Goal: Task Accomplishment & Management: Use online tool/utility

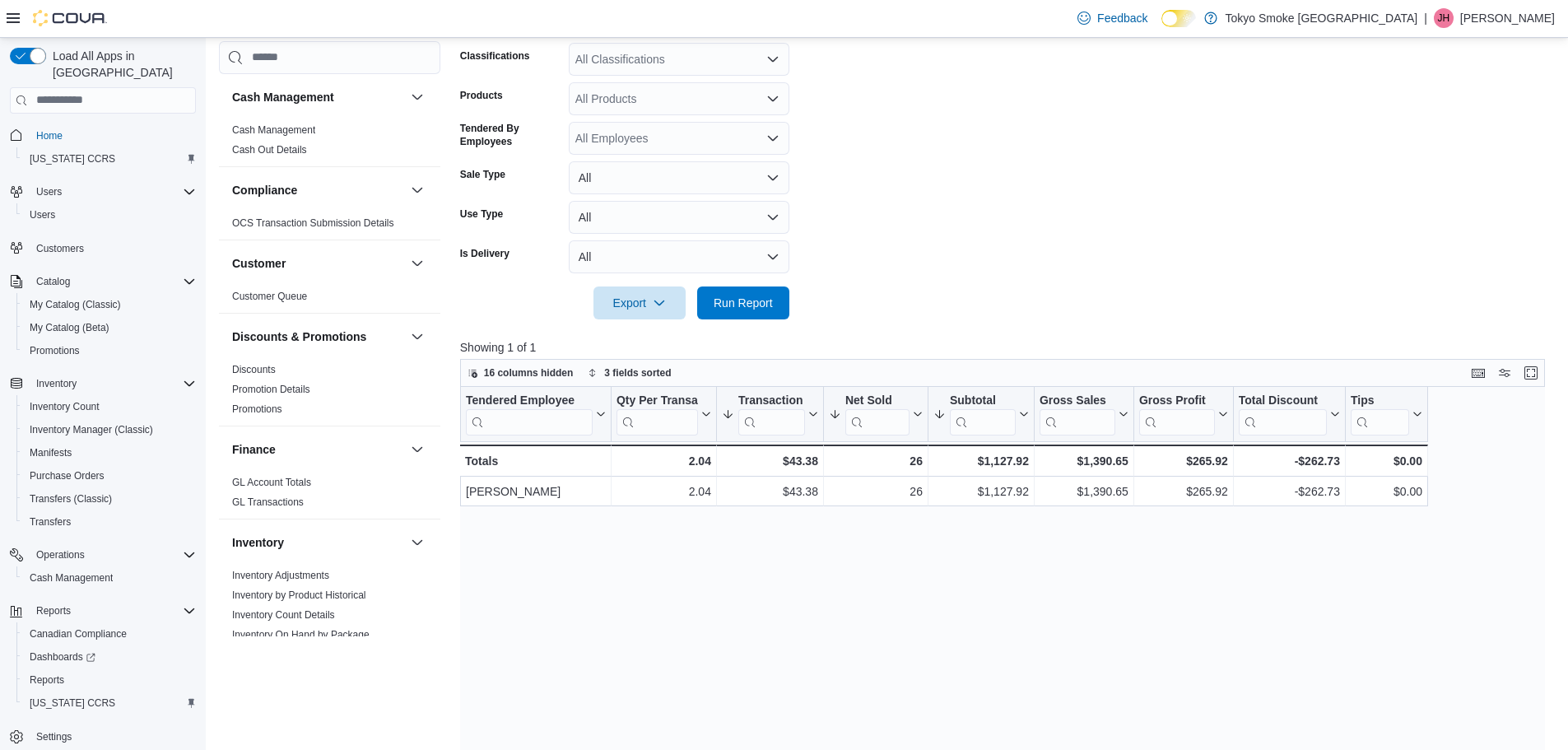
scroll to position [899, 0]
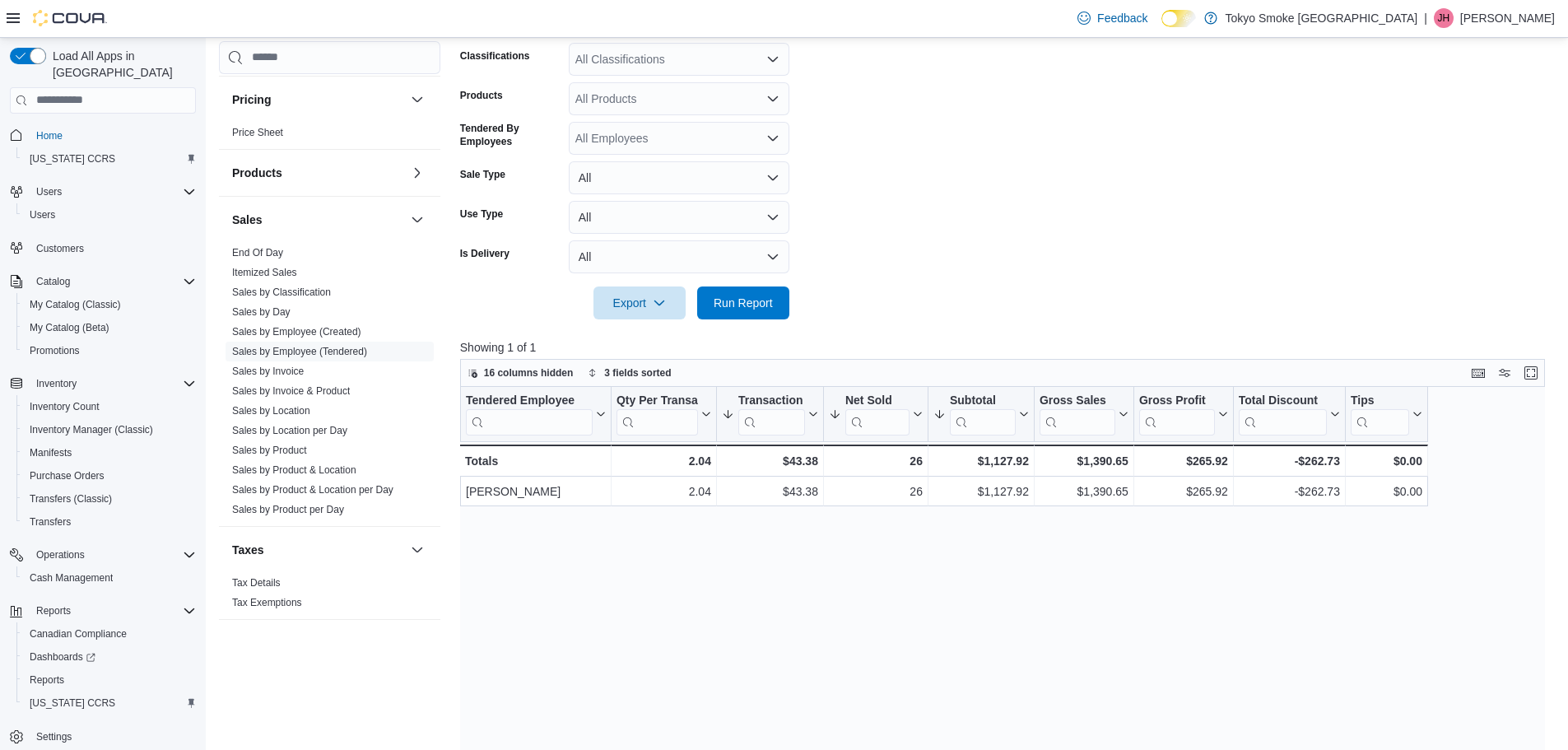
click at [726, 284] on div at bounding box center [1008, 280] width 1096 height 14
click at [726, 294] on span "Run Report" at bounding box center [743, 302] width 59 height 16
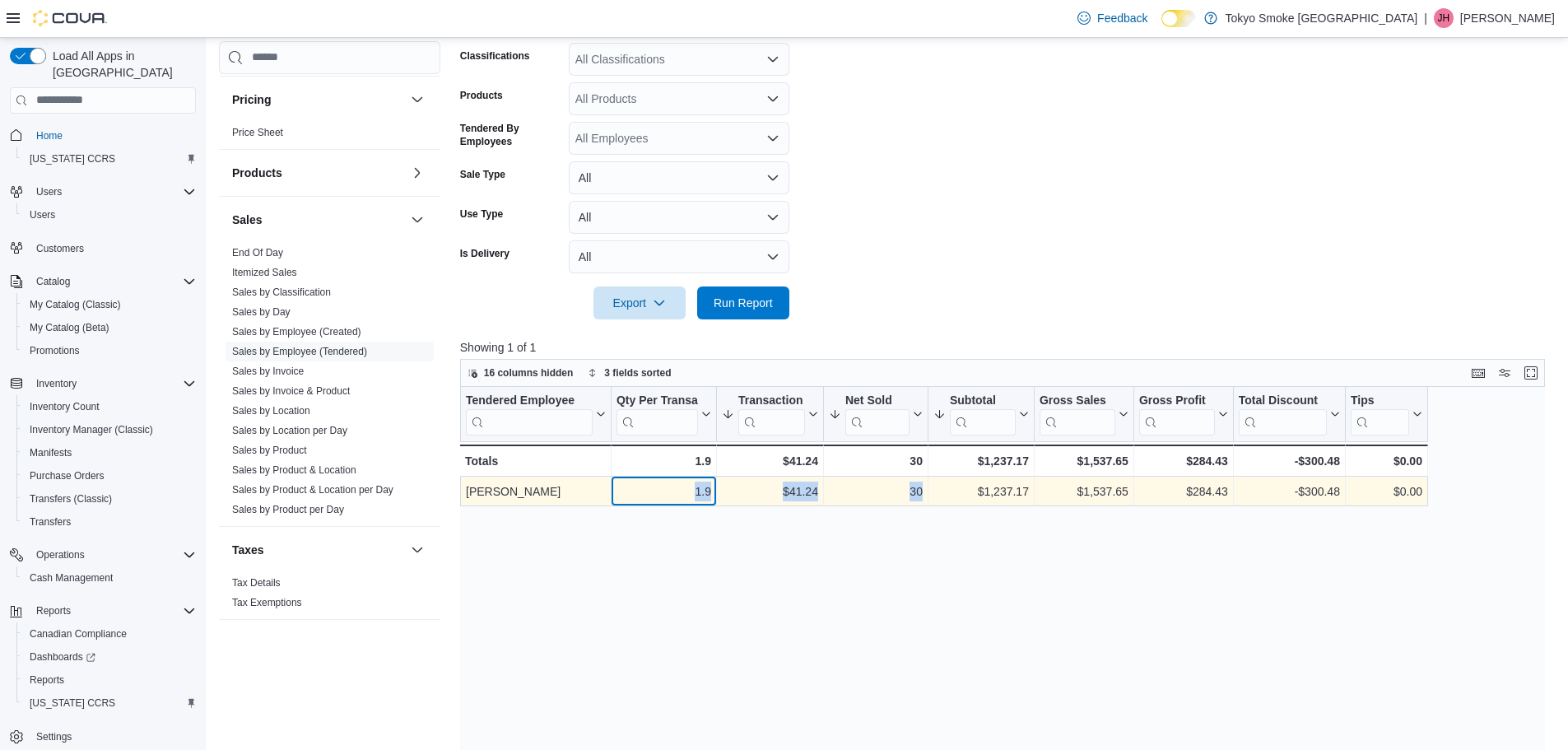
drag, startPoint x: 666, startPoint y: 491, endPoint x: 952, endPoint y: 491, distance: 286.0
click at [952, 491] on div "[PERSON_NAME] - Tendered Employee, column 1, row 1 1.9 - Qty Per Transaction, c…" at bounding box center [944, 491] width 968 height 30
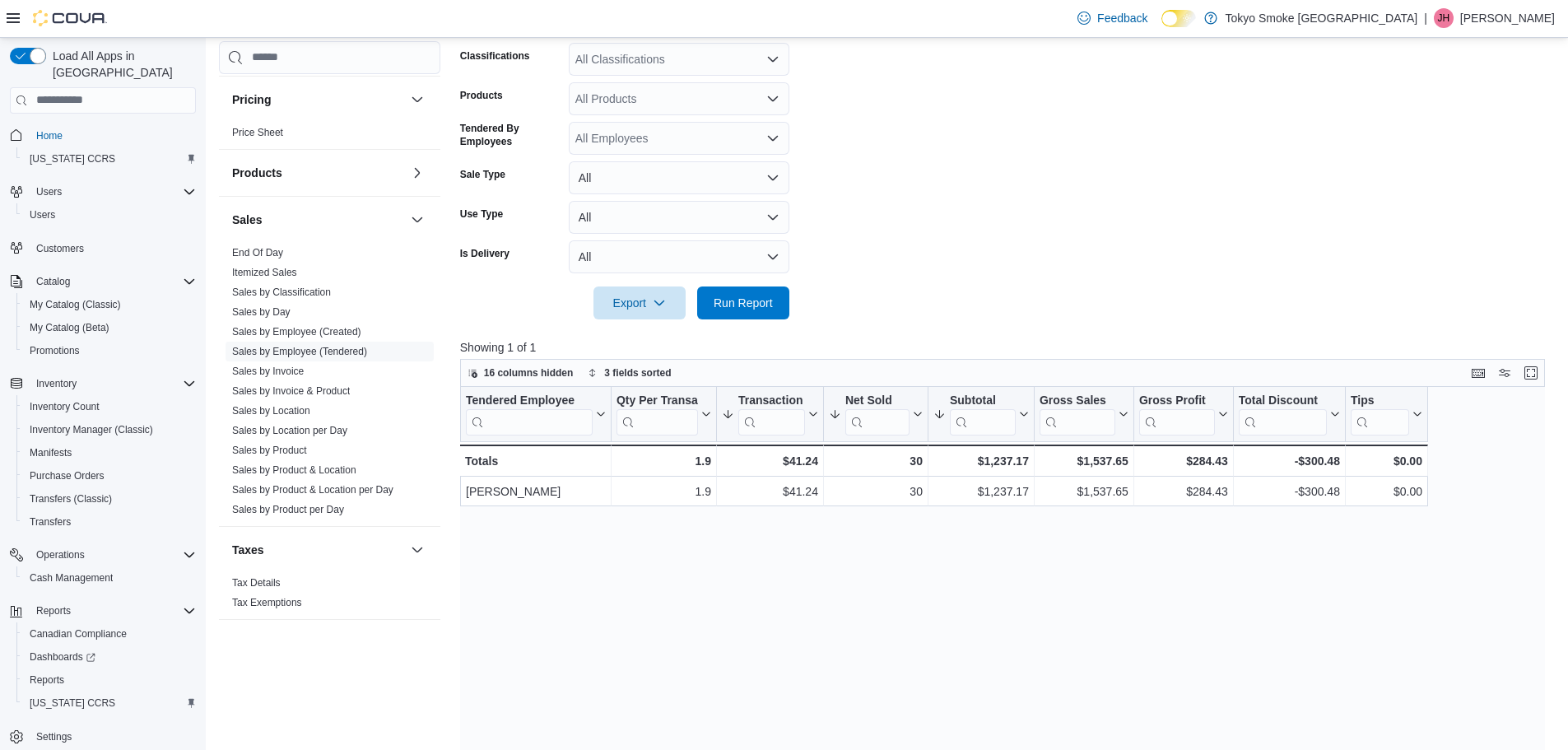
click at [948, 548] on div "Tendered Employee Click to view column header actions Qty Per Transaction Click…" at bounding box center [1008, 673] width 1096 height 572
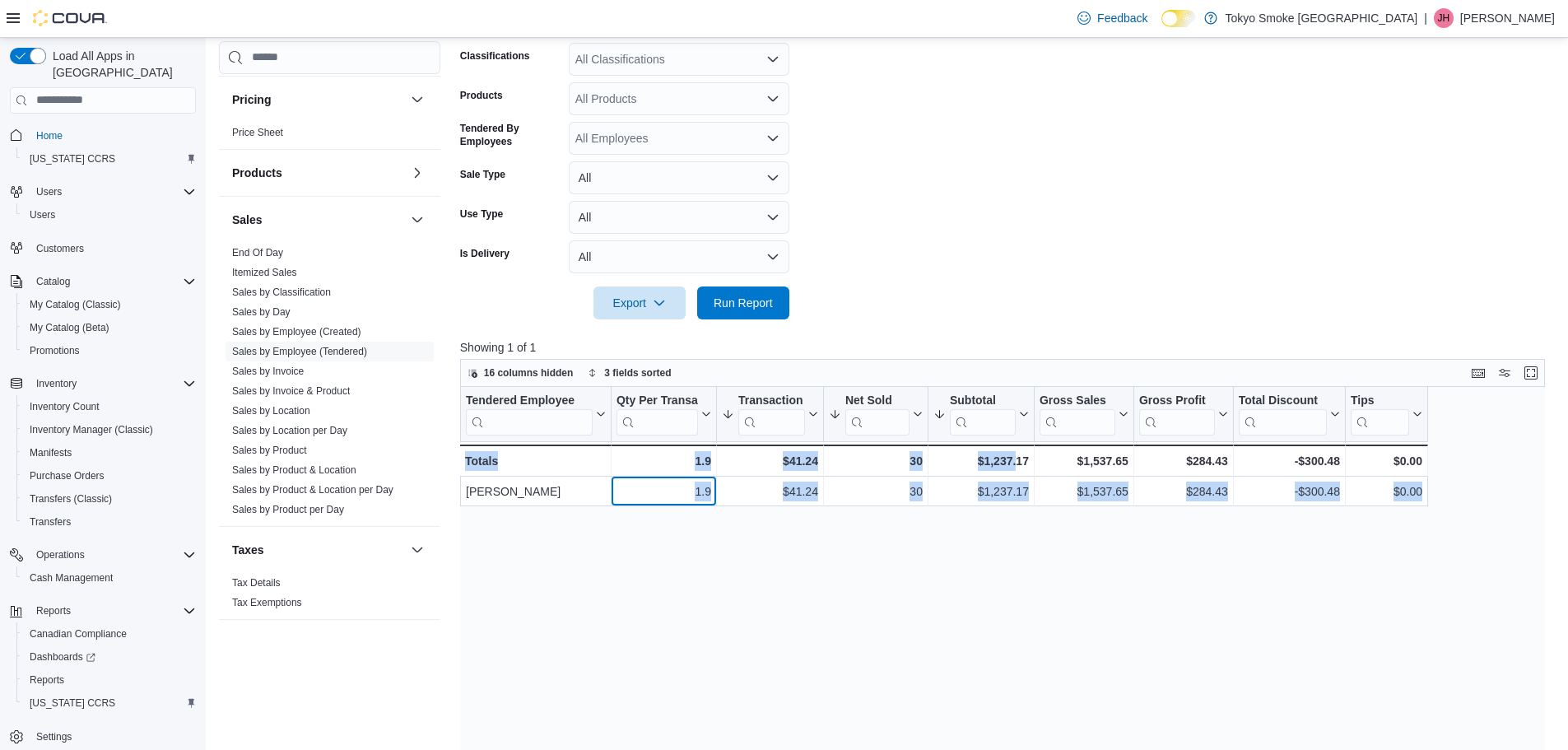
drag, startPoint x: 680, startPoint y: 499, endPoint x: 1015, endPoint y: 533, distance: 336.7
click at [1015, 533] on div "Tendered Employee Click to view column header actions Qty Per Transaction Click…" at bounding box center [1008, 673] width 1096 height 572
click at [1015, 545] on div "Tendered Employee Click to view column header actions Qty Per Transaction Click…" at bounding box center [1008, 673] width 1096 height 572
drag, startPoint x: 689, startPoint y: 493, endPoint x: 1450, endPoint y: 514, distance: 761.3
click at [1450, 514] on div "Tendered Employee Click to view column header actions Qty Per Transaction Click…" at bounding box center [1008, 673] width 1096 height 572
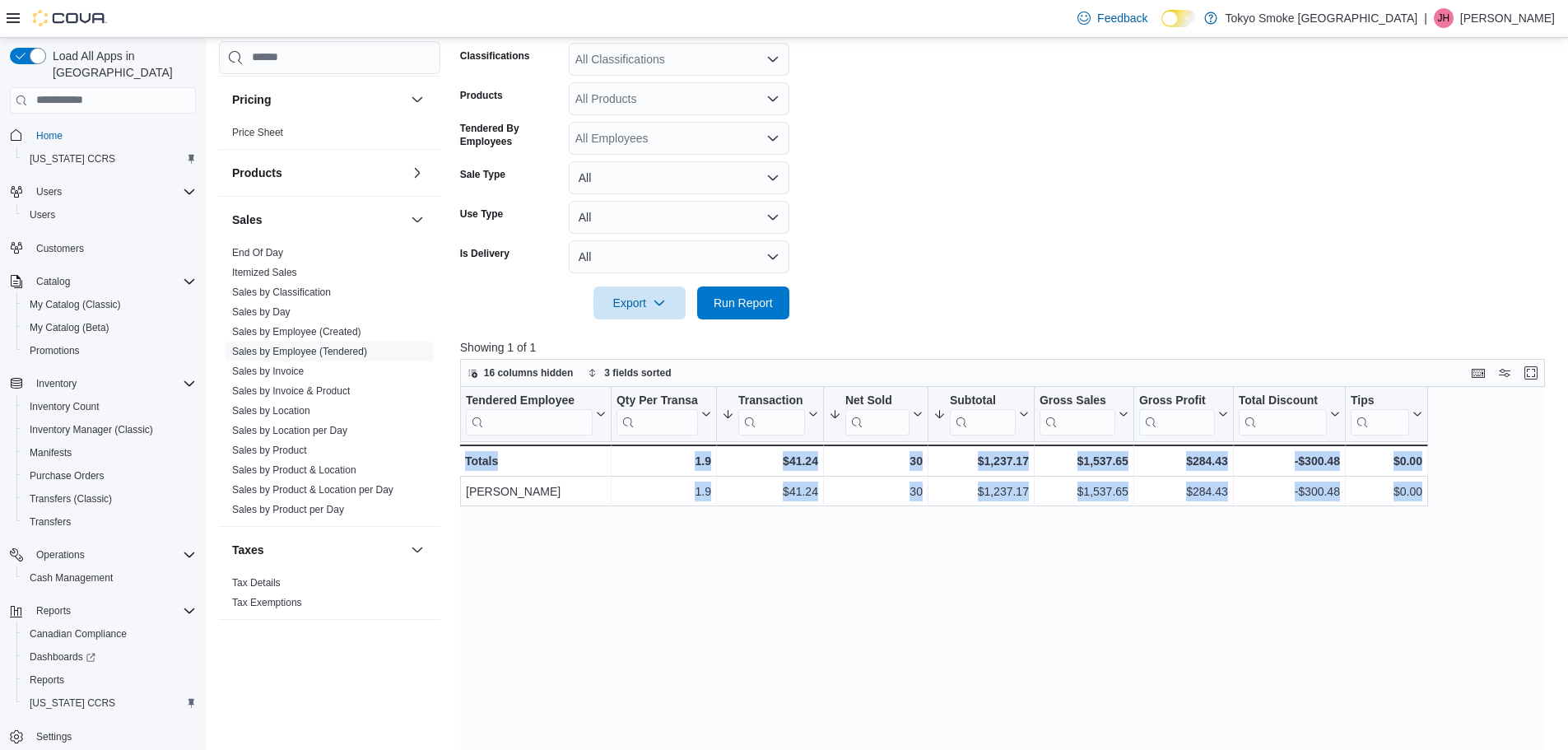
click at [1376, 530] on div "Tendered Employee Click to view column header actions Qty Per Transaction Click…" at bounding box center [1008, 673] width 1096 height 572
drag, startPoint x: 688, startPoint y: 491, endPoint x: 1006, endPoint y: 589, distance: 332.8
click at [1006, 589] on div "Tendered Employee Click to view column header actions Qty Per Transaction Click…" at bounding box center [1008, 673] width 1096 height 572
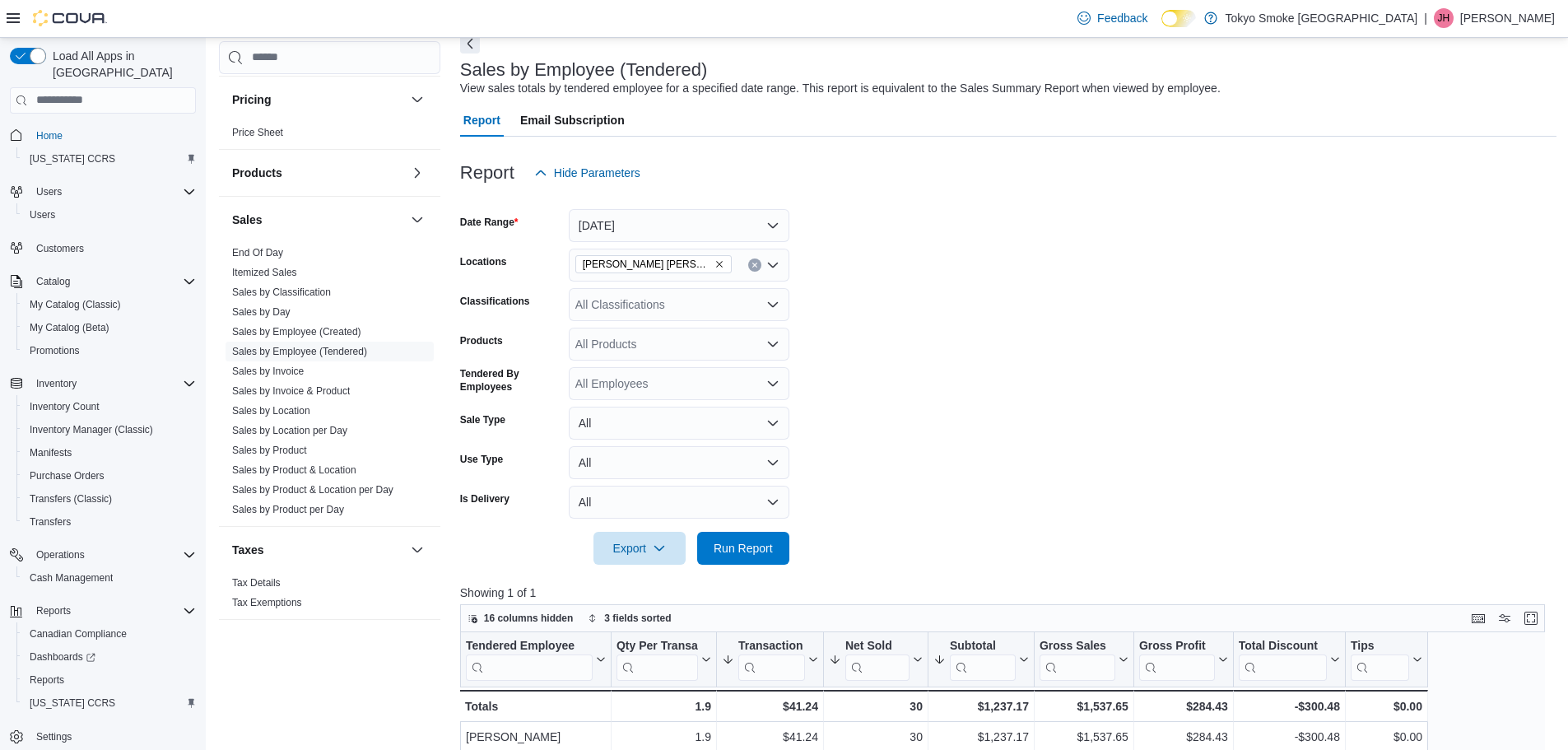
scroll to position [82, 0]
click at [725, 540] on span "Run Report" at bounding box center [744, 549] width 72 height 33
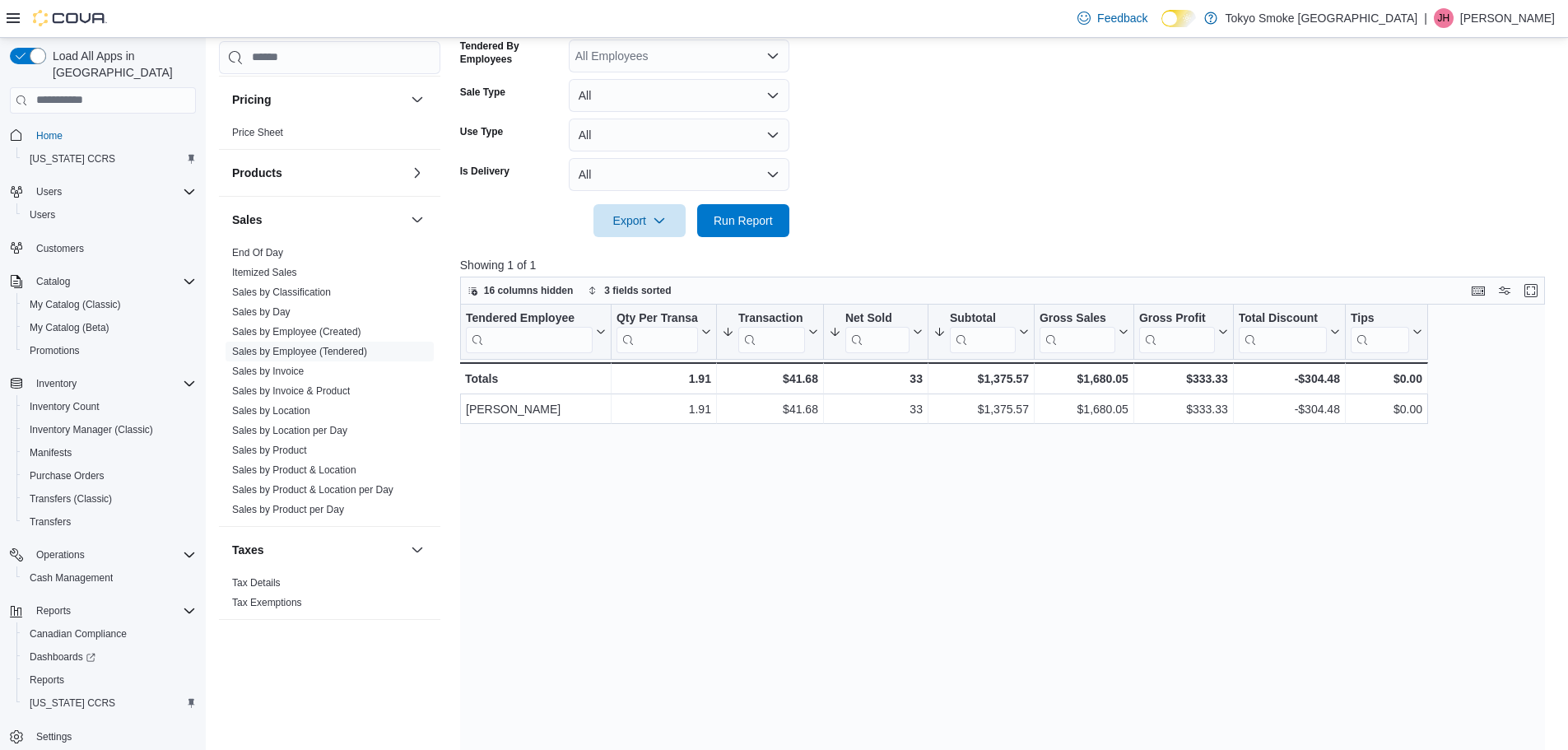
scroll to position [165, 0]
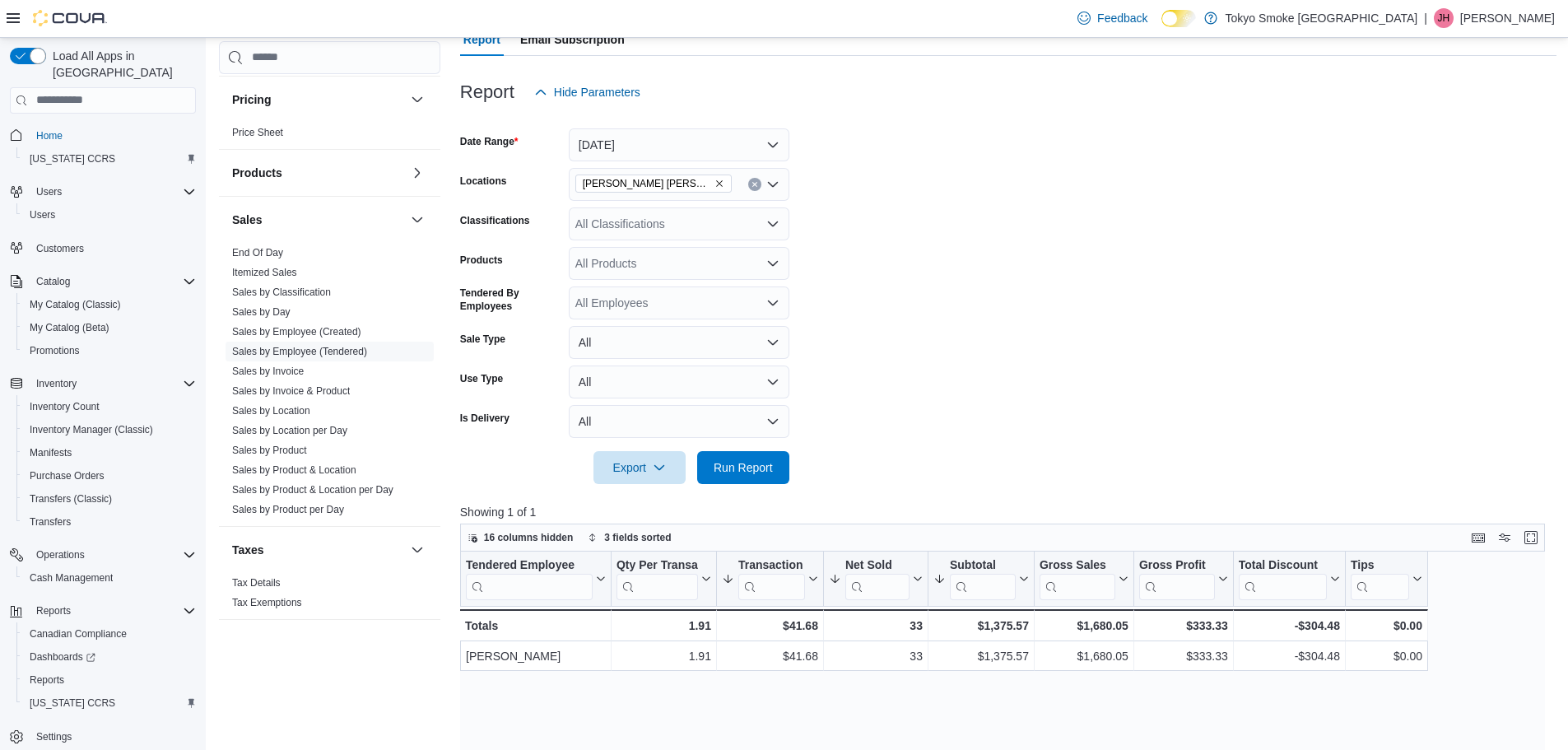
click at [693, 194] on div "[PERSON_NAME] [PERSON_NAME]" at bounding box center [679, 184] width 221 height 33
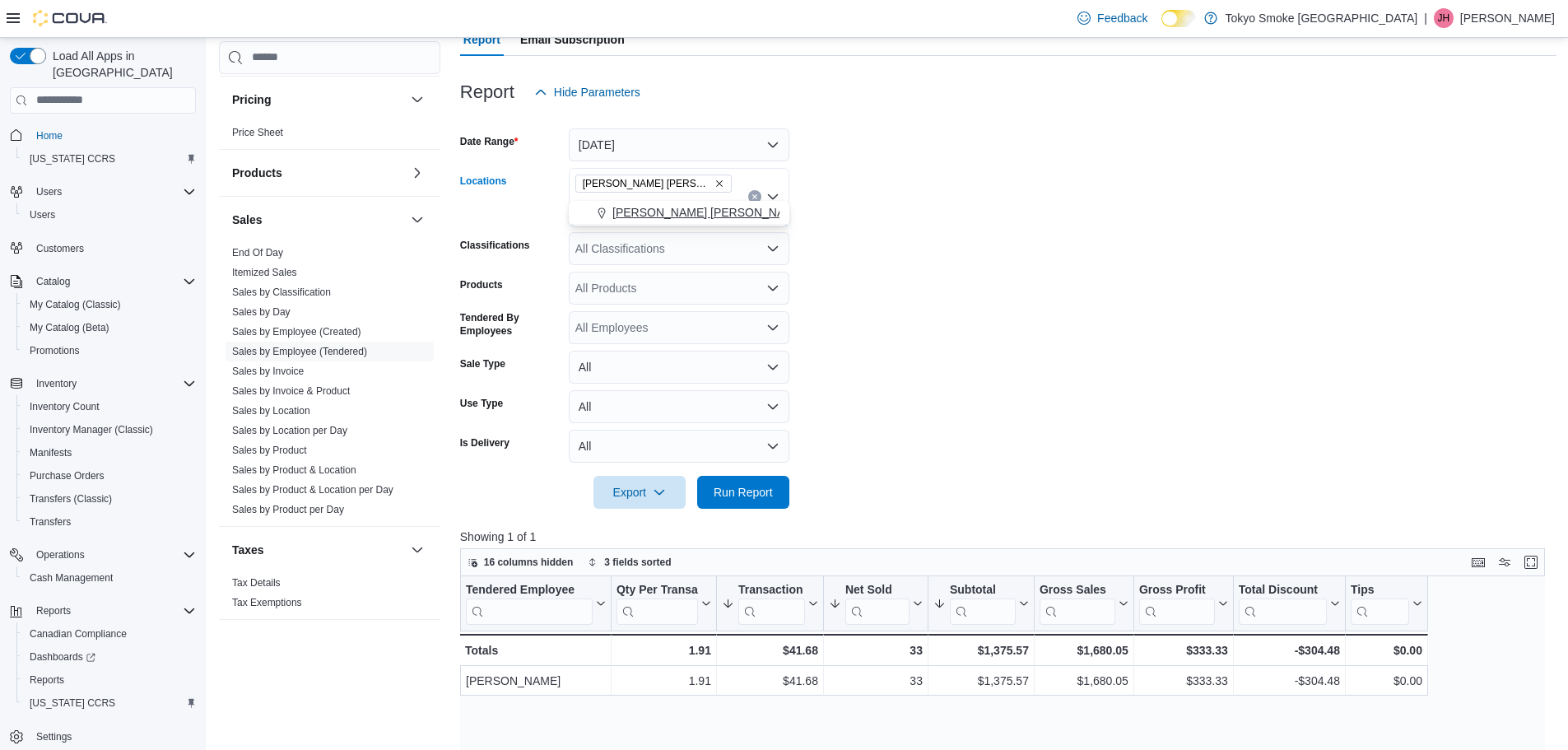
type input "***"
drag, startPoint x: 698, startPoint y: 216, endPoint x: 877, endPoint y: 245, distance: 181.3
click at [698, 216] on span "[PERSON_NAME] [PERSON_NAME]" at bounding box center [708, 212] width 193 height 16
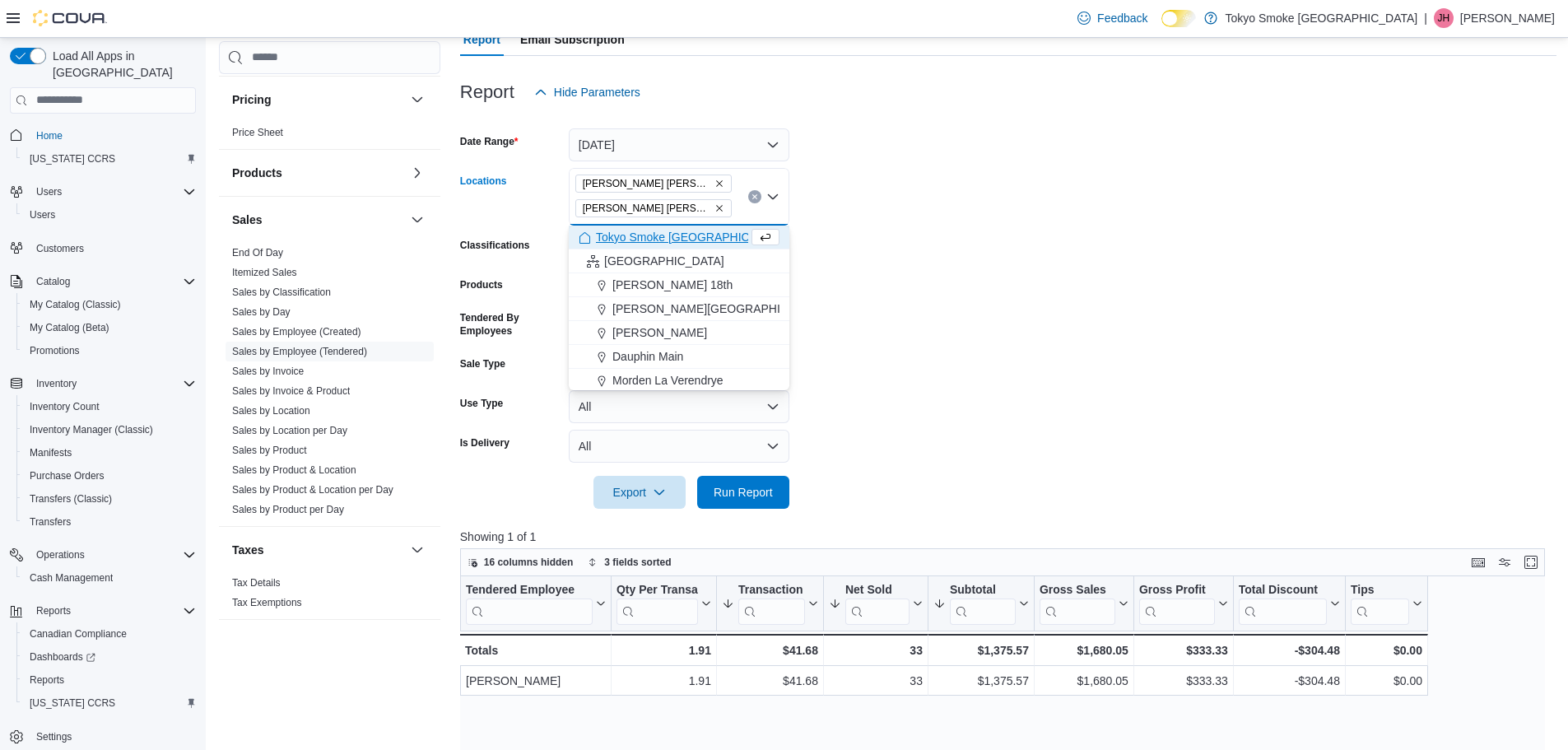
drag, startPoint x: 1023, startPoint y: 268, endPoint x: 711, endPoint y: 618, distance: 468.9
click at [1023, 274] on form "Date Range [DATE] Locations [GEOGRAPHIC_DATA] [PERSON_NAME] [GEOGRAPHIC_DATA] […" at bounding box center [1008, 309] width 1096 height 400
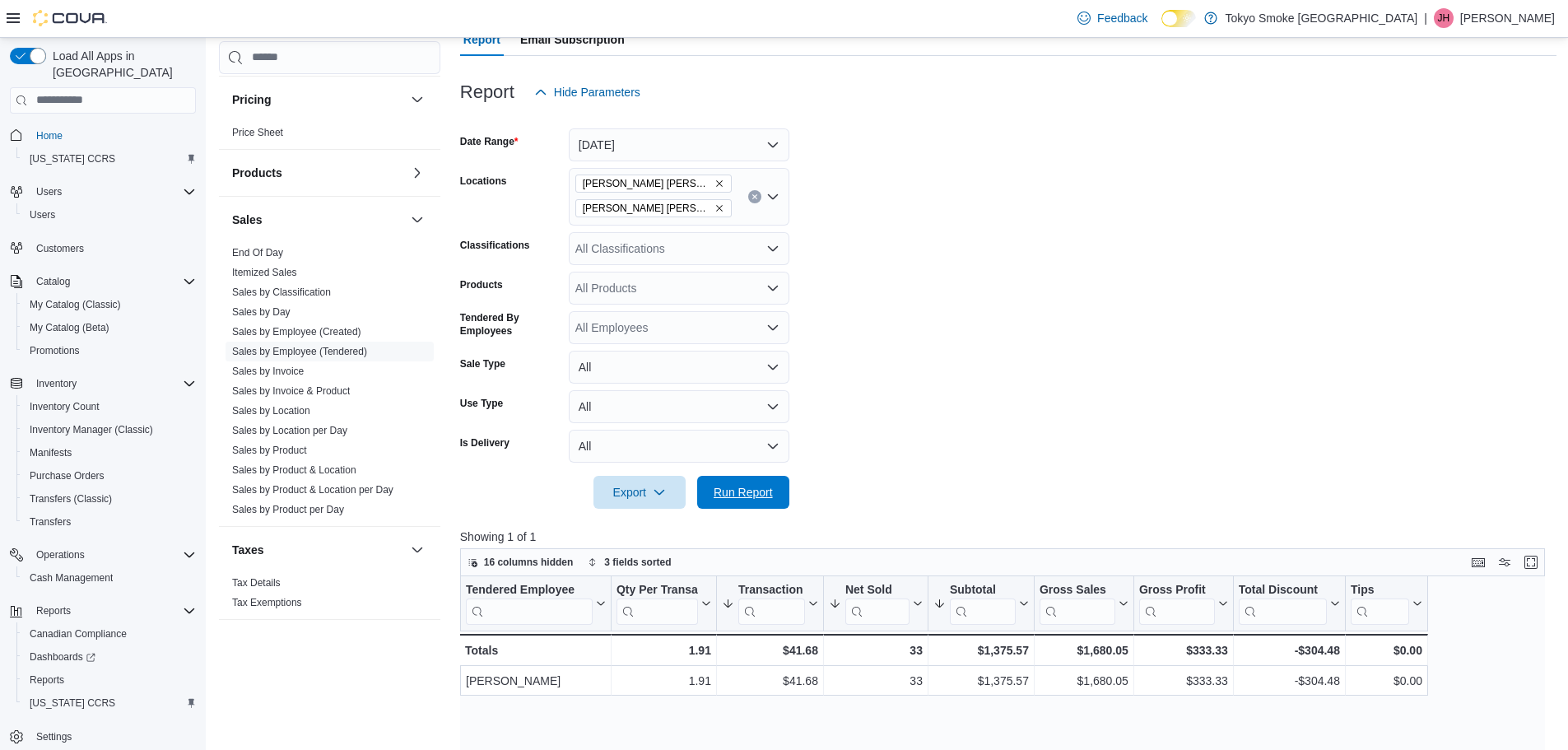
drag, startPoint x: 758, startPoint y: 495, endPoint x: 1091, endPoint y: 408, distance: 344.2
click at [758, 495] on span "Run Report" at bounding box center [743, 492] width 59 height 16
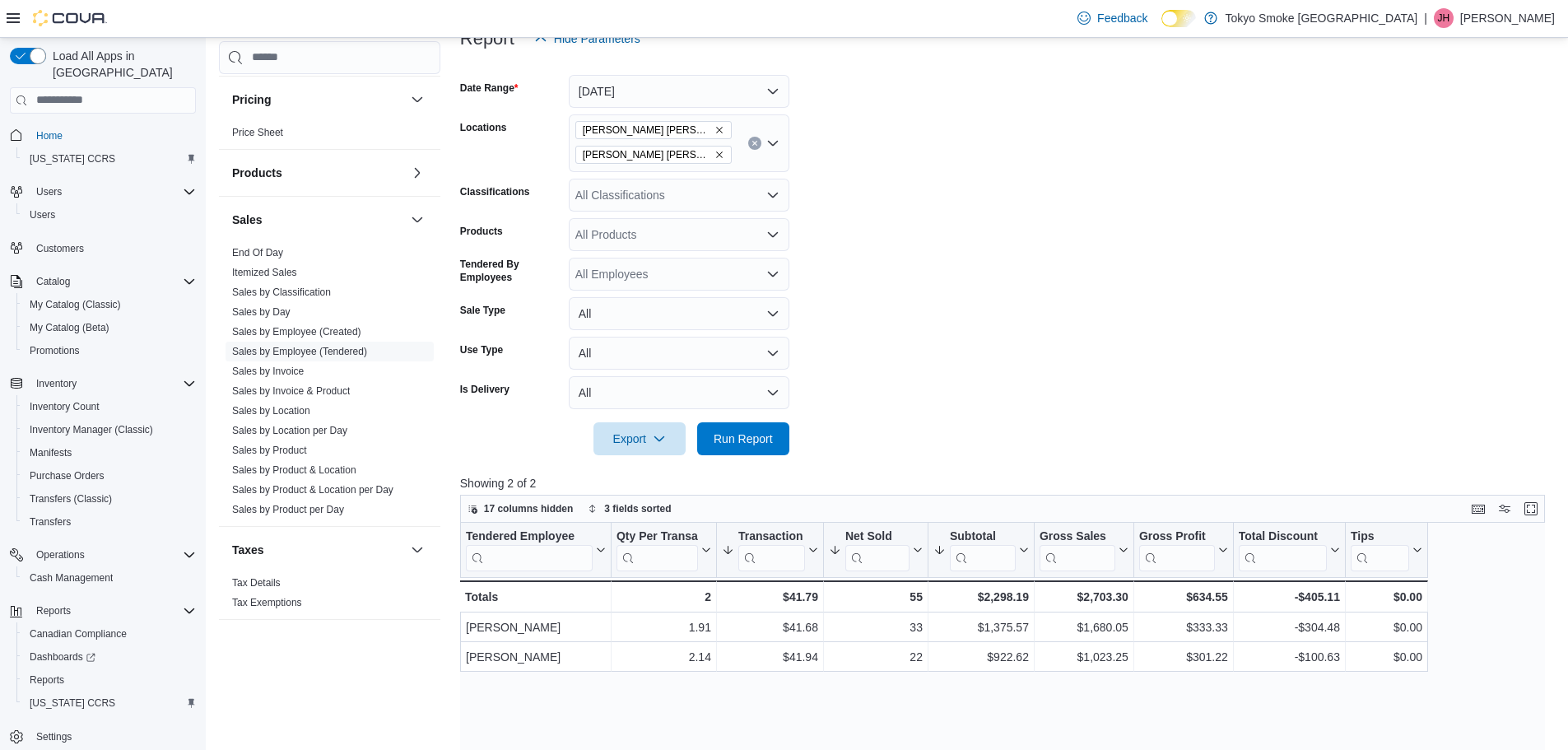
scroll to position [247, 0]
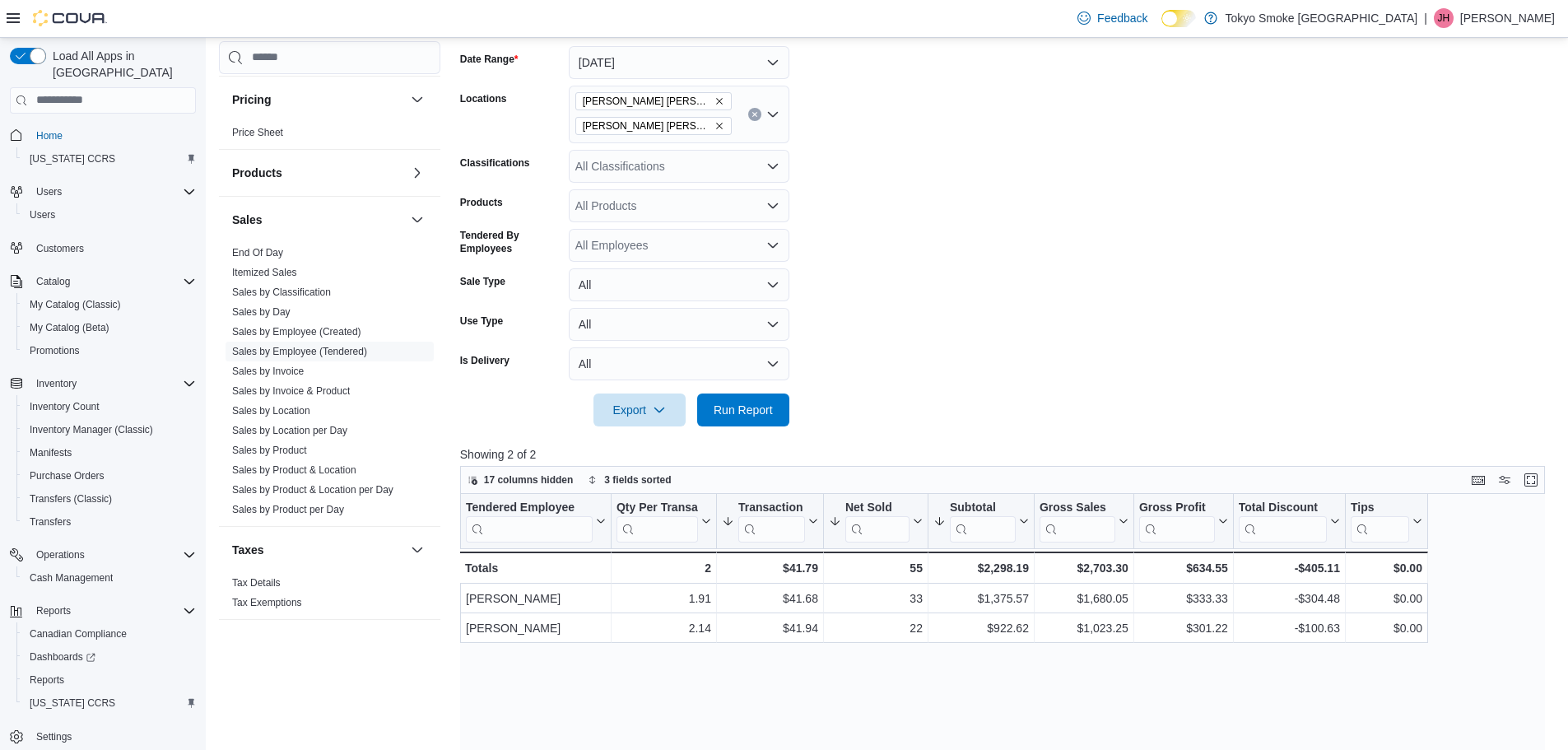
click at [715, 102] on icon "Remove Hamilton Fennell from selection in this group" at bounding box center [719, 101] width 10 height 10
type input "*****"
click at [691, 123] on span "Waterloo Commons" at bounding box center [663, 130] width 101 height 16
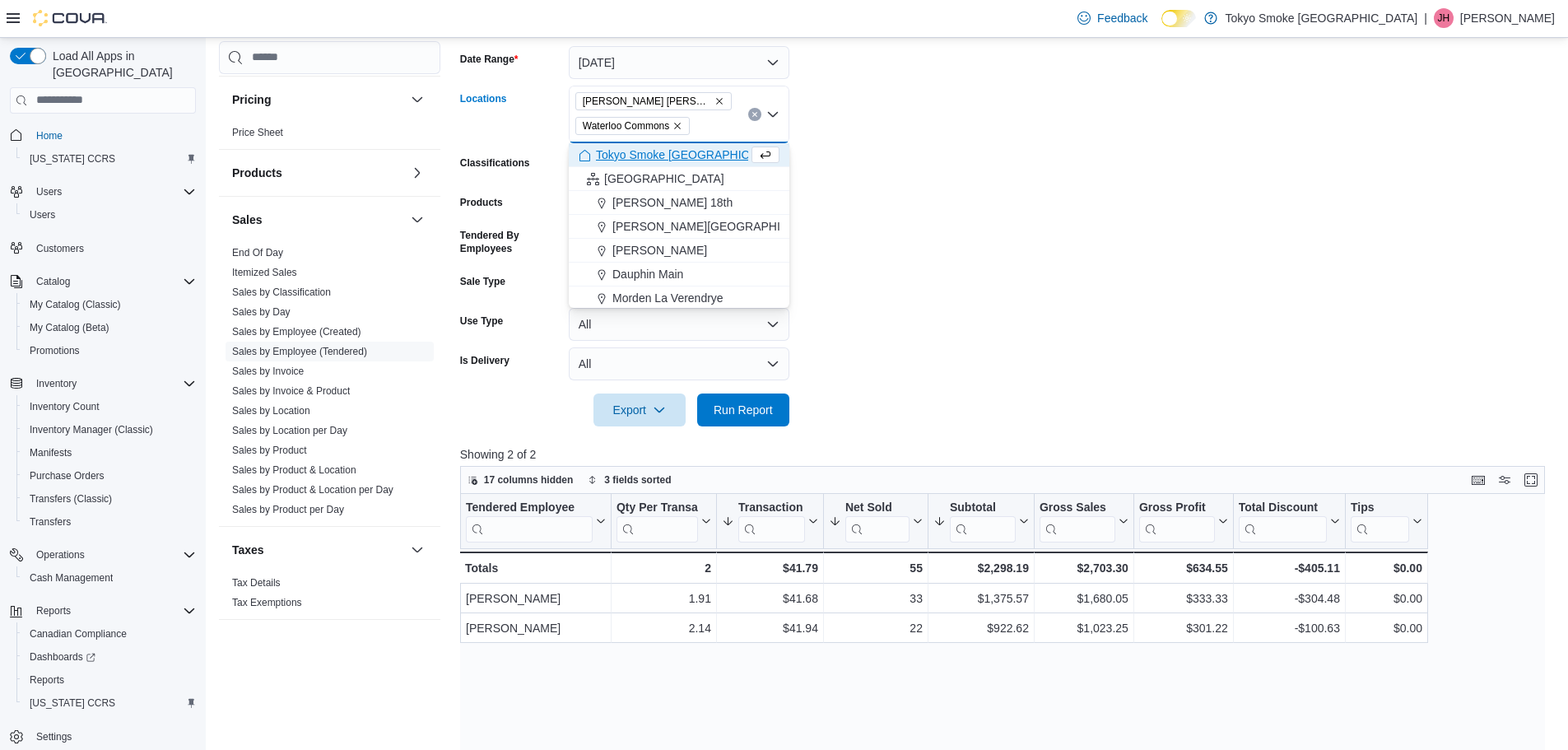
click at [851, 165] on form "Date Range [DATE] Locations [GEOGRAPHIC_DATA] [GEOGRAPHIC_DATA] [GEOGRAPHIC_DAT…" at bounding box center [1008, 226] width 1096 height 400
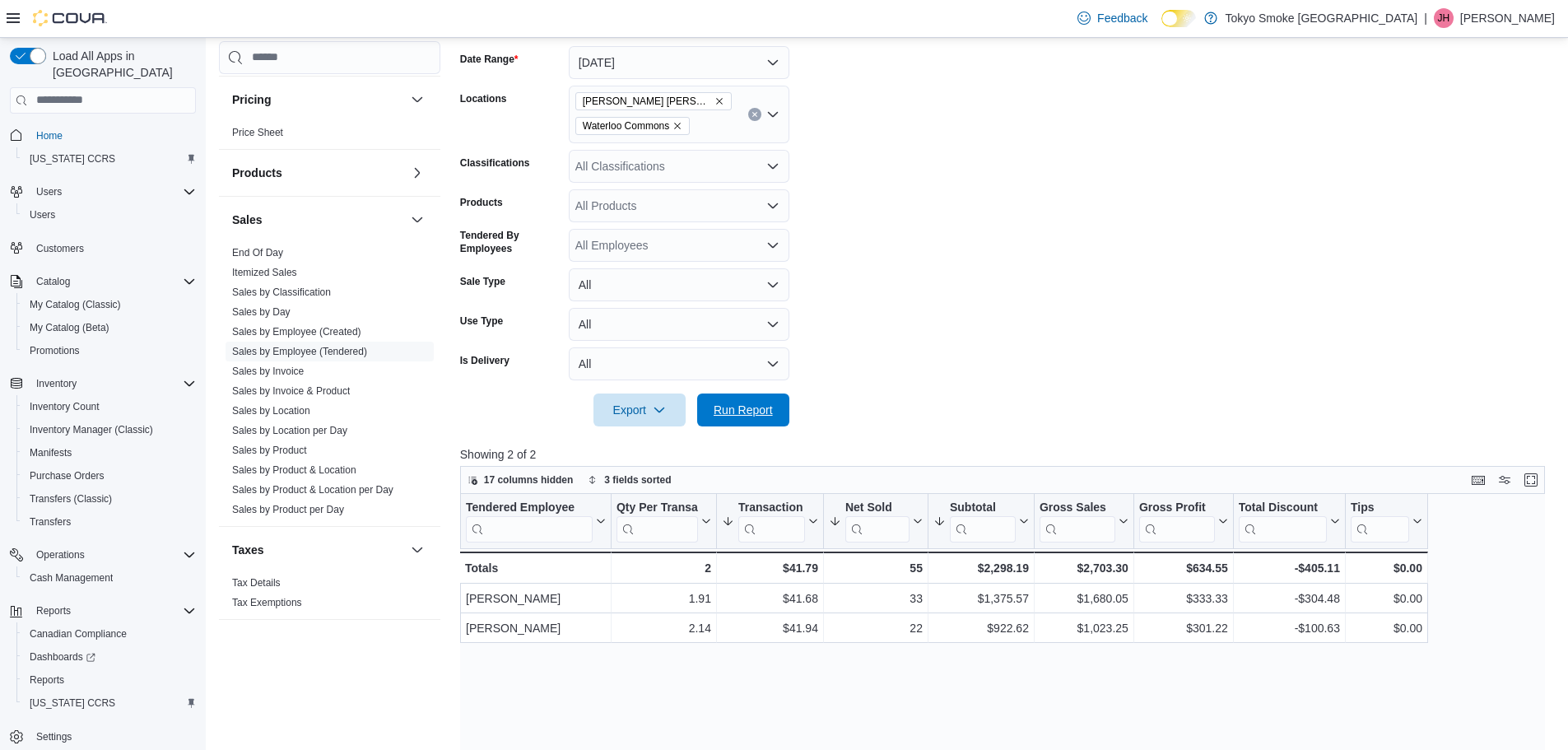
drag, startPoint x: 761, startPoint y: 418, endPoint x: 809, endPoint y: 413, distance: 48.3
click at [761, 418] on span "Run Report" at bounding box center [744, 409] width 72 height 33
click at [682, 123] on icon "Remove Waterloo Commons from selection in this group" at bounding box center [677, 126] width 10 height 10
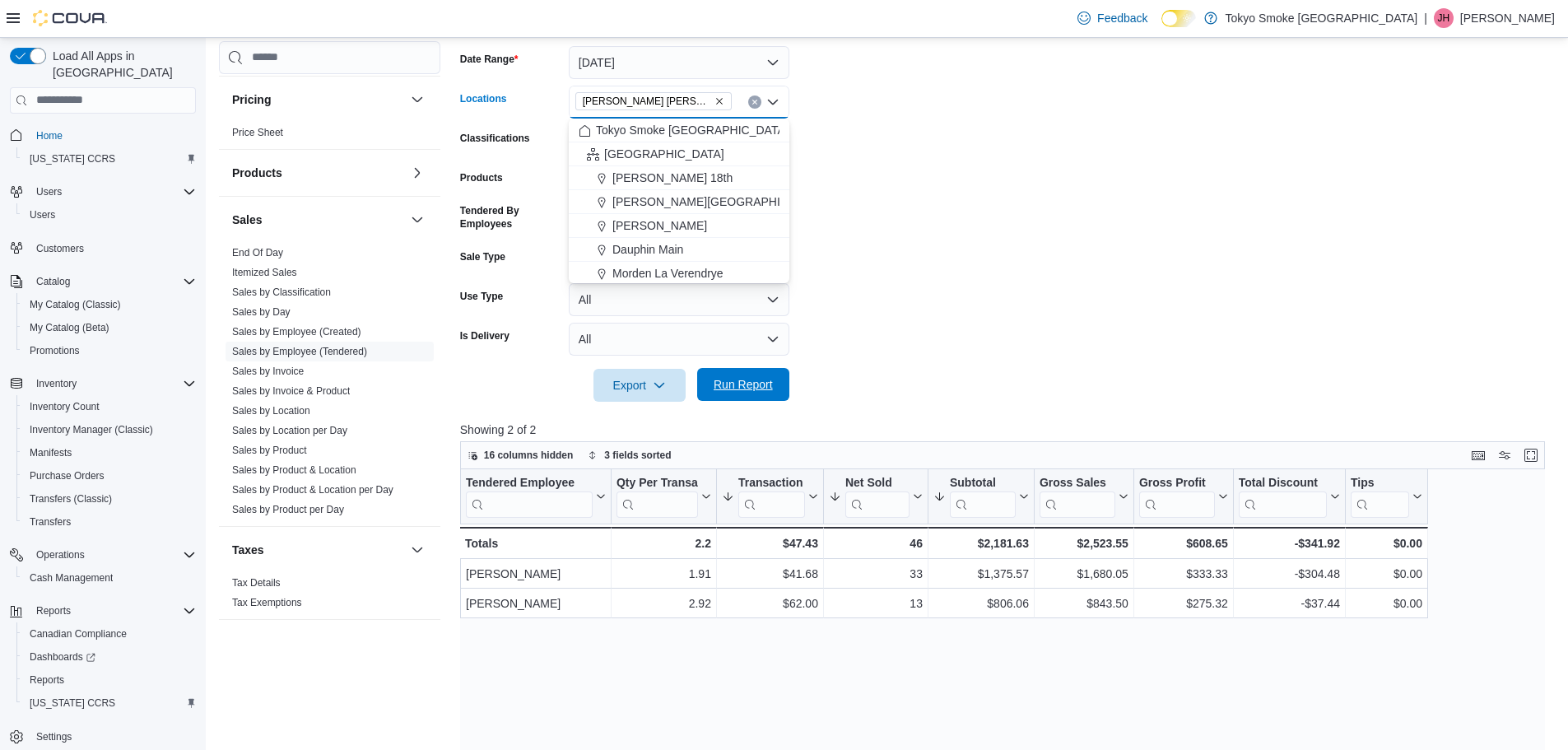
drag, startPoint x: 739, startPoint y: 404, endPoint x: 752, endPoint y: 383, distance: 24.7
click at [739, 404] on div at bounding box center [1008, 411] width 1096 height 20
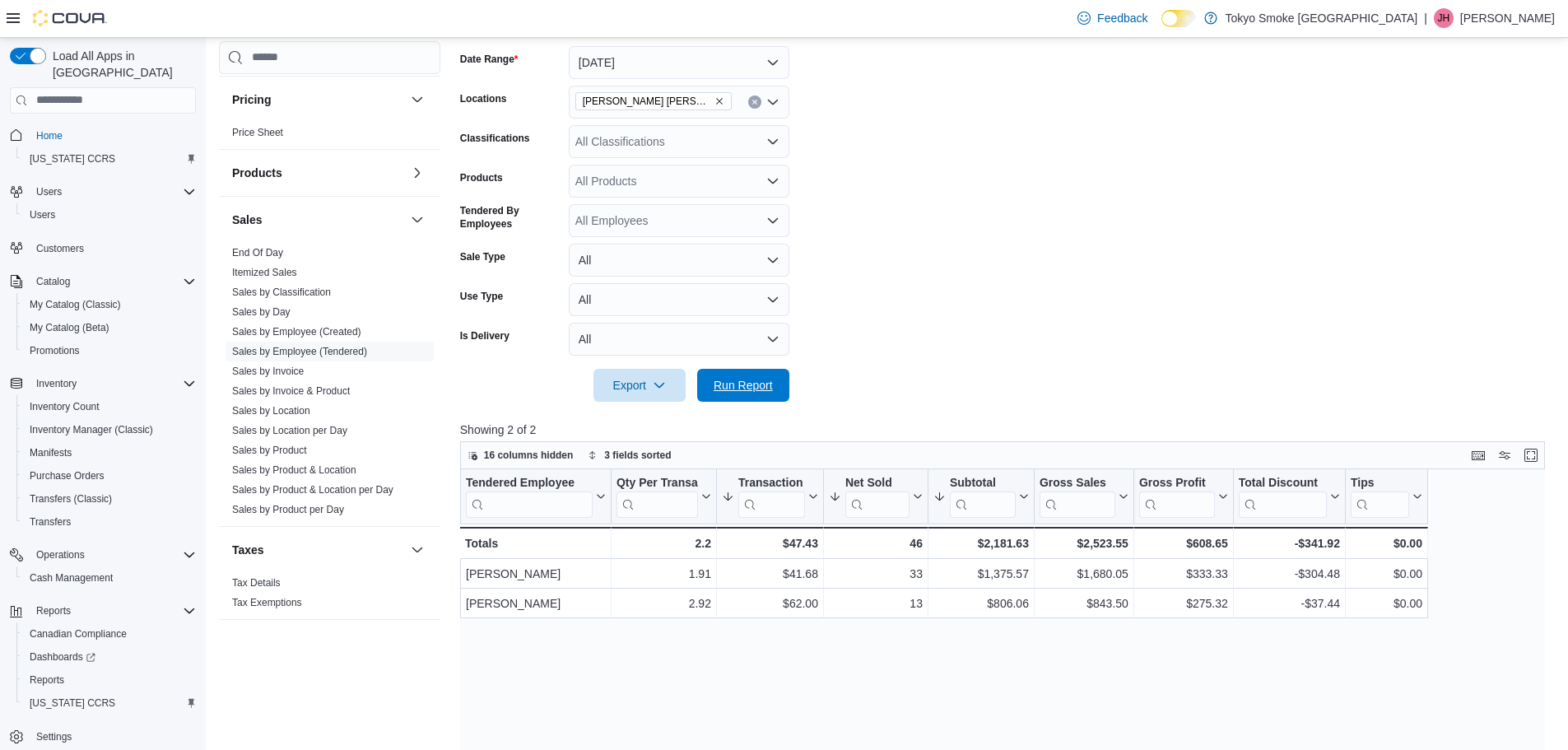
drag, startPoint x: 756, startPoint y: 371, endPoint x: 905, endPoint y: 355, distance: 149.9
click at [756, 371] on span "Run Report" at bounding box center [744, 385] width 72 height 33
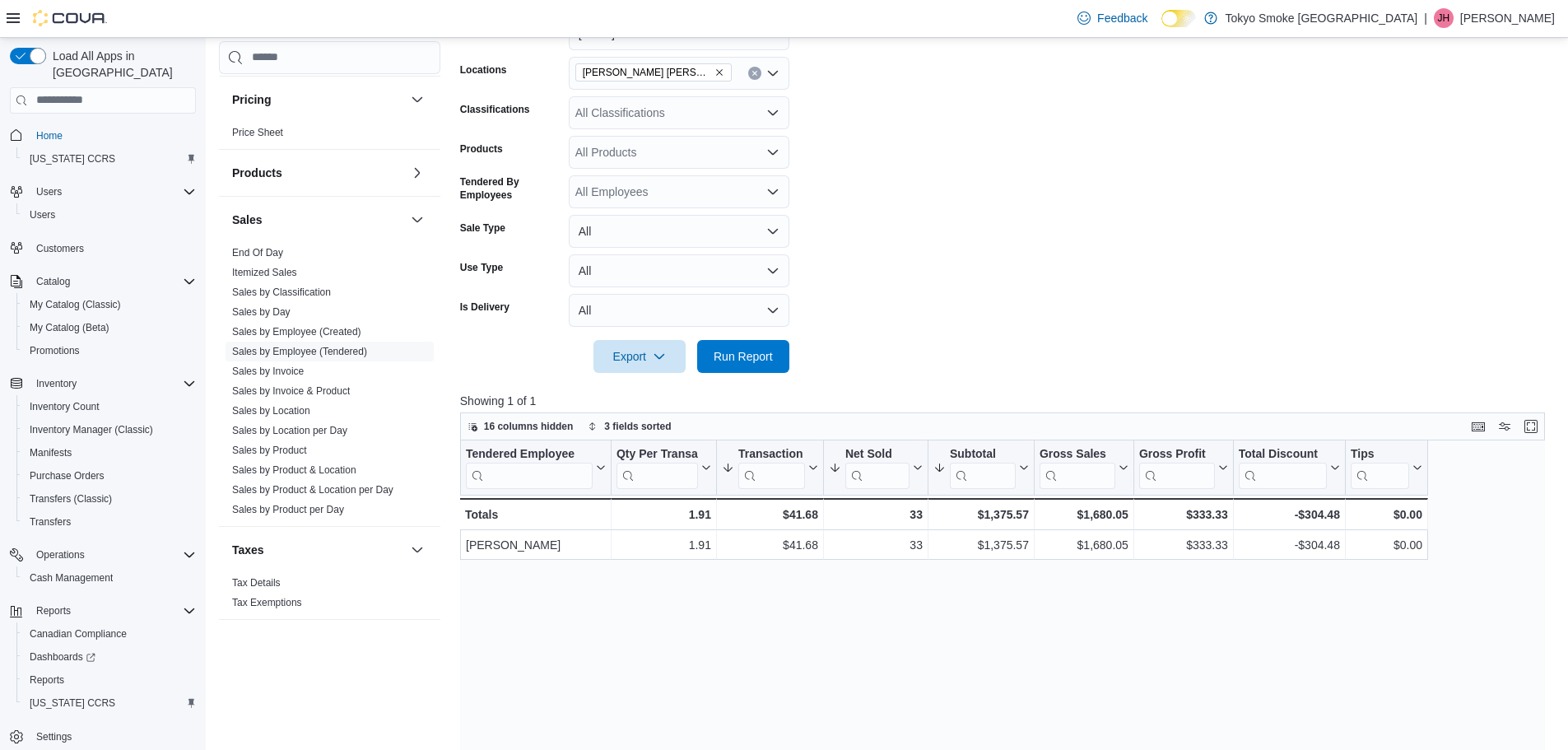
scroll to position [247, 0]
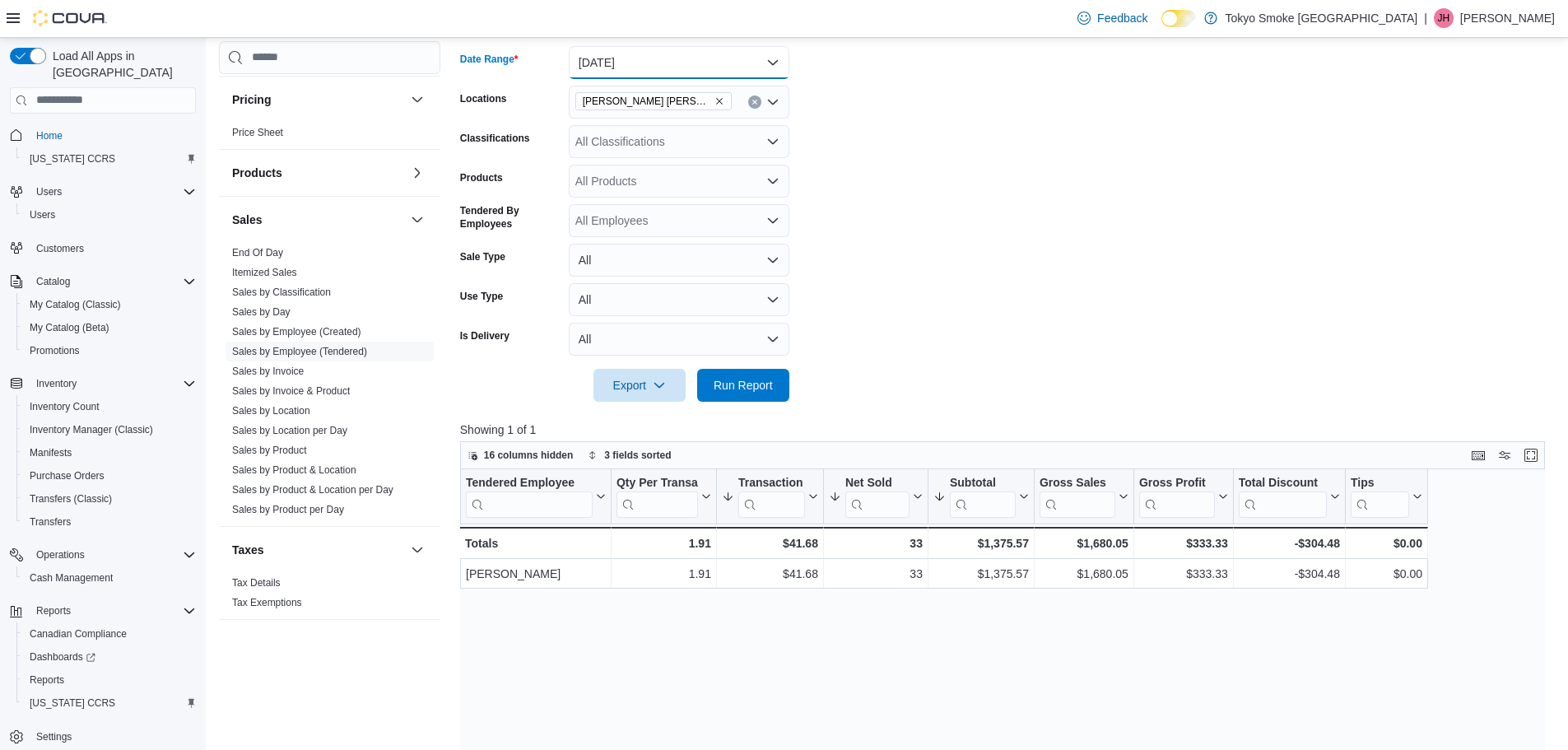
click at [657, 65] on button "[DATE]" at bounding box center [679, 62] width 221 height 33
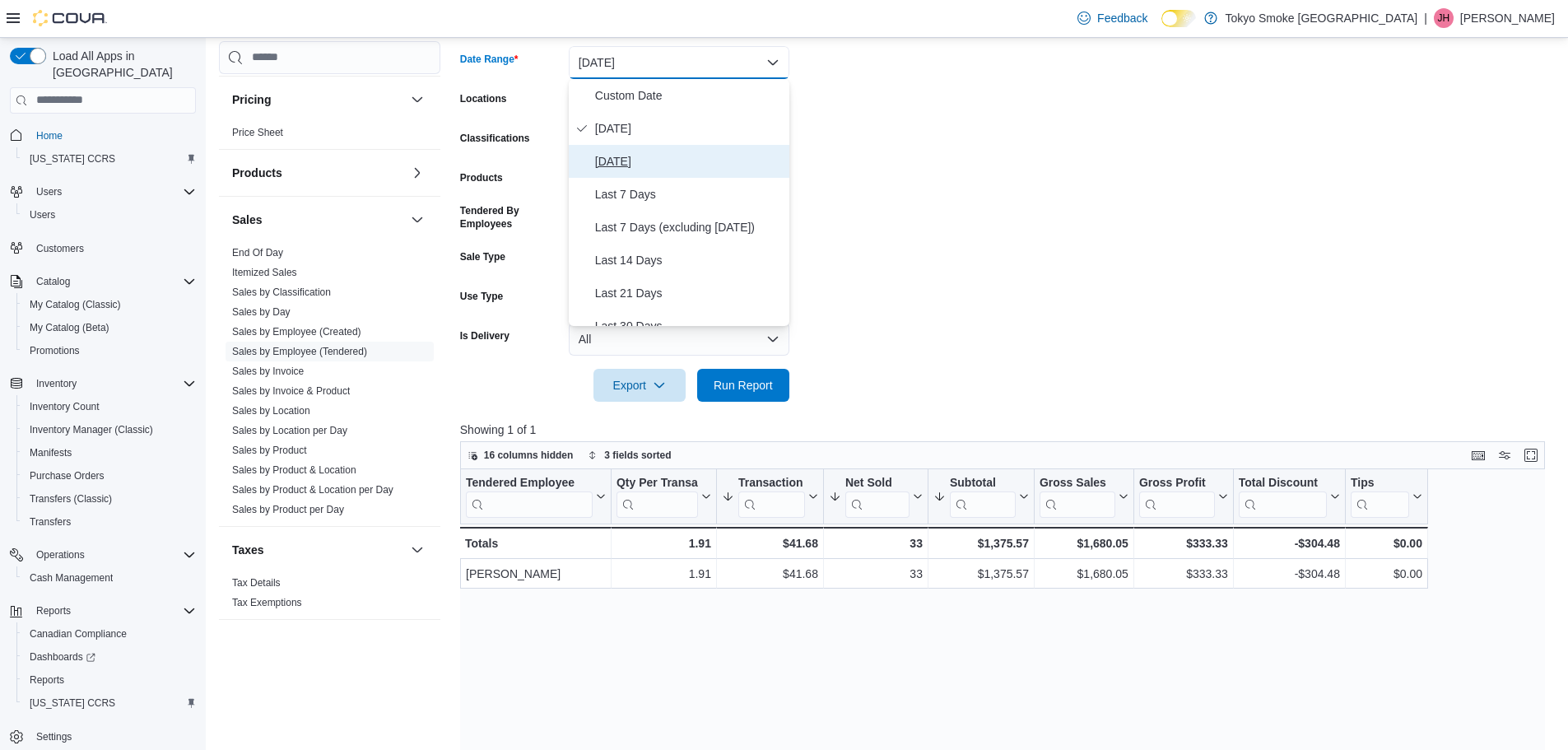
click at [674, 151] on span "[DATE]" at bounding box center [688, 161] width 188 height 20
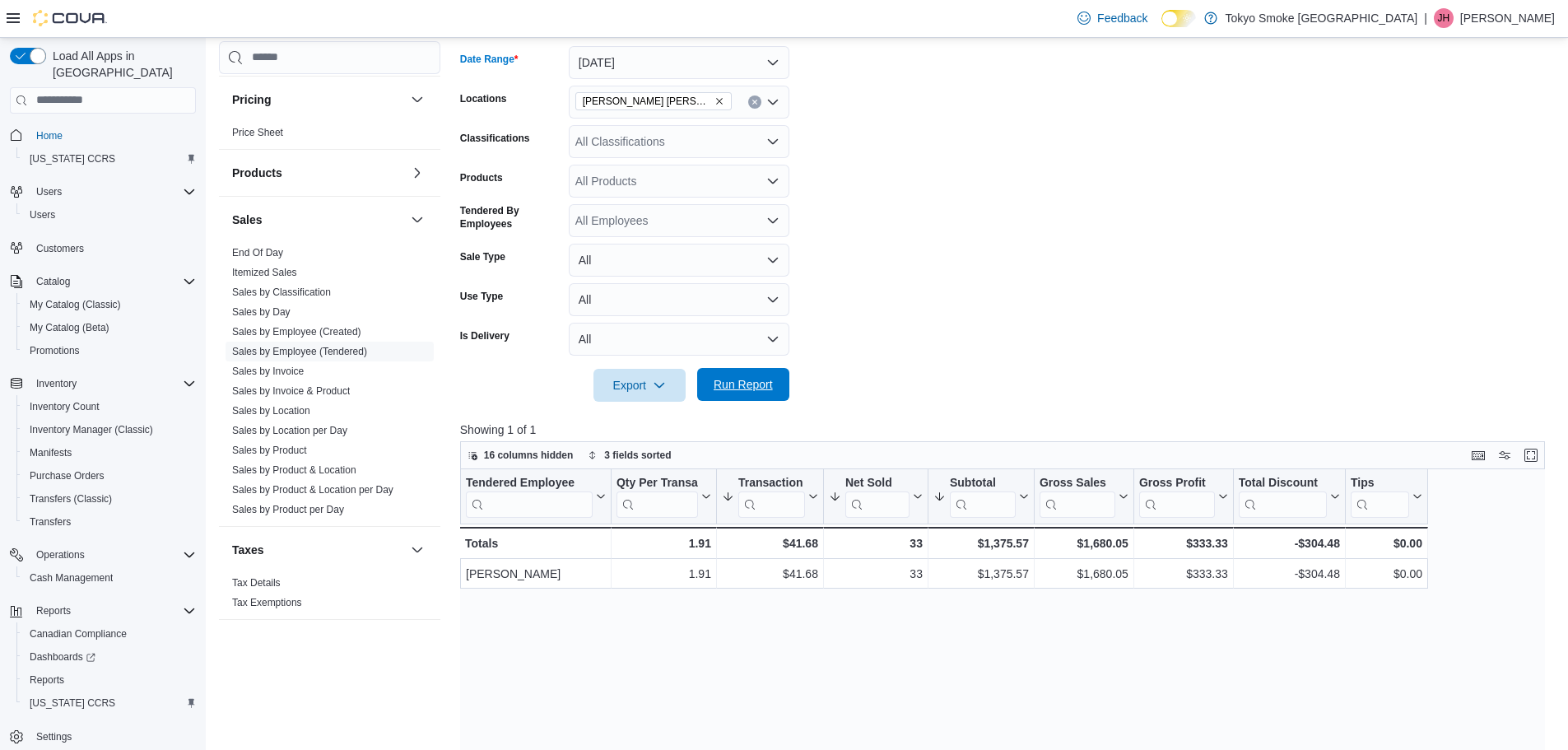
click at [717, 385] on span "Run Report" at bounding box center [743, 384] width 59 height 16
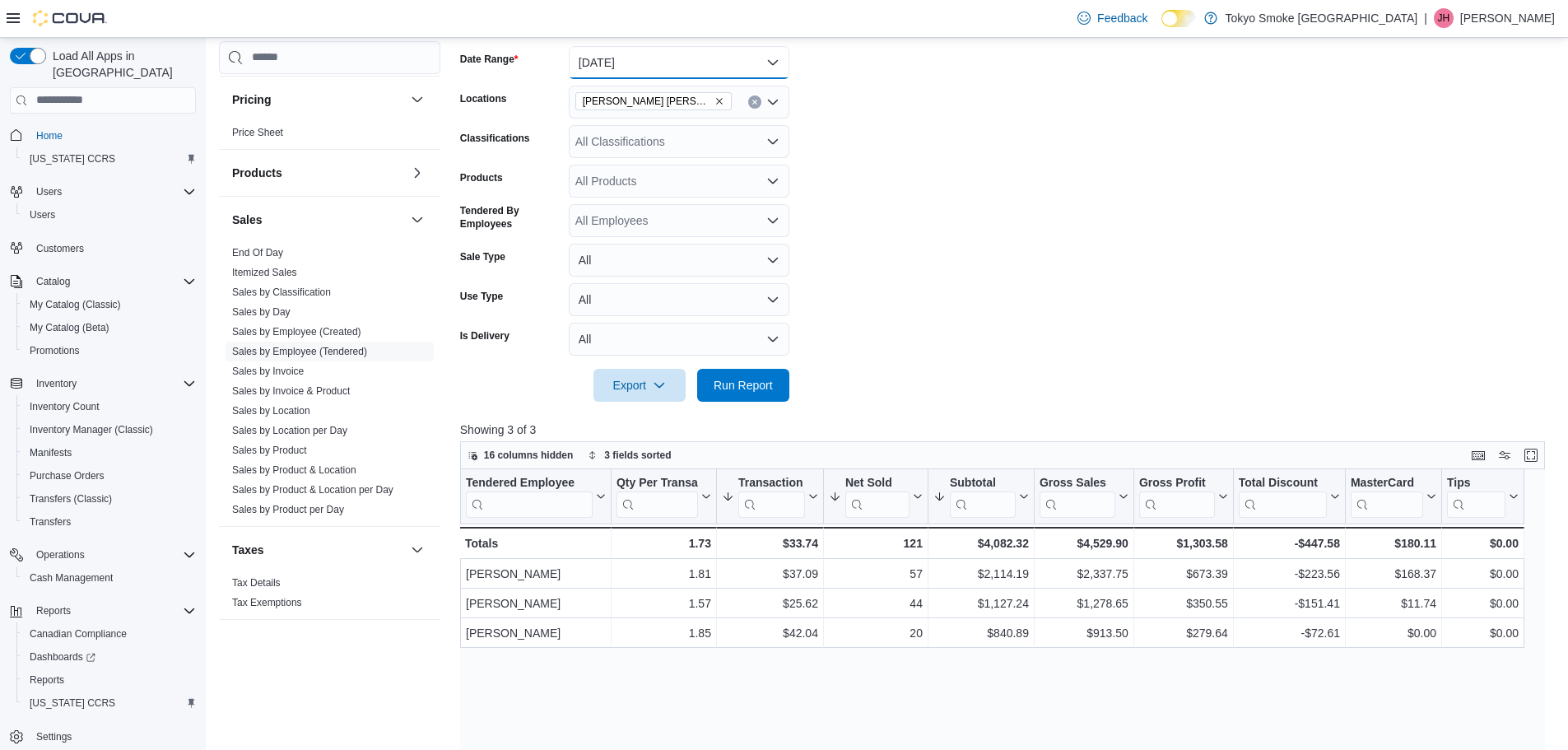
click at [662, 57] on button "[DATE]" at bounding box center [679, 62] width 221 height 33
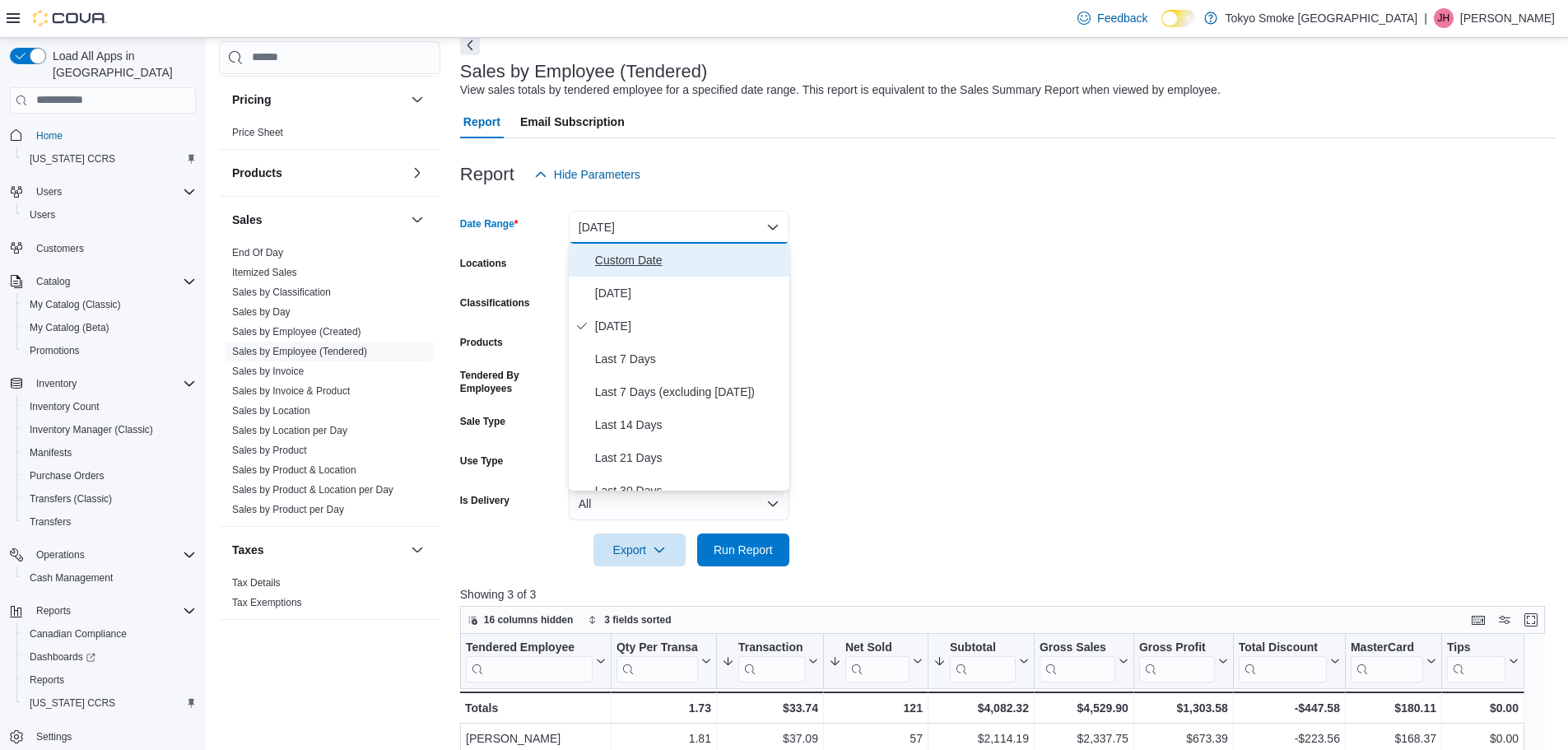
click at [646, 259] on span "Custom Date" at bounding box center [688, 260] width 188 height 20
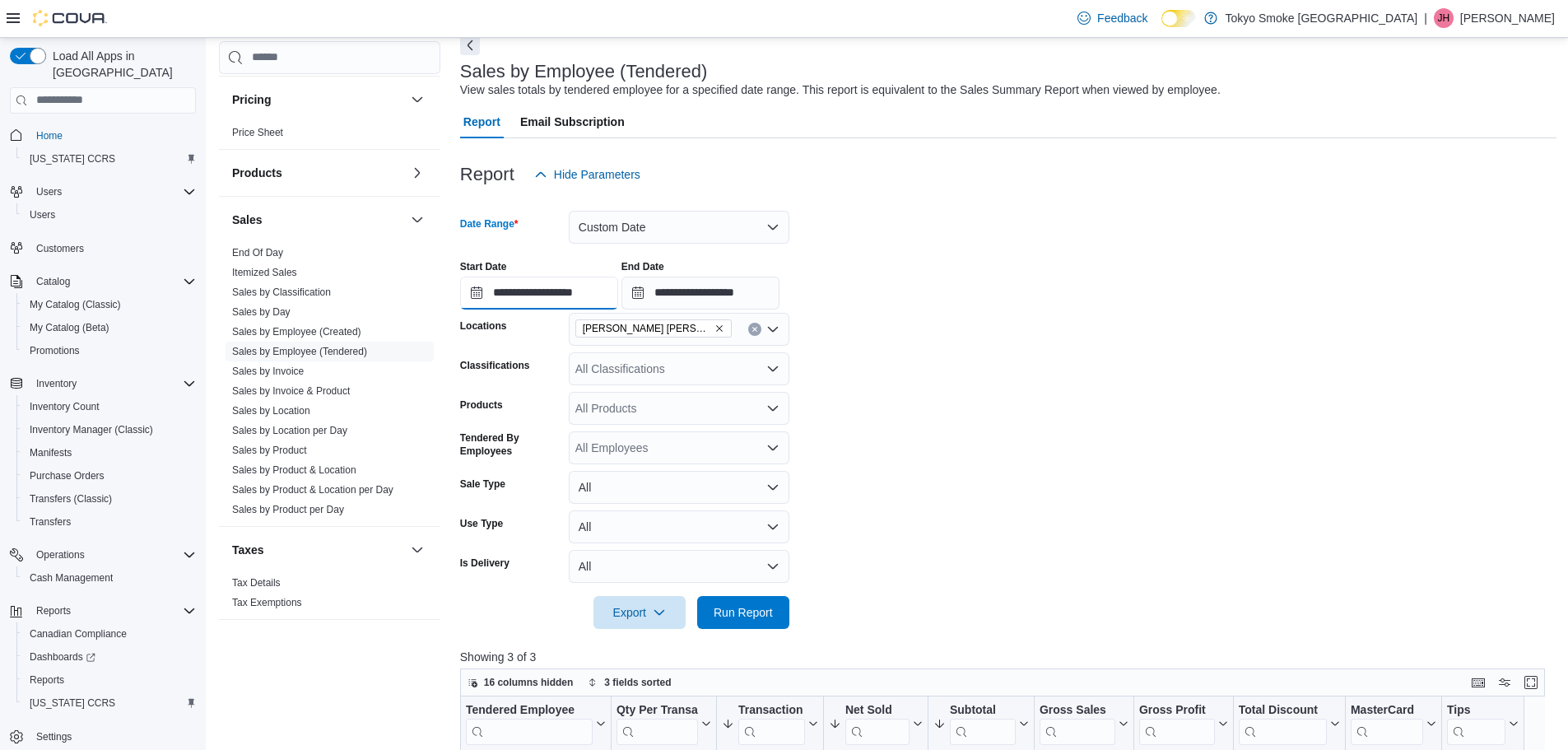
click at [466, 289] on input "**********" at bounding box center [539, 293] width 158 height 33
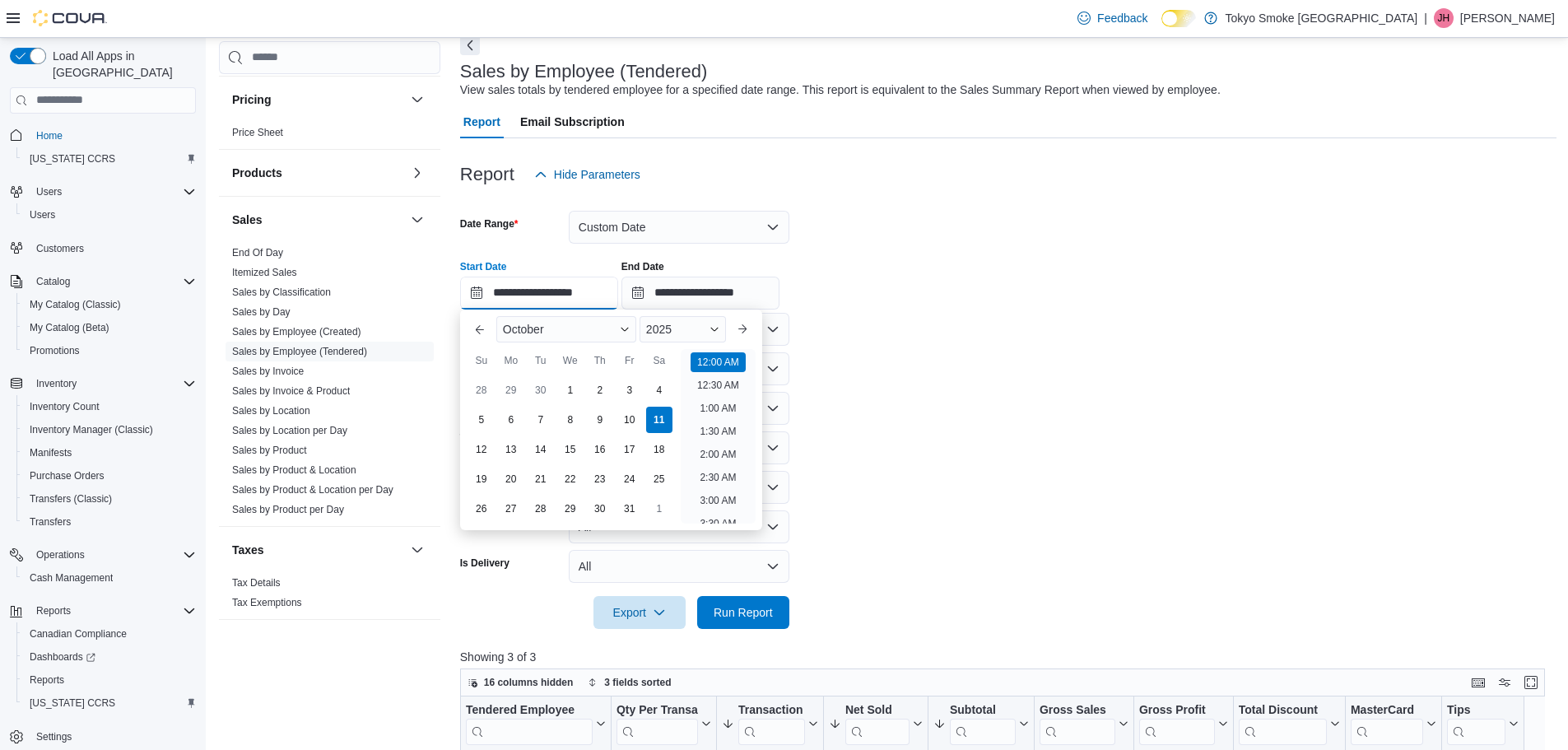
scroll to position [51, 0]
click at [481, 421] on div "5" at bounding box center [481, 419] width 29 height 29
type input "**********"
click at [705, 361] on li "12:00 AM" at bounding box center [717, 359] width 55 height 20
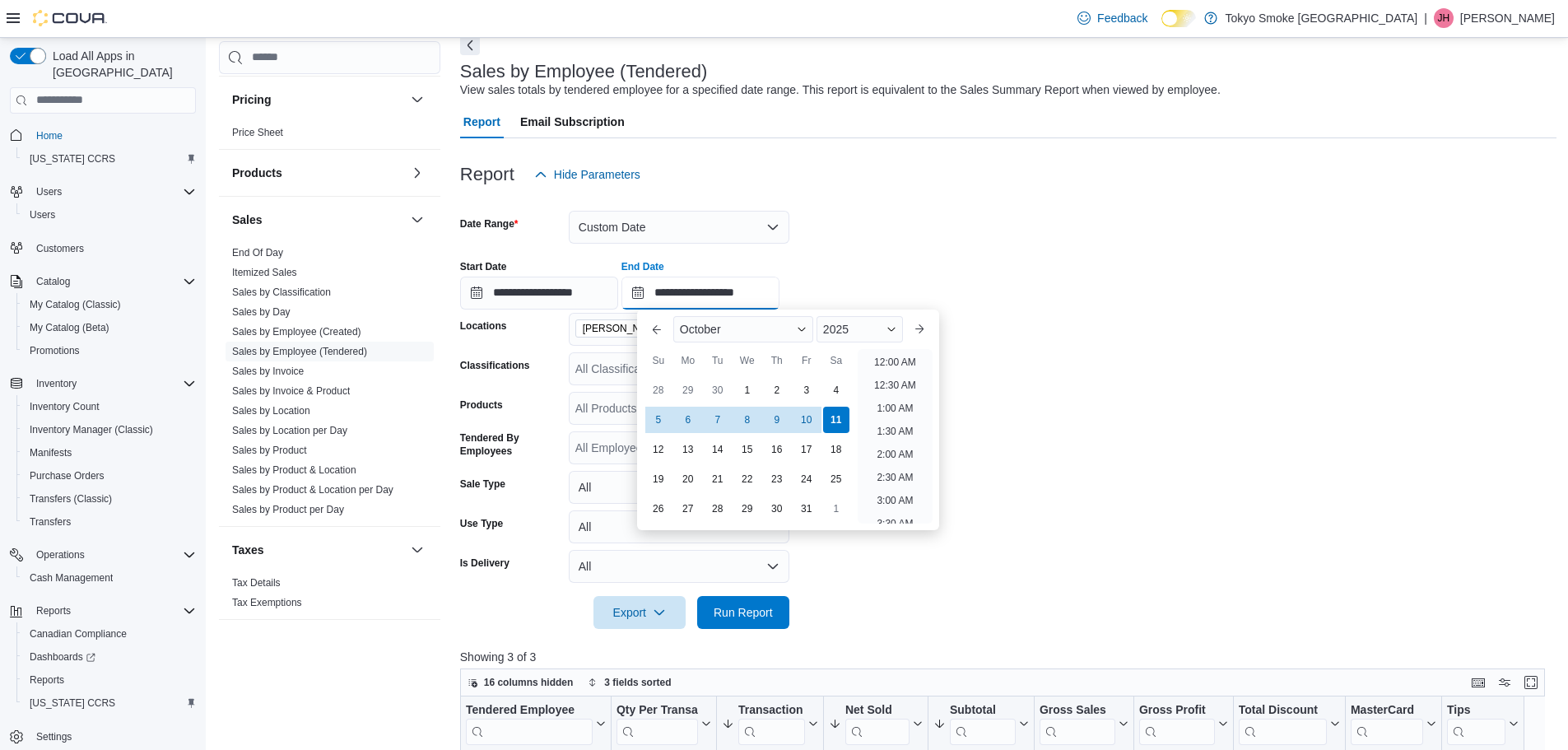
click at [660, 292] on input "**********" at bounding box center [700, 293] width 158 height 33
click at [812, 423] on div "10" at bounding box center [806, 419] width 29 height 29
click at [906, 510] on li "11:30 PM" at bounding box center [895, 510] width 55 height 20
type input "**********"
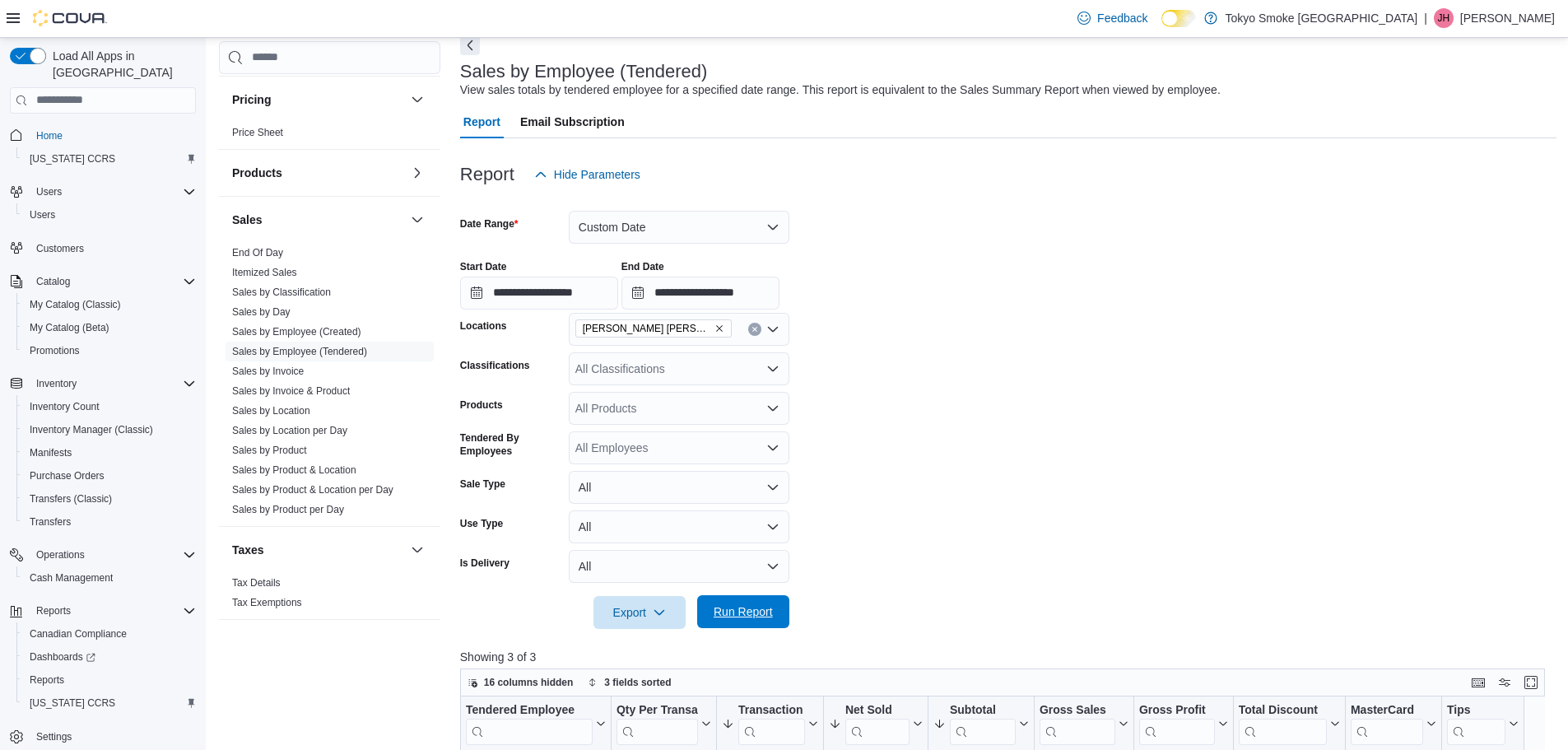
click at [769, 624] on span "Run Report" at bounding box center [744, 611] width 72 height 33
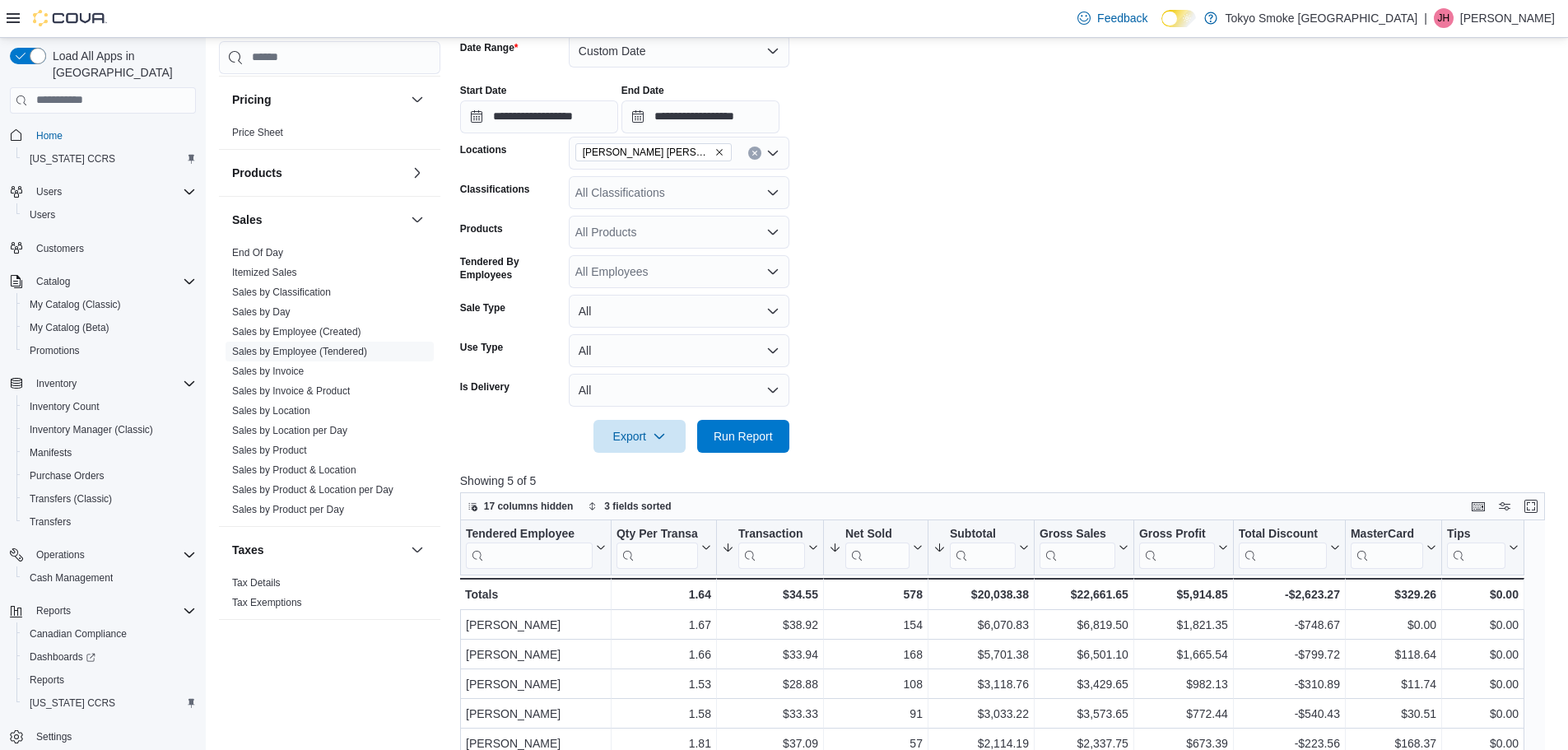
scroll to position [165, 0]
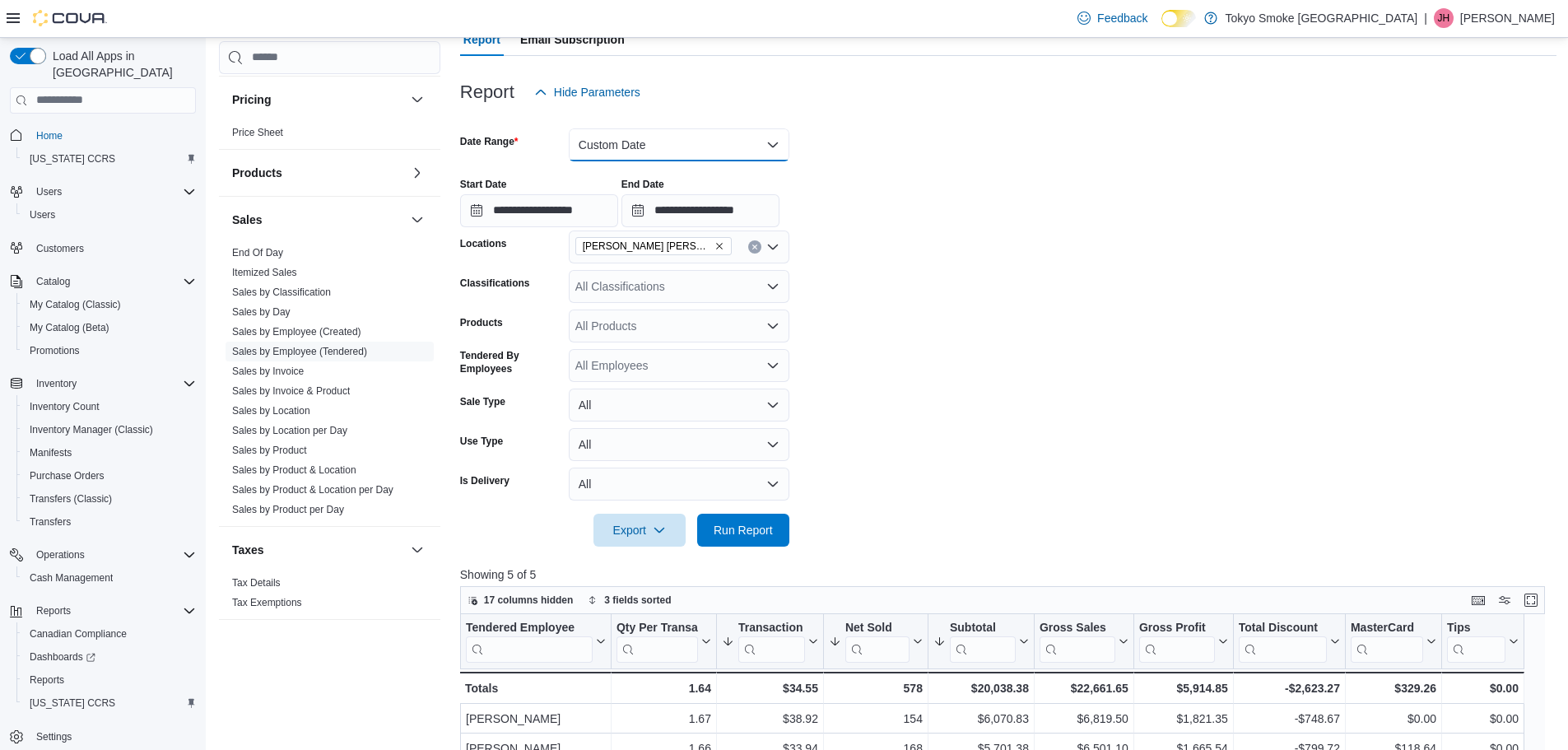
click at [671, 141] on button "Custom Date" at bounding box center [679, 145] width 221 height 33
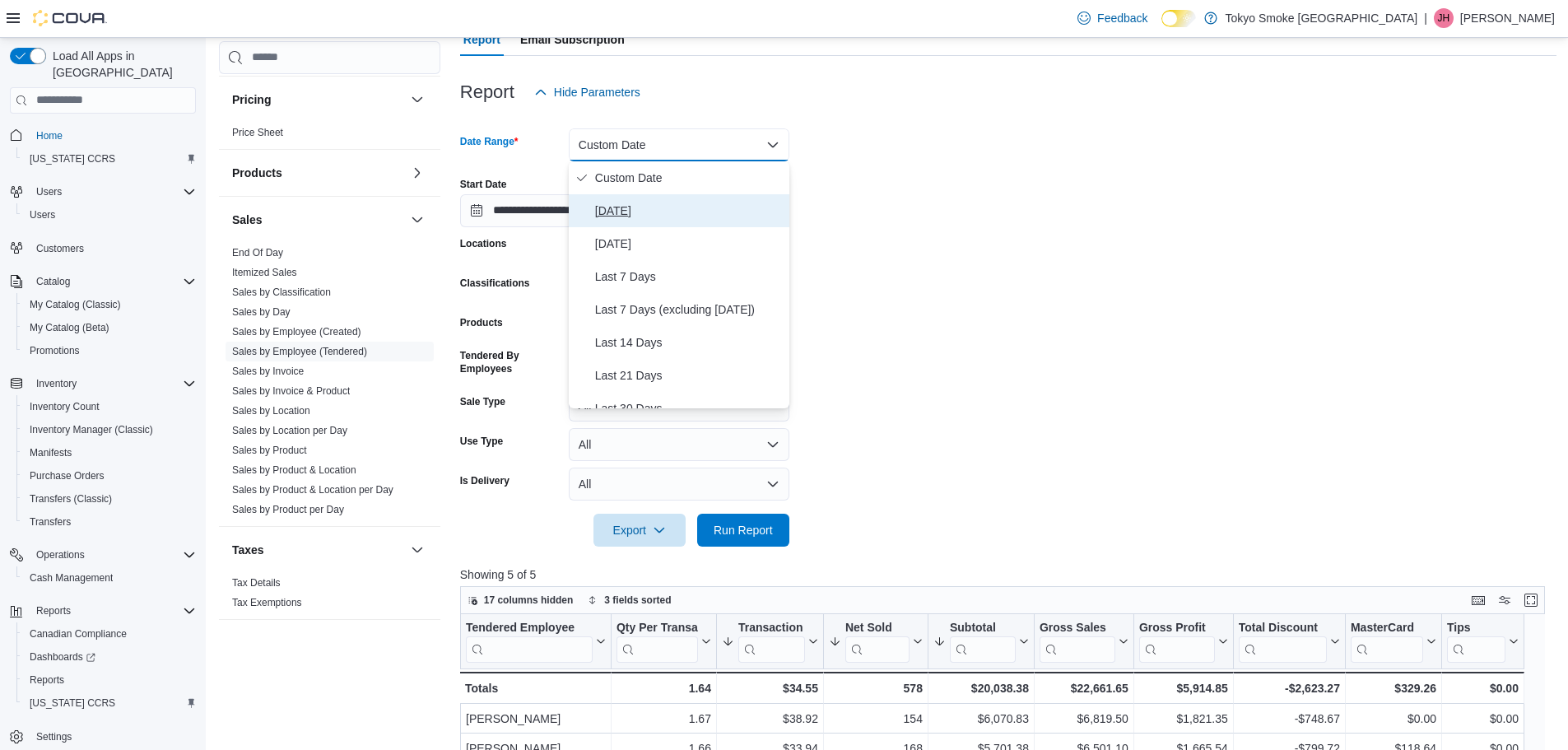
click at [652, 220] on span "[DATE]" at bounding box center [688, 211] width 188 height 20
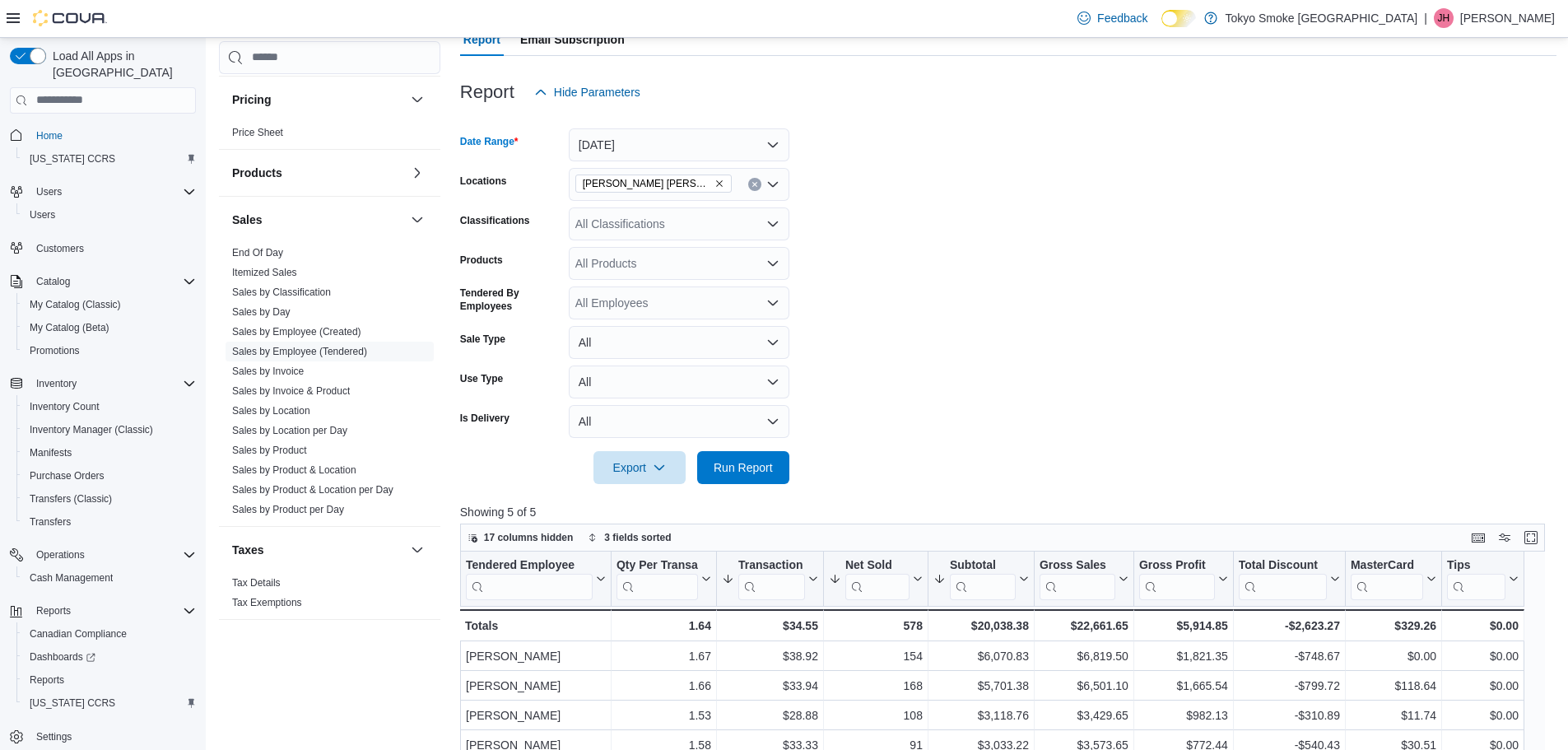
click at [929, 261] on form "Date Range [DATE] Locations [GEOGRAPHIC_DATA] [PERSON_NAME] Classifications All…" at bounding box center [1008, 296] width 1096 height 375
click at [763, 459] on span "Run Report" at bounding box center [743, 466] width 59 height 16
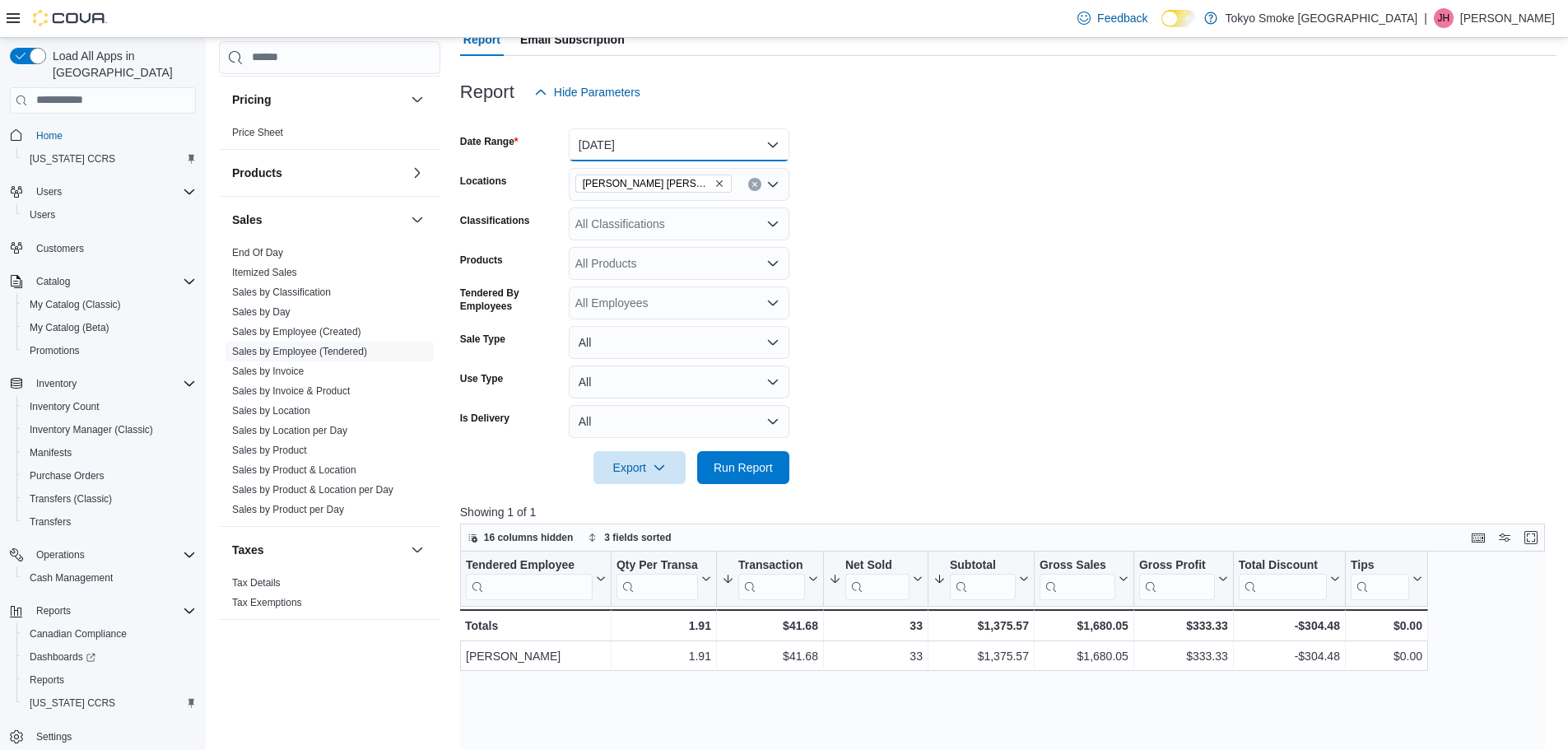
click at [697, 153] on button "[DATE]" at bounding box center [679, 145] width 221 height 33
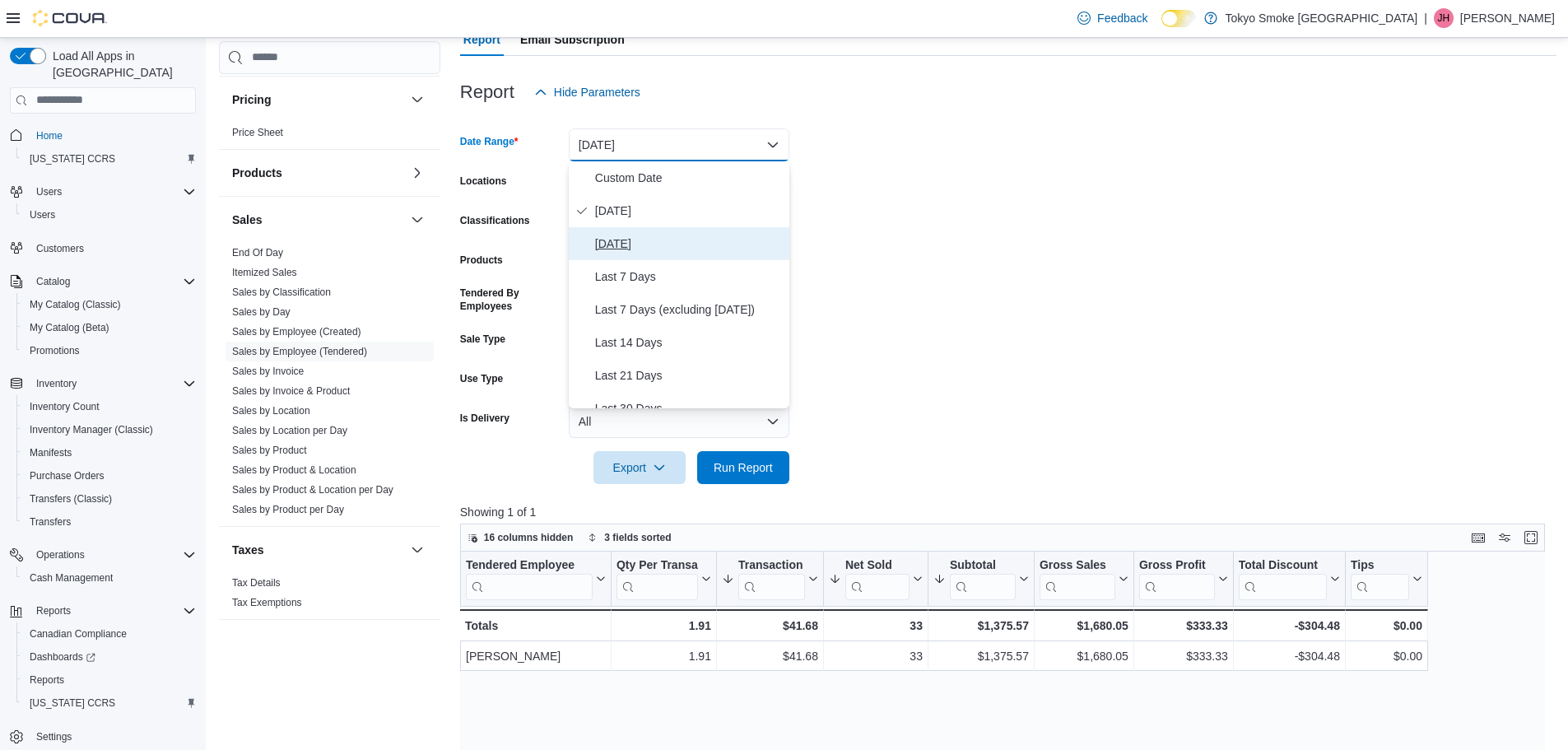
click at [684, 234] on span "[DATE]" at bounding box center [688, 244] width 188 height 20
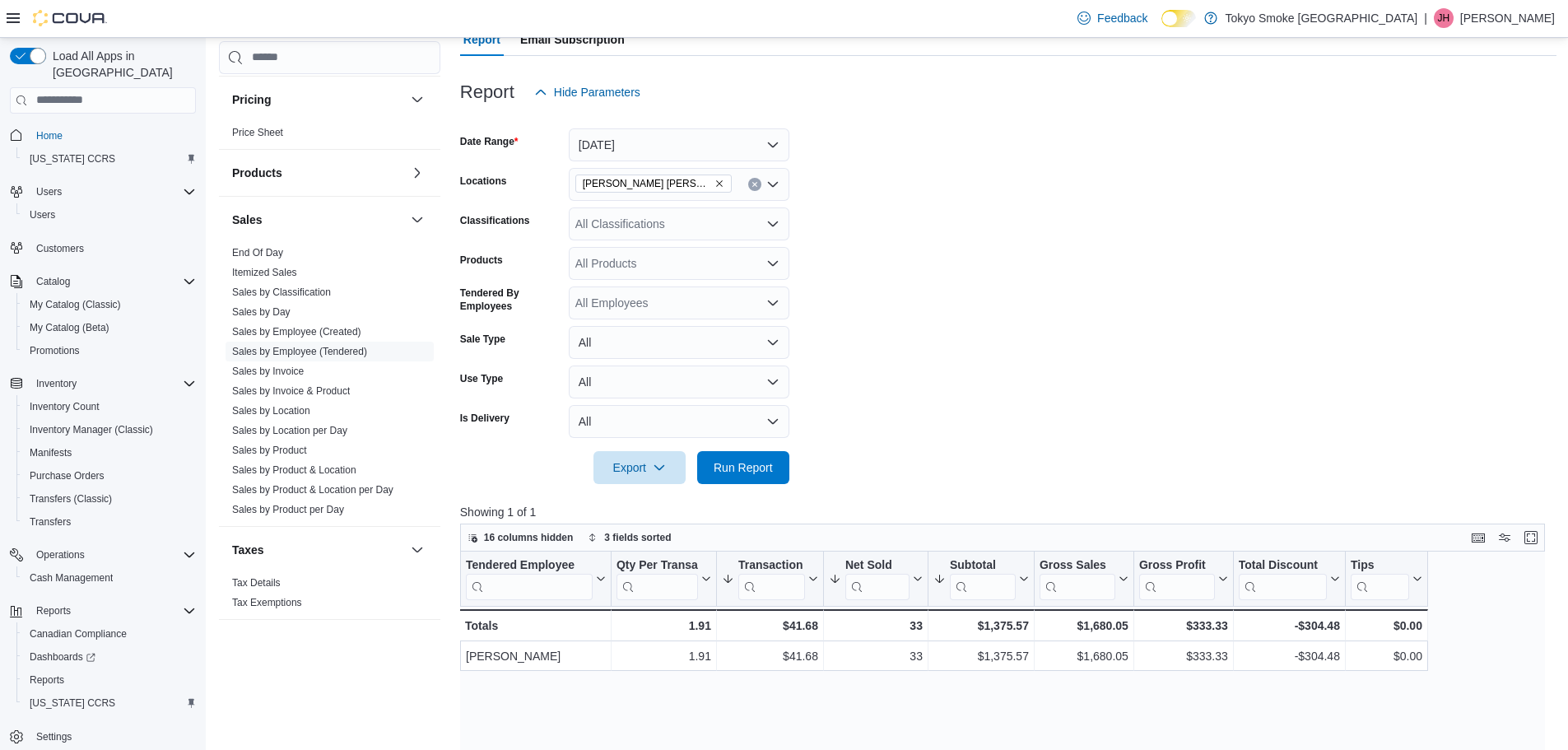
click at [913, 230] on form "Date Range [DATE] Locations [PERSON_NAME] [PERSON_NAME] Classifications All Cla…" at bounding box center [1008, 296] width 1096 height 375
click at [764, 456] on span "Run Report" at bounding box center [744, 466] width 72 height 33
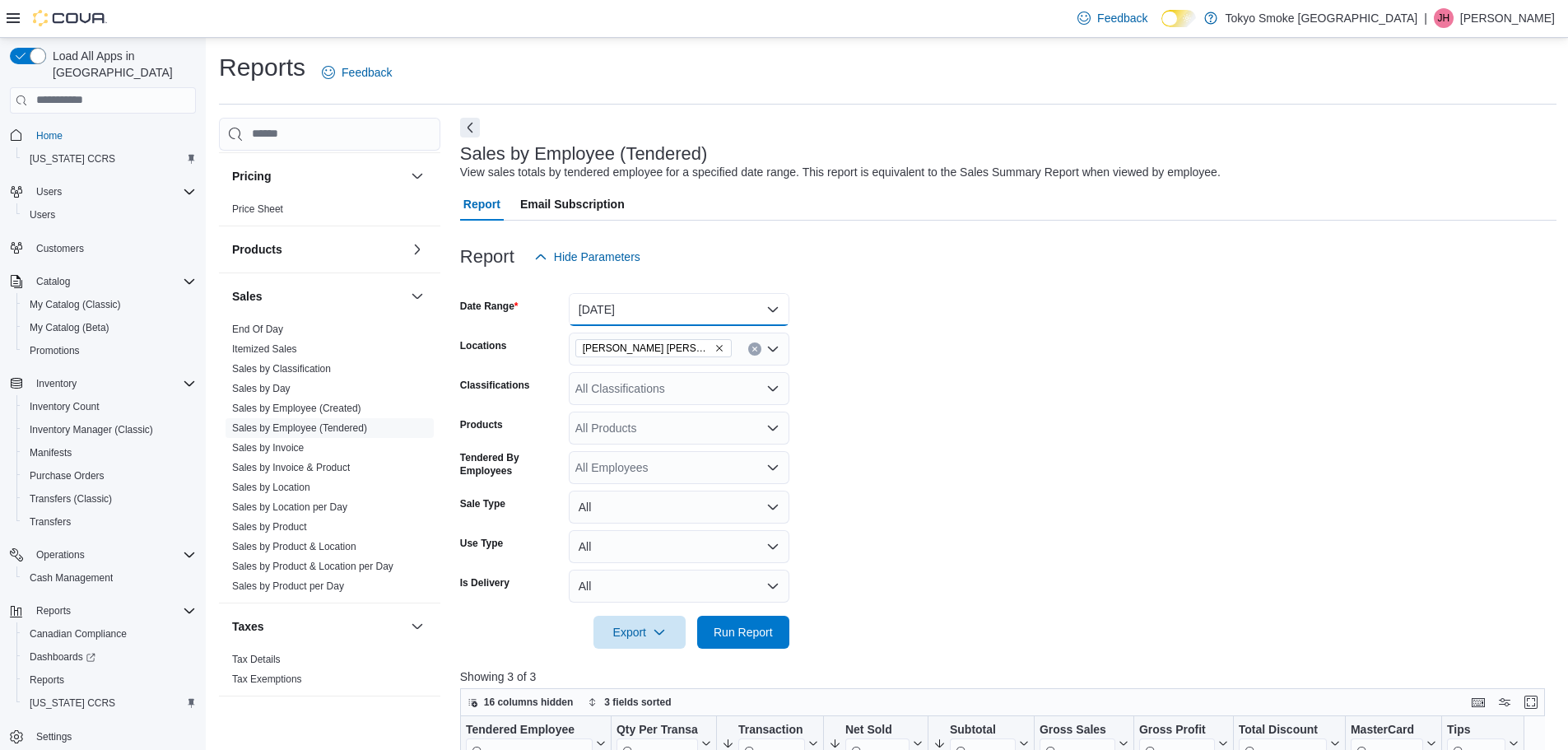
click at [641, 317] on button "[DATE]" at bounding box center [679, 309] width 221 height 33
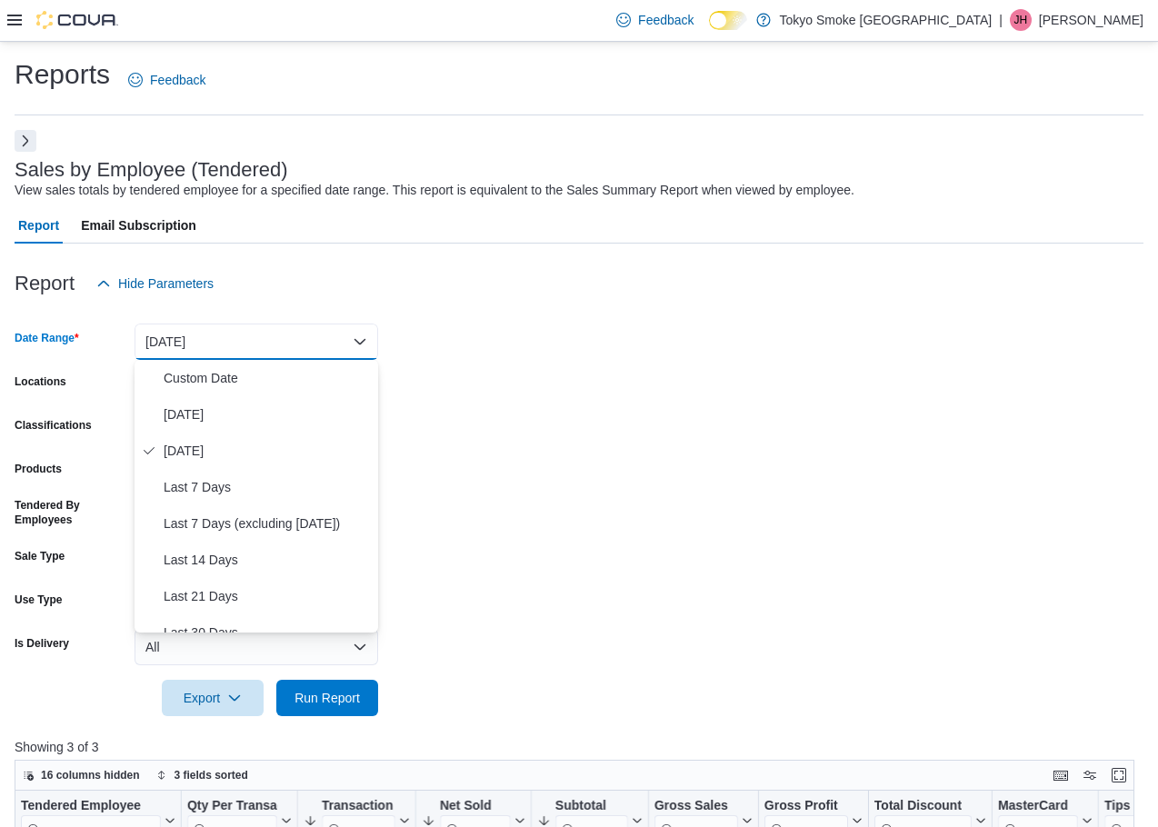
click at [8, 20] on icon at bounding box center [14, 20] width 15 height 11
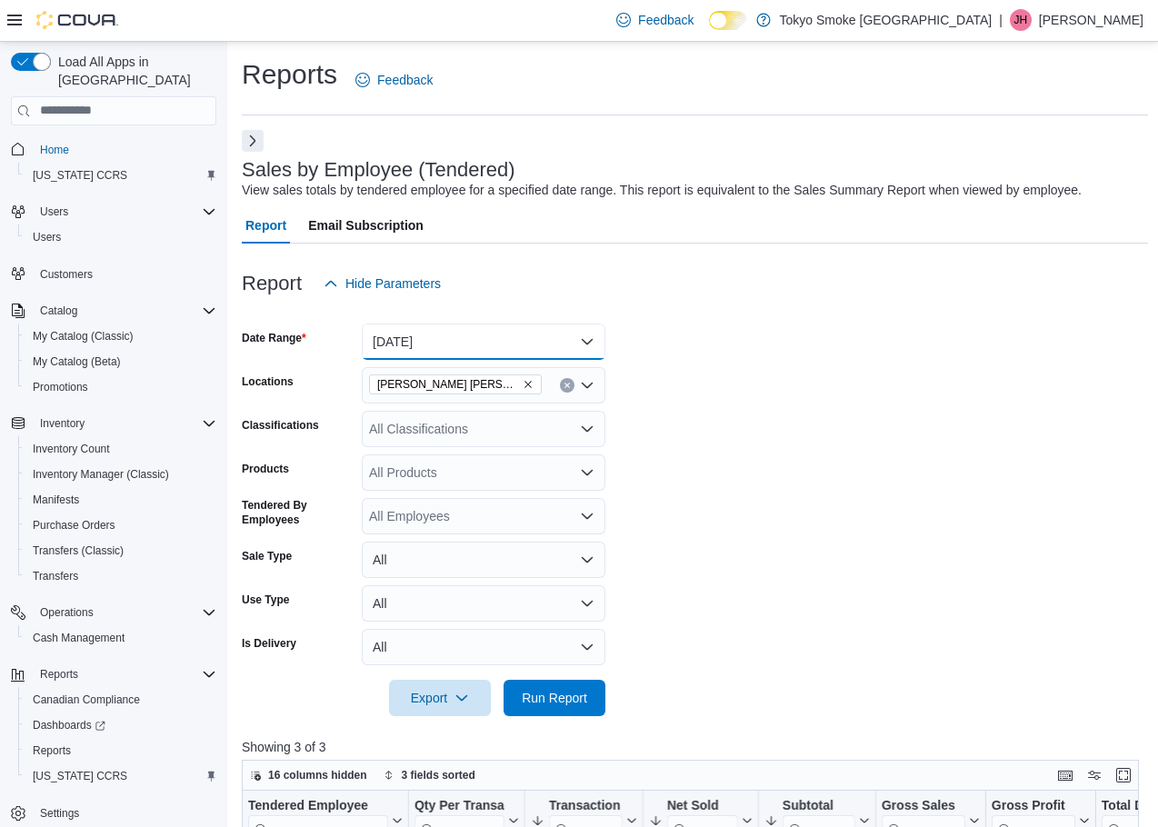
click at [469, 331] on button "[DATE]" at bounding box center [484, 341] width 244 height 36
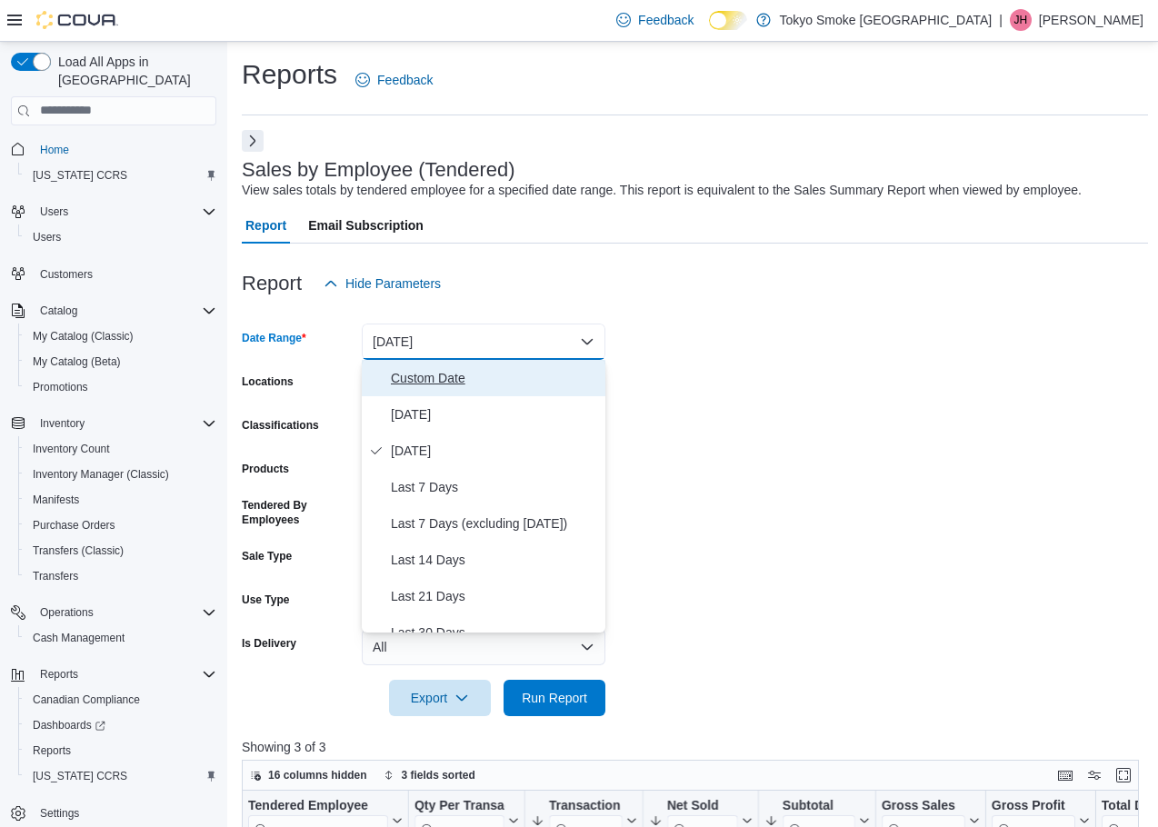
click at [453, 379] on span "Custom Date" at bounding box center [494, 378] width 207 height 22
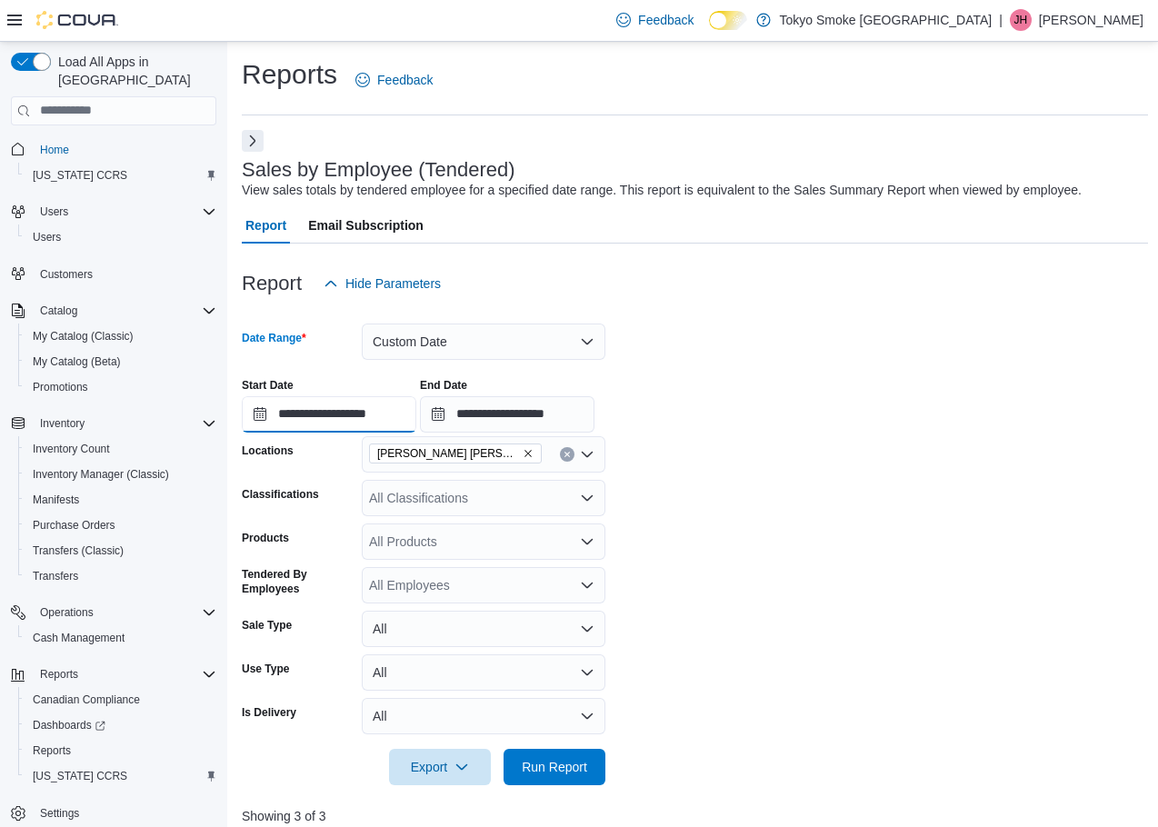
click at [326, 430] on input "**********" at bounding box center [329, 414] width 174 height 36
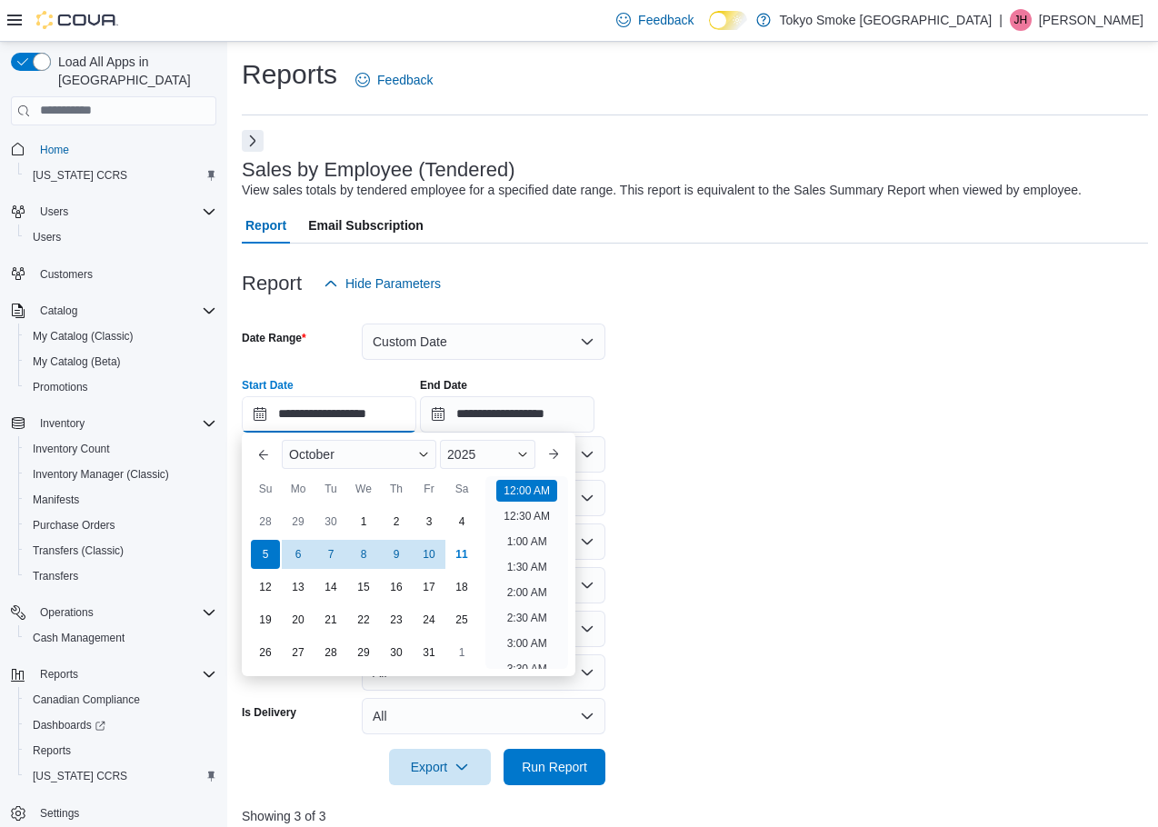
scroll to position [56, 0]
click at [705, 424] on div "**********" at bounding box center [695, 397] width 906 height 69
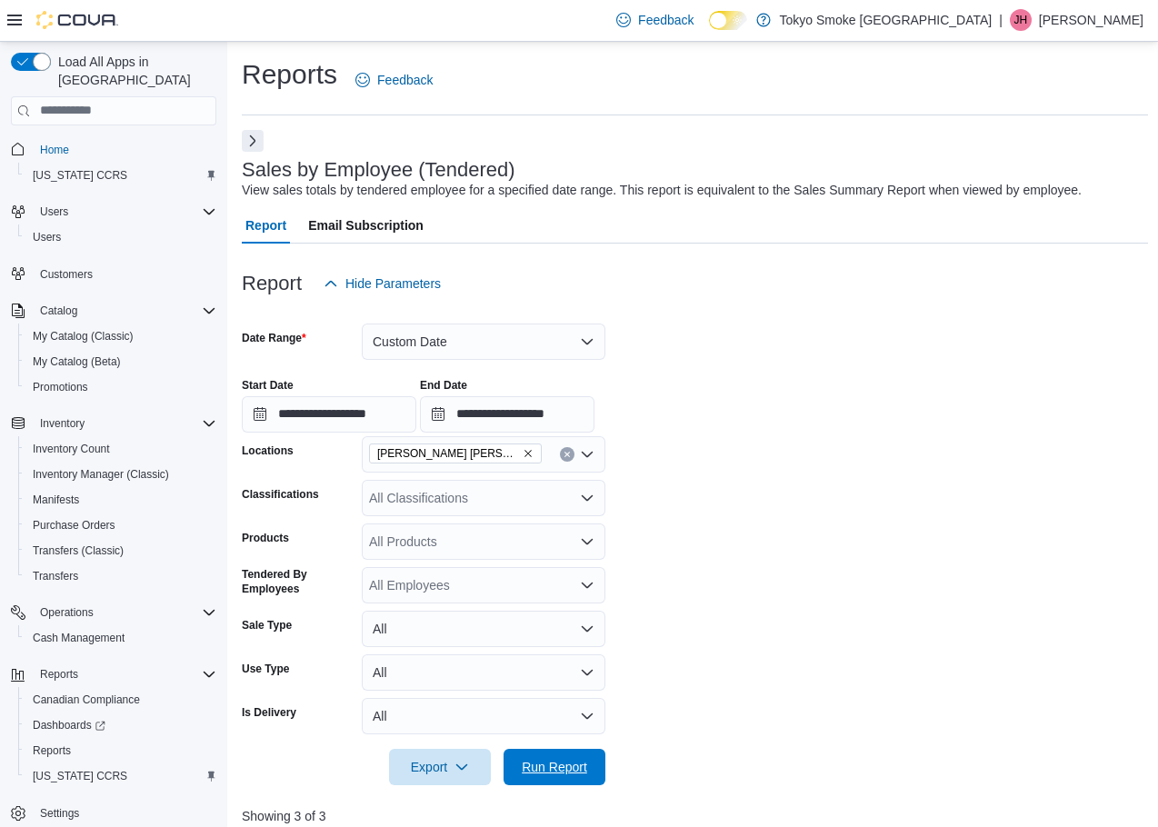
drag, startPoint x: 569, startPoint y: 780, endPoint x: 641, endPoint y: 556, distance: 235.0
click at [569, 780] on span "Run Report" at bounding box center [554, 767] width 80 height 36
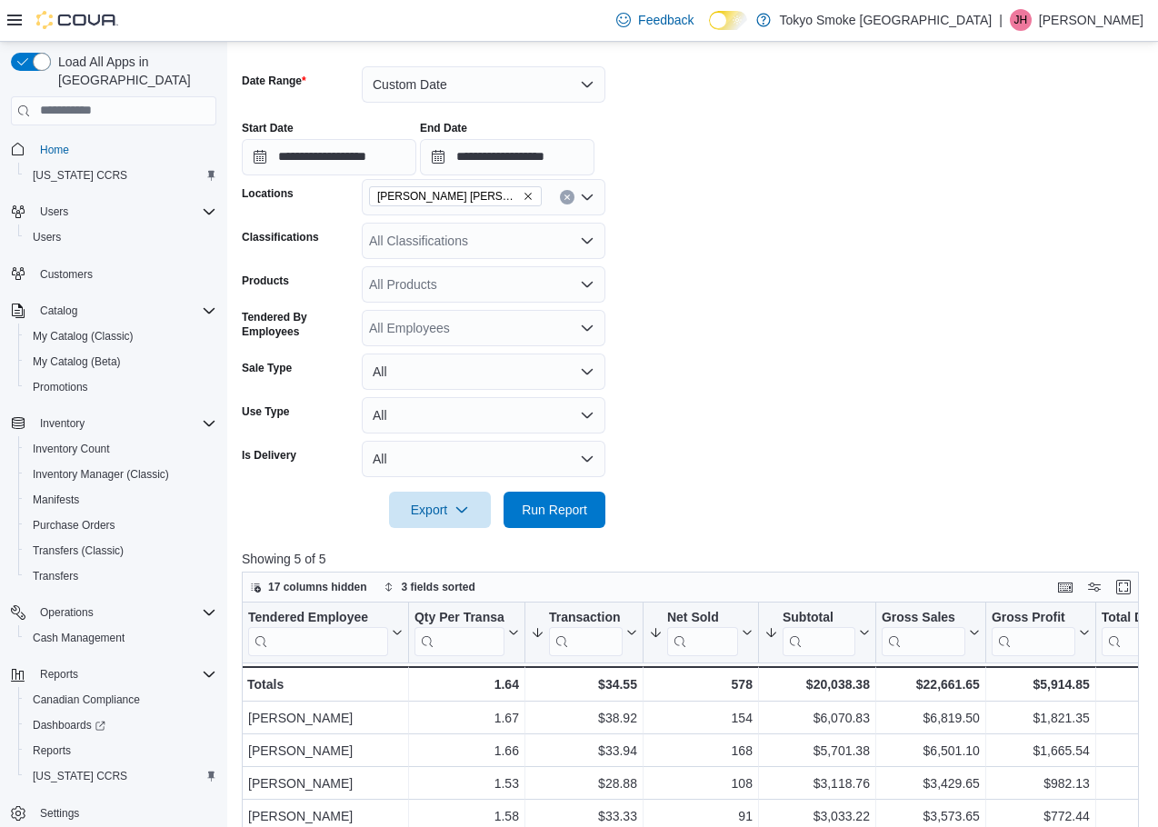
scroll to position [91, 0]
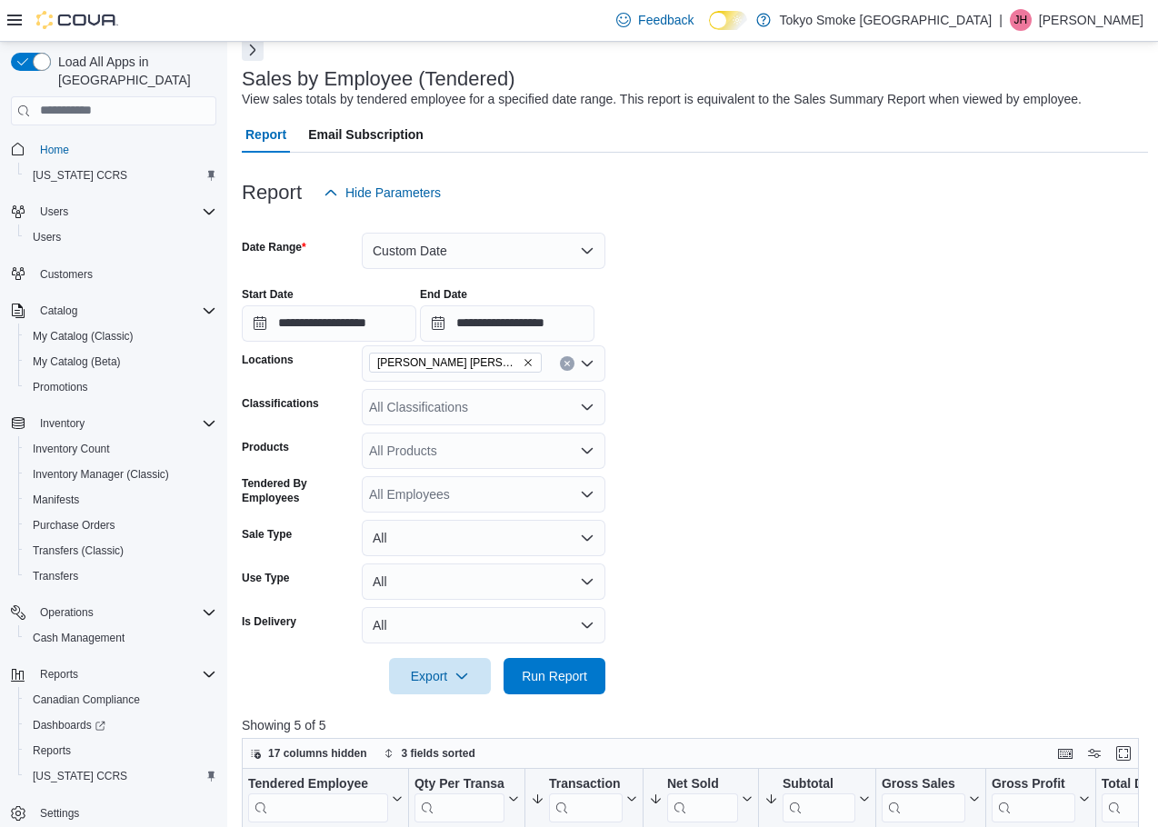
drag, startPoint x: 427, startPoint y: 230, endPoint x: 423, endPoint y: 250, distance: 20.5
click at [427, 230] on div at bounding box center [695, 222] width 906 height 22
click at [421, 266] on button "Custom Date" at bounding box center [484, 251] width 244 height 36
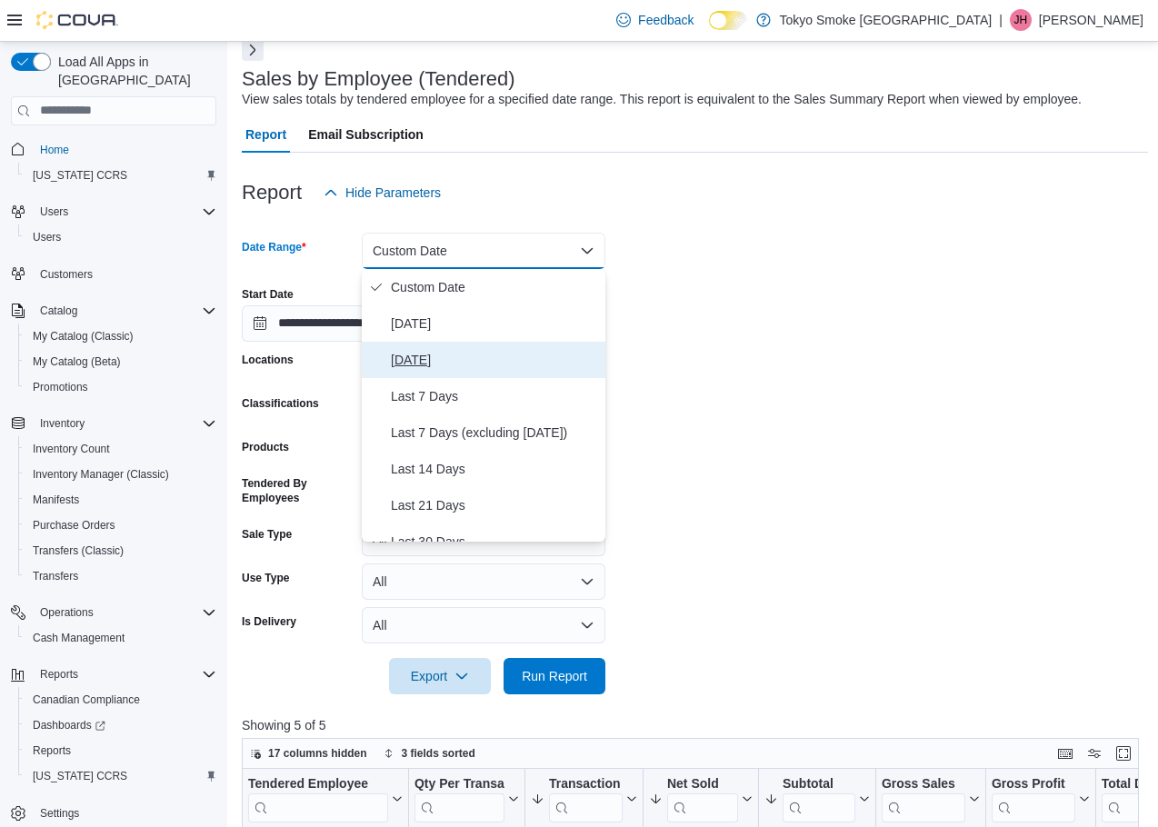
click at [421, 362] on span "[DATE]" at bounding box center [494, 360] width 207 height 22
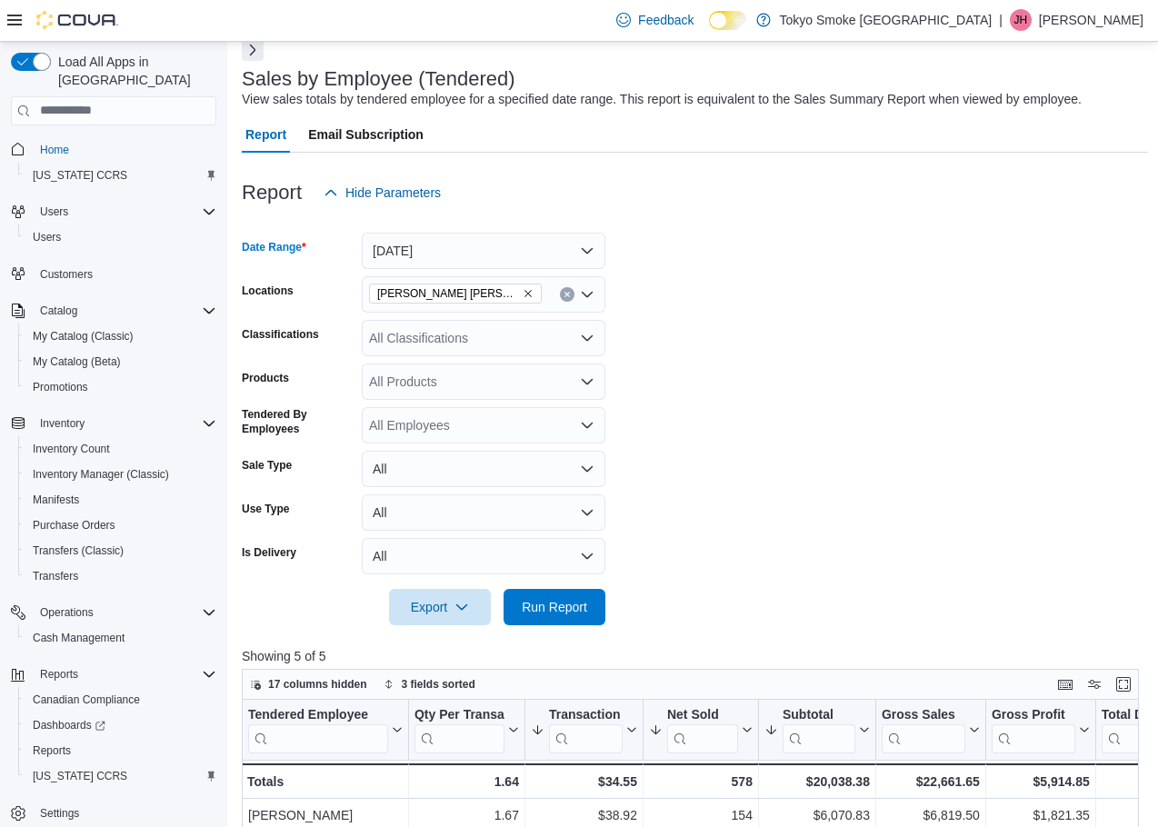
click at [557, 640] on div at bounding box center [695, 636] width 906 height 22
drag, startPoint x: 565, startPoint y: 608, endPoint x: 708, endPoint y: 492, distance: 183.5
click at [565, 608] on span "Run Report" at bounding box center [554, 606] width 65 height 18
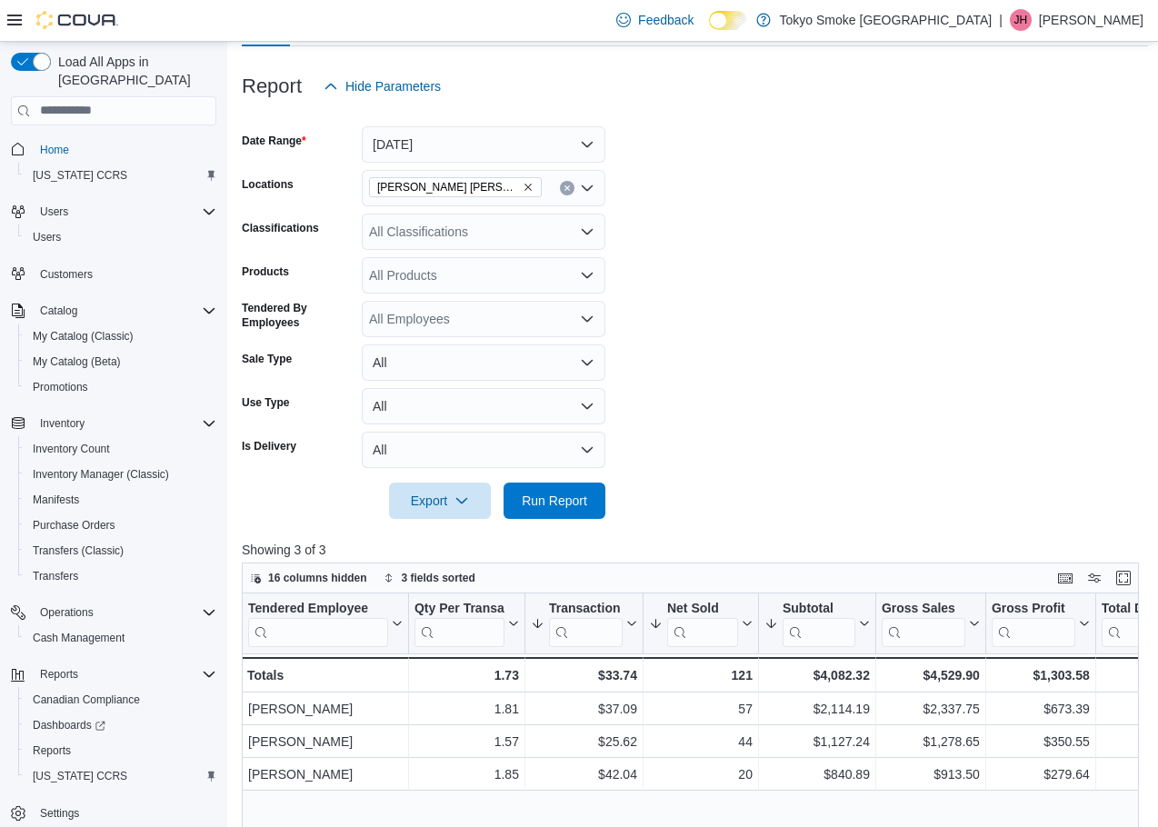
scroll to position [182, 0]
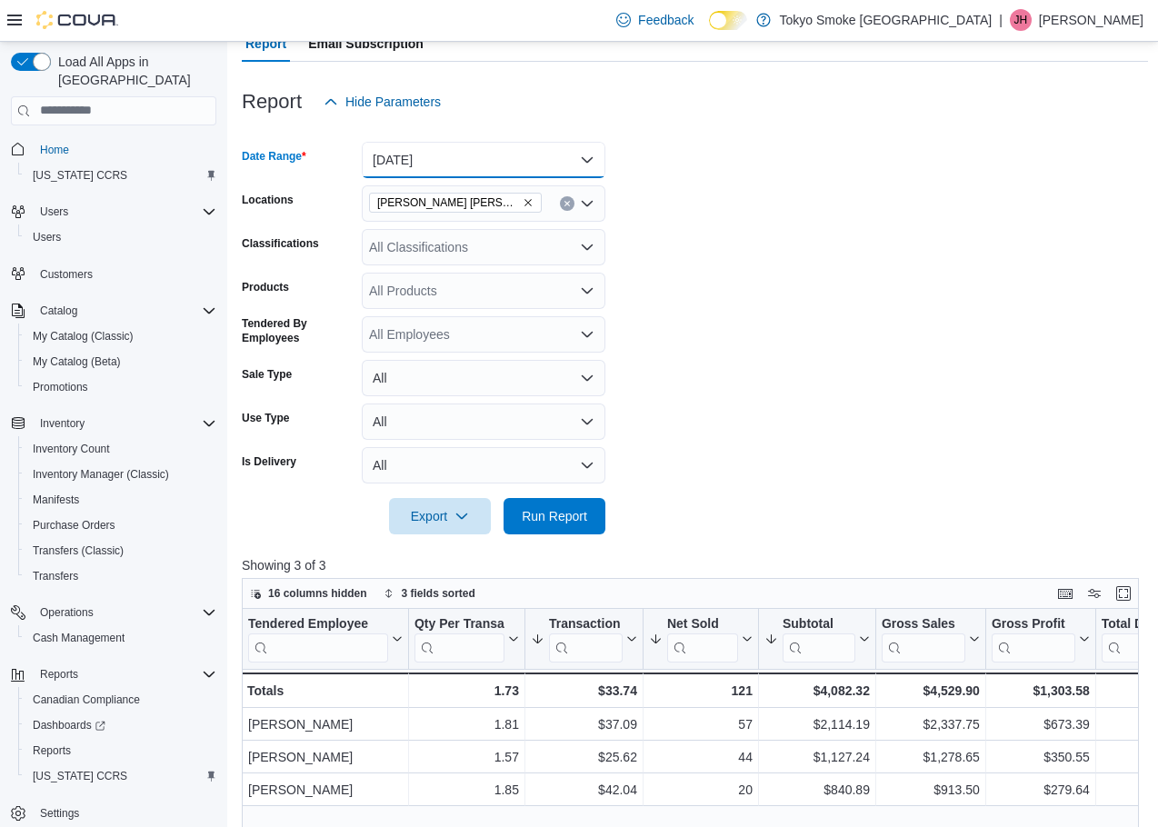
click at [466, 146] on button "[DATE]" at bounding box center [484, 160] width 244 height 36
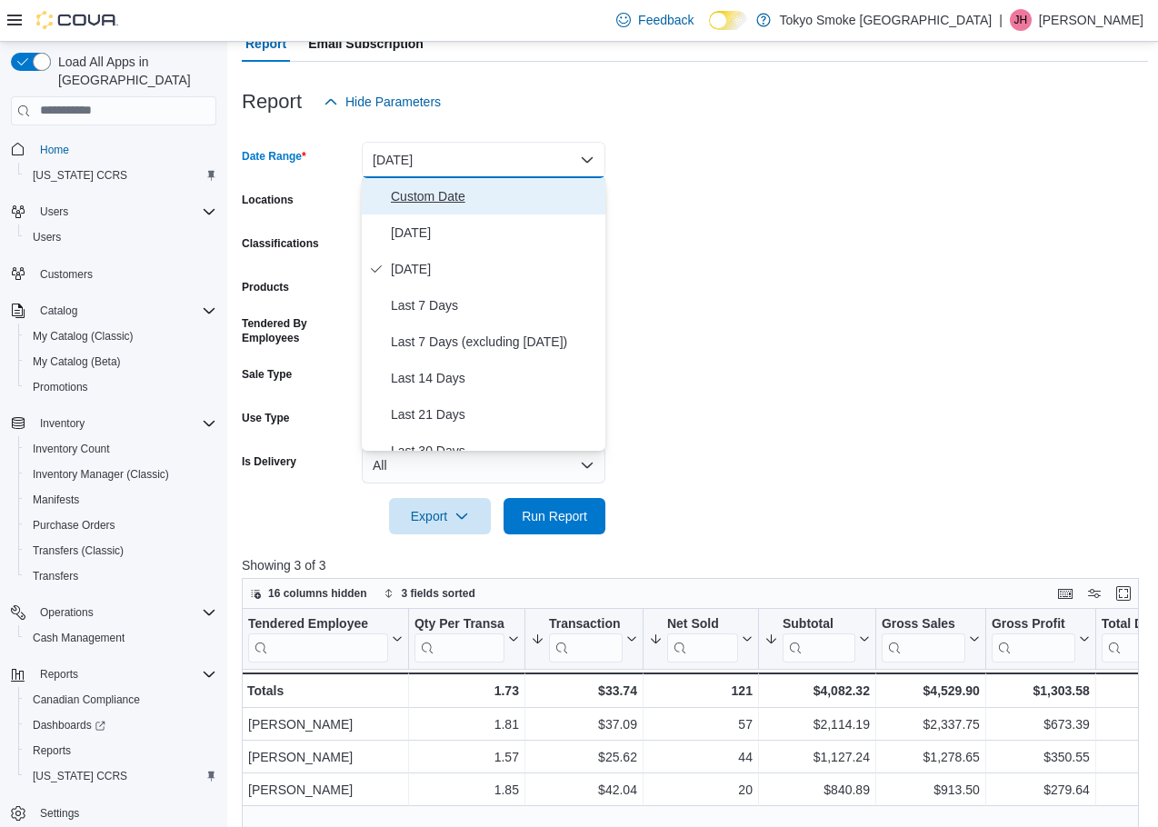
click at [462, 188] on span "Custom Date" at bounding box center [494, 196] width 207 height 22
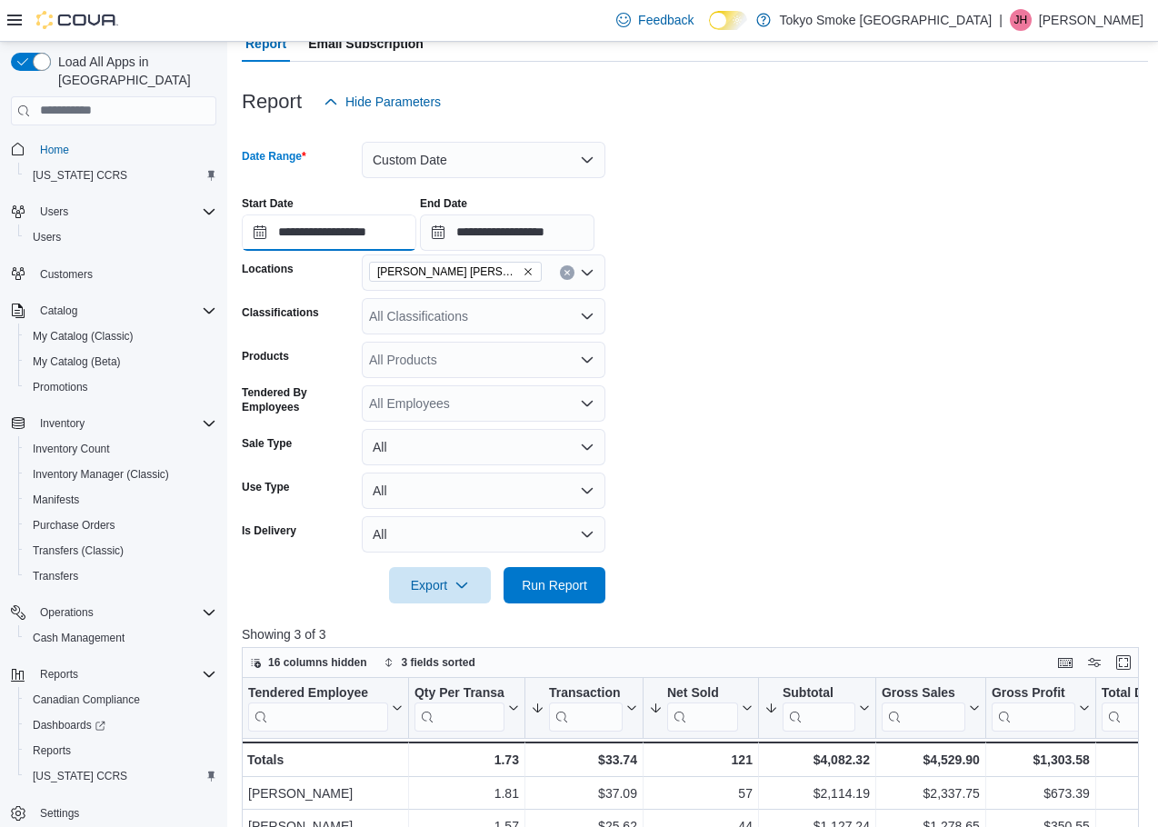
click at [335, 223] on input "**********" at bounding box center [329, 232] width 174 height 36
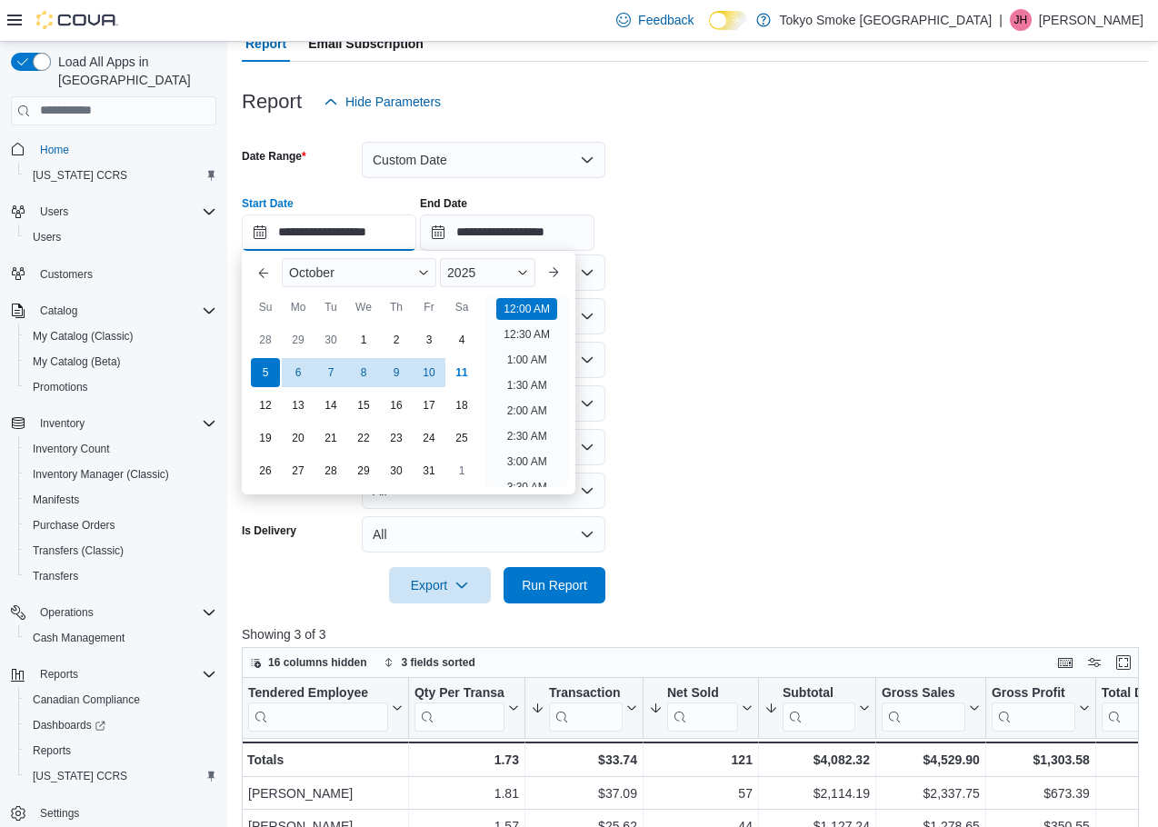
scroll to position [56, 0]
click at [388, 372] on div "9" at bounding box center [396, 372] width 32 height 32
type input "**********"
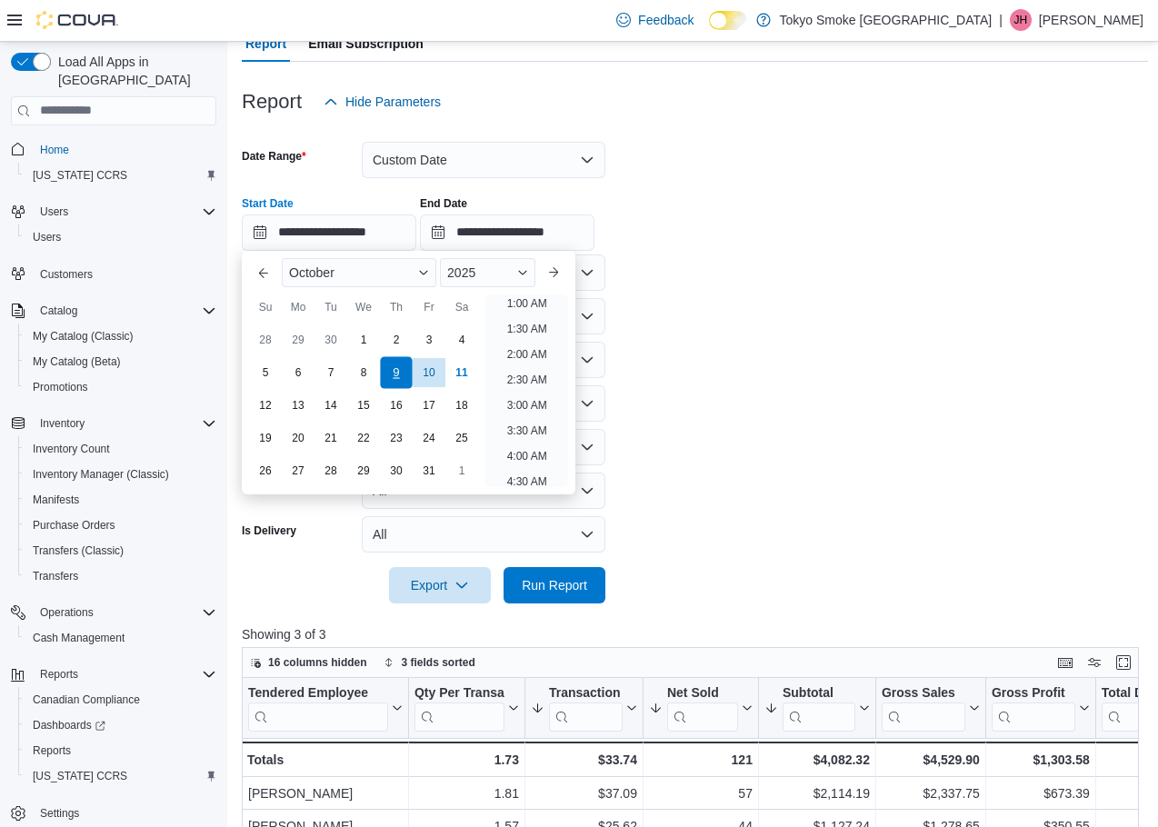
scroll to position [4, 0]
drag, startPoint x: 516, startPoint y: 253, endPoint x: 519, endPoint y: 234, distance: 18.4
click at [516, 253] on div "[DATE]" at bounding box center [408, 273] width 268 height 44
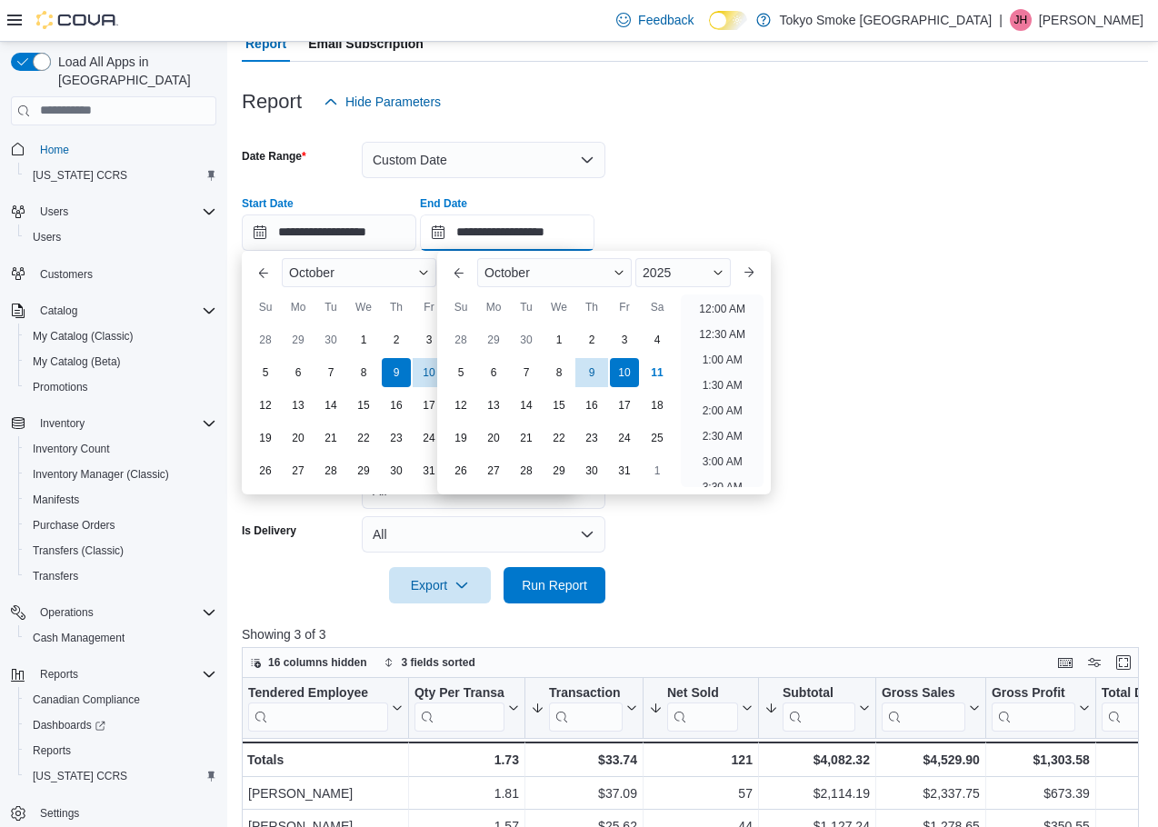
click at [520, 231] on input "**********" at bounding box center [507, 232] width 174 height 36
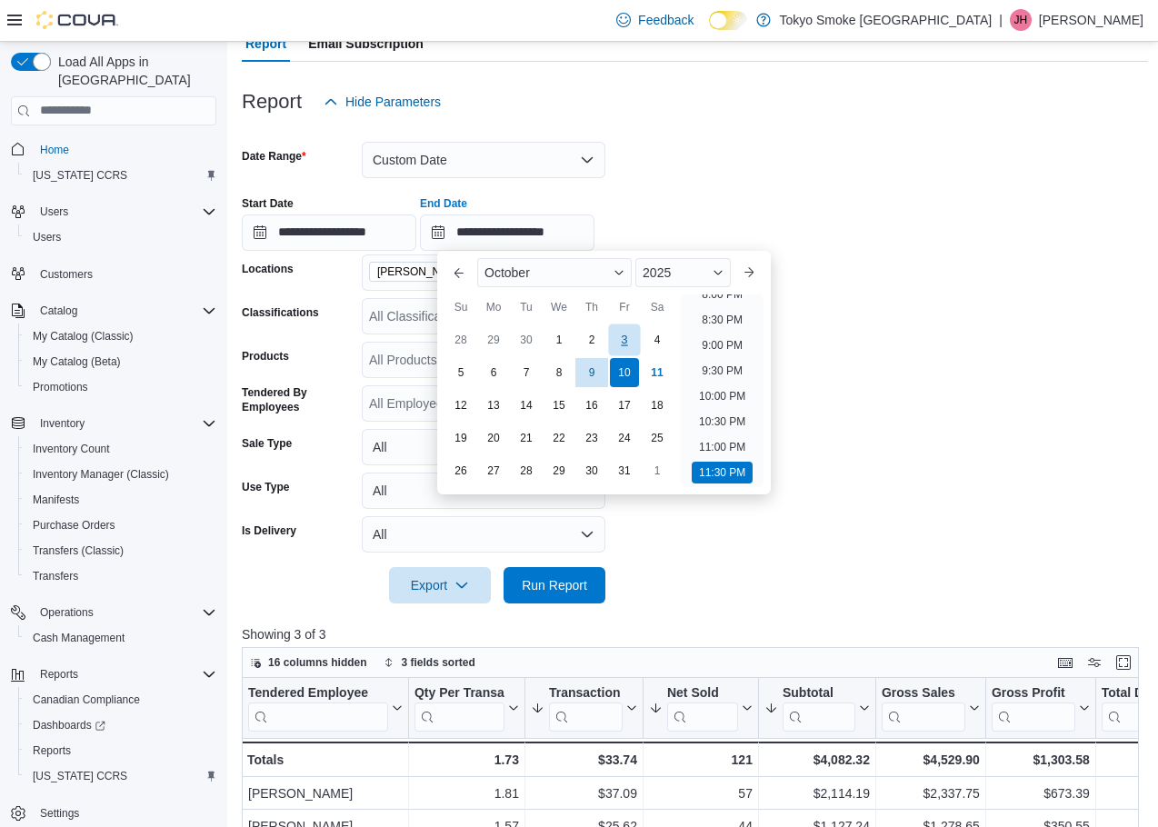
drag, startPoint x: 592, startPoint y: 368, endPoint x: 612, endPoint y: 334, distance: 39.1
click at [592, 368] on div "9" at bounding box center [591, 372] width 29 height 29
type input "**********"
click at [689, 194] on div "**********" at bounding box center [695, 216] width 906 height 69
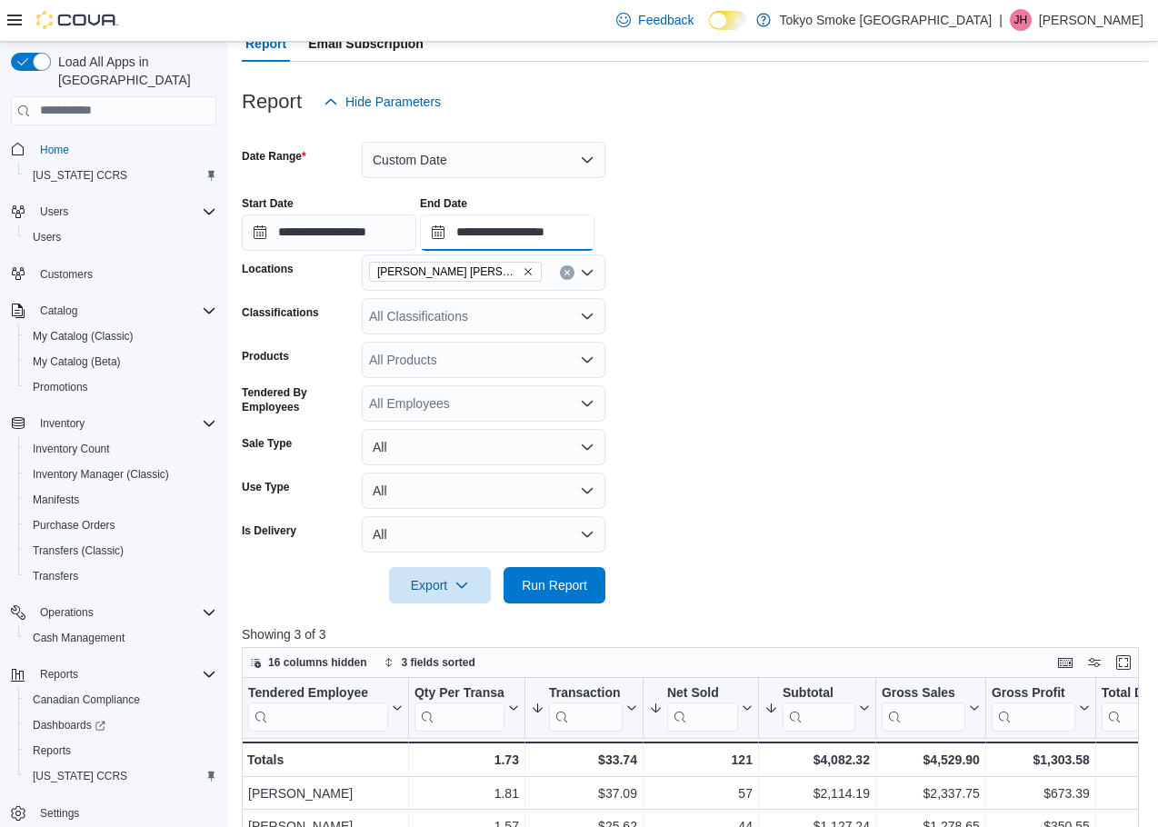
click at [552, 224] on input "**********" at bounding box center [507, 232] width 174 height 36
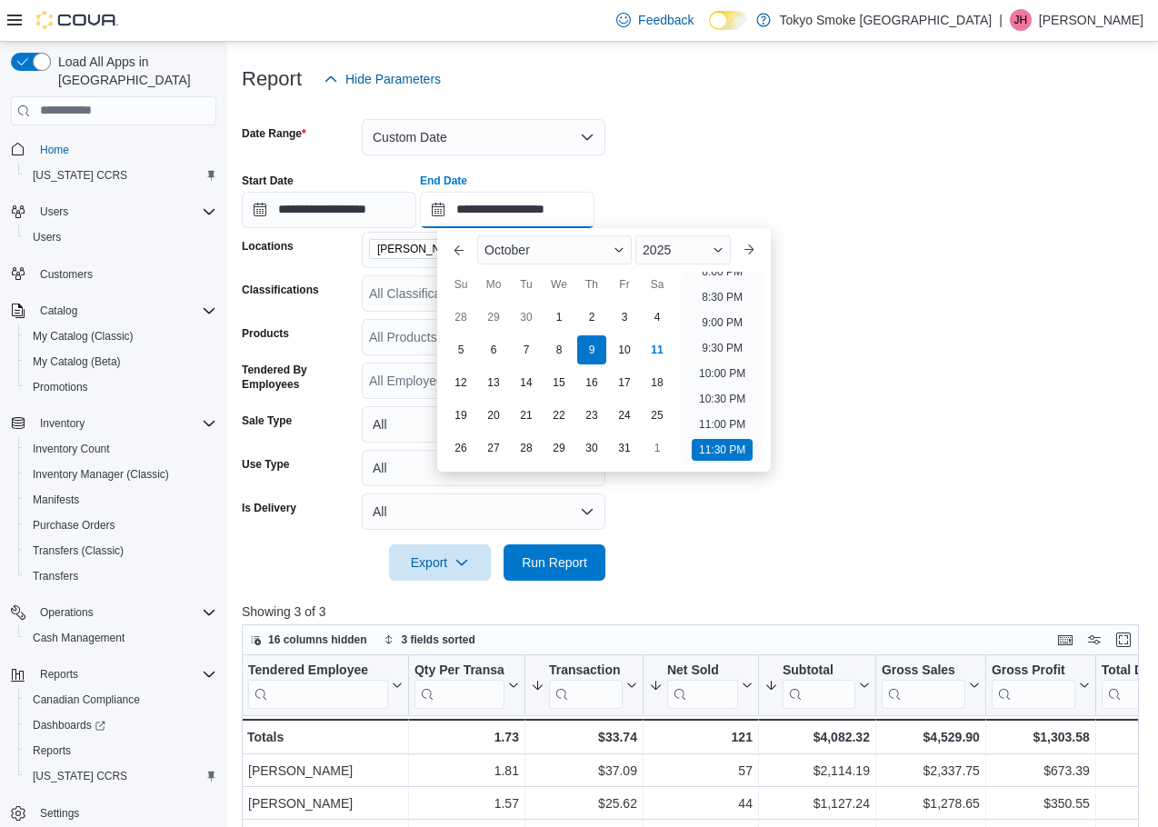
scroll to position [182, 0]
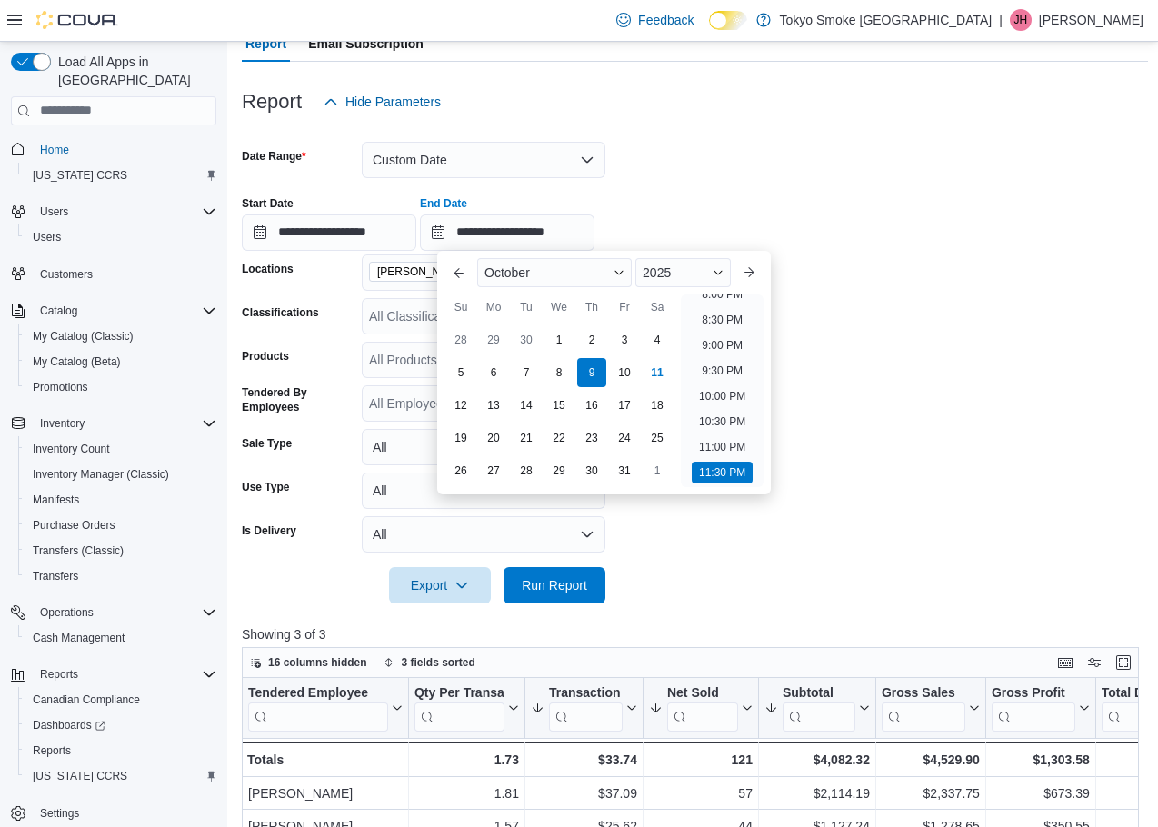
drag, startPoint x: 891, startPoint y: 411, endPoint x: 597, endPoint y: 458, distance: 298.2
click at [891, 411] on form "**********" at bounding box center [695, 361] width 906 height 483
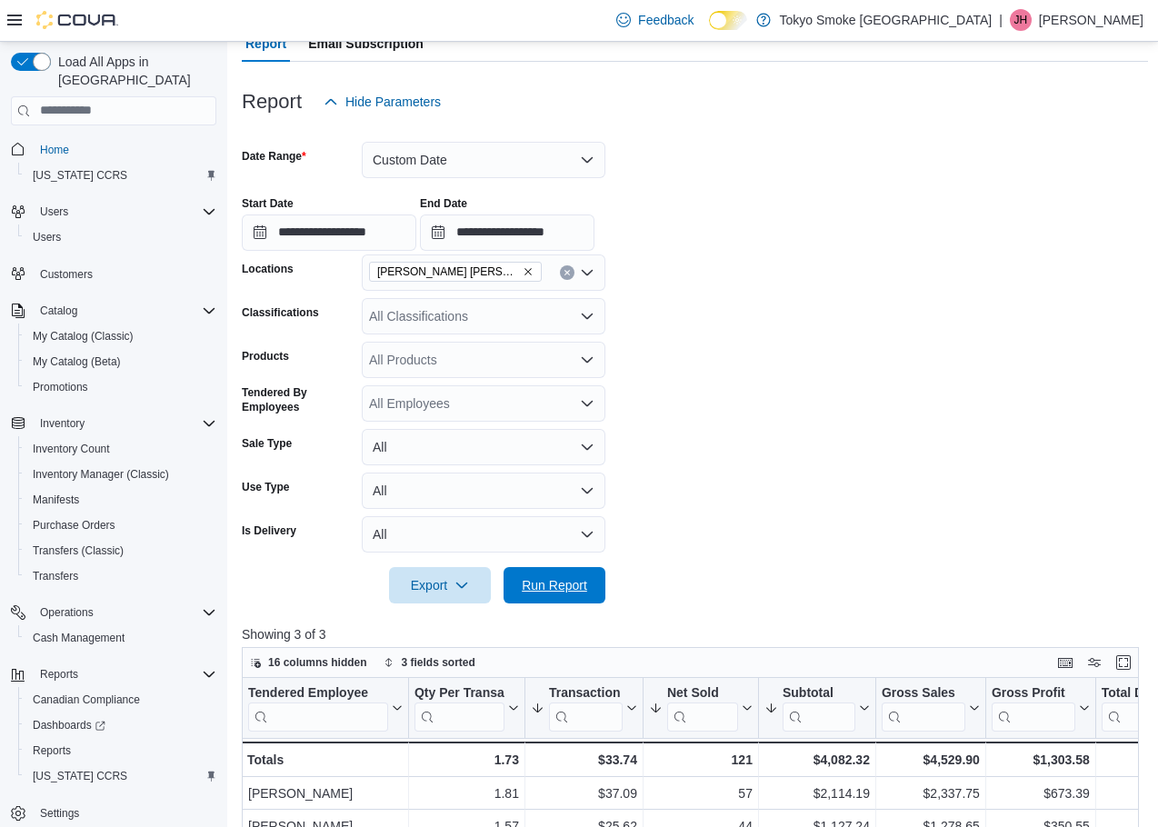
drag, startPoint x: 574, startPoint y: 587, endPoint x: 618, endPoint y: 477, distance: 118.3
click at [574, 587] on span "Run Report" at bounding box center [554, 585] width 65 height 18
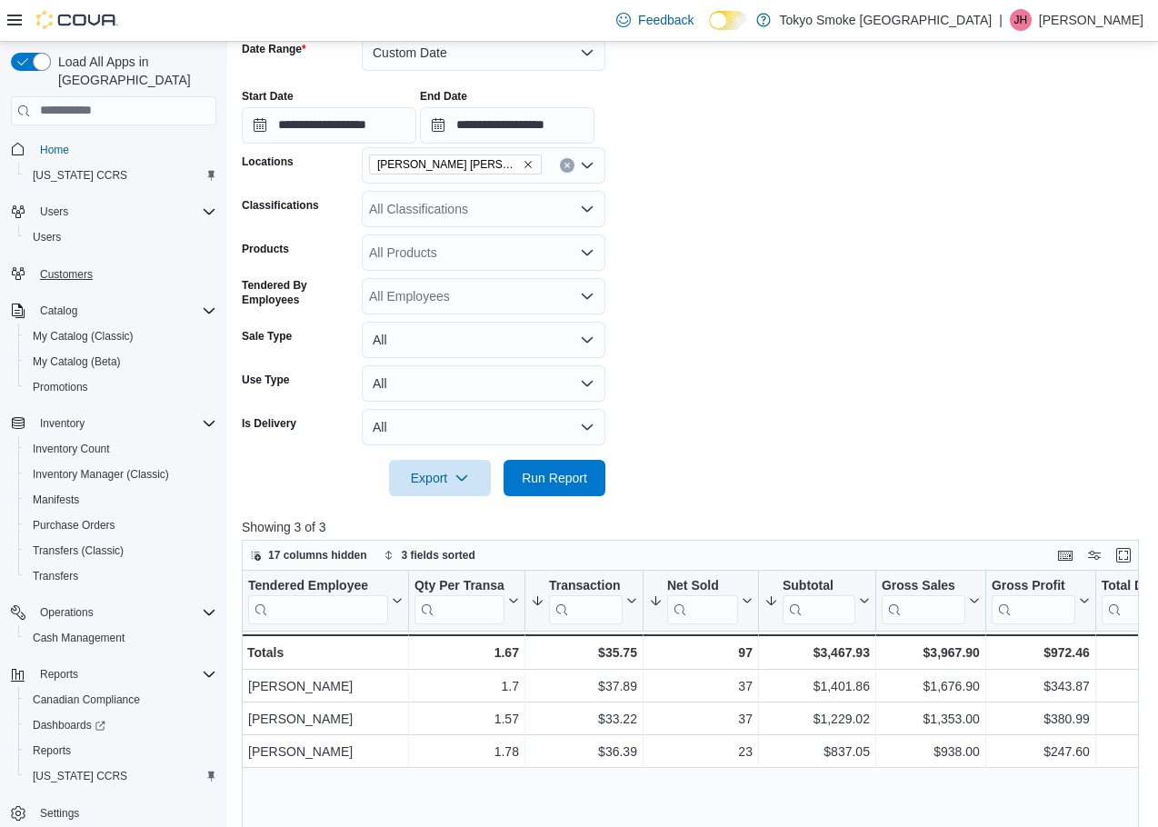
scroll to position [273, 0]
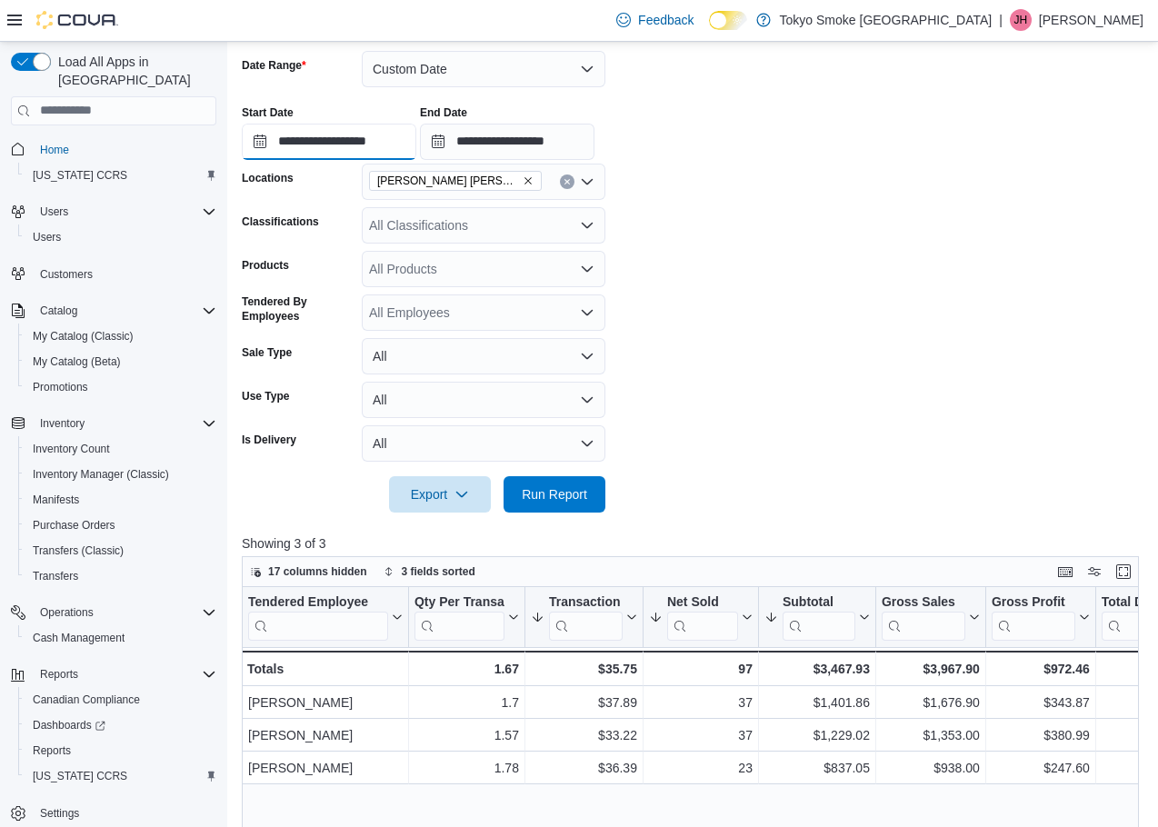
click at [303, 147] on input "**********" at bounding box center [329, 142] width 174 height 36
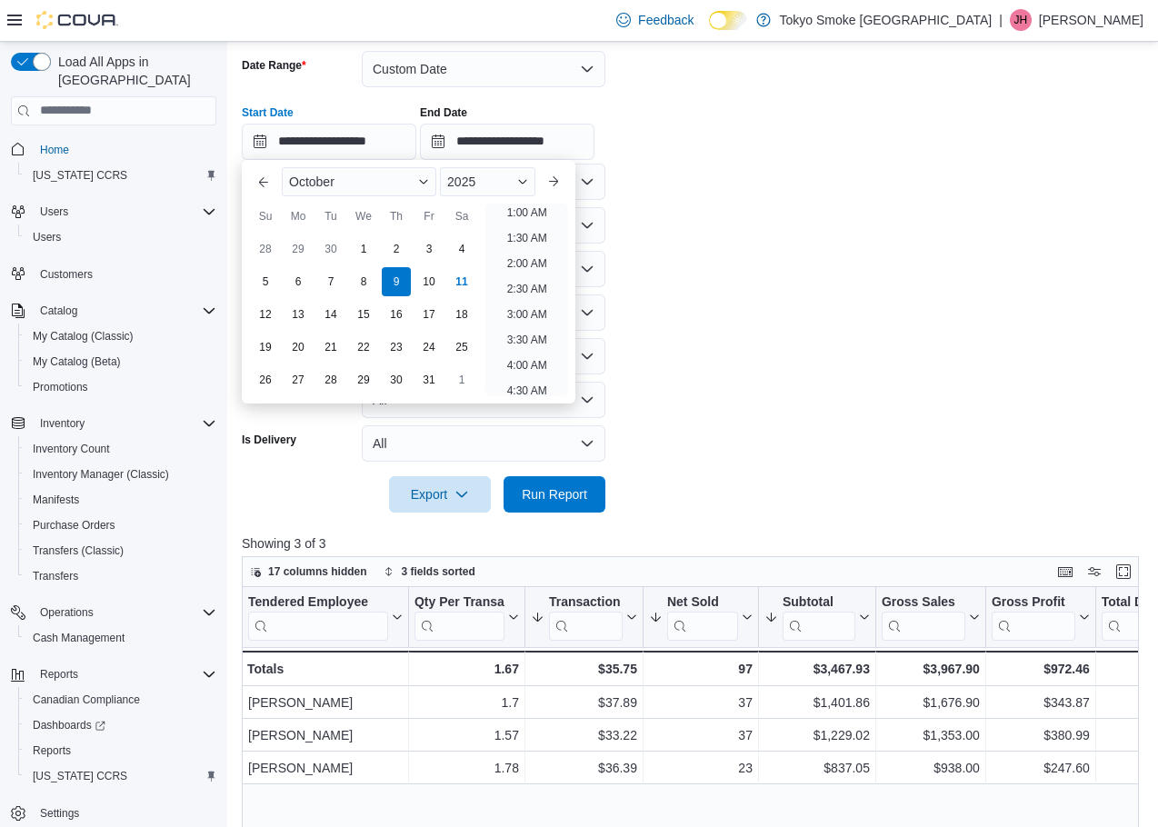
drag, startPoint x: 368, startPoint y: 289, endPoint x: 421, endPoint y: 227, distance: 81.2
click at [368, 289] on div "8" at bounding box center [363, 281] width 29 height 29
type input "**********"
click at [505, 151] on input "**********" at bounding box center [507, 142] width 174 height 36
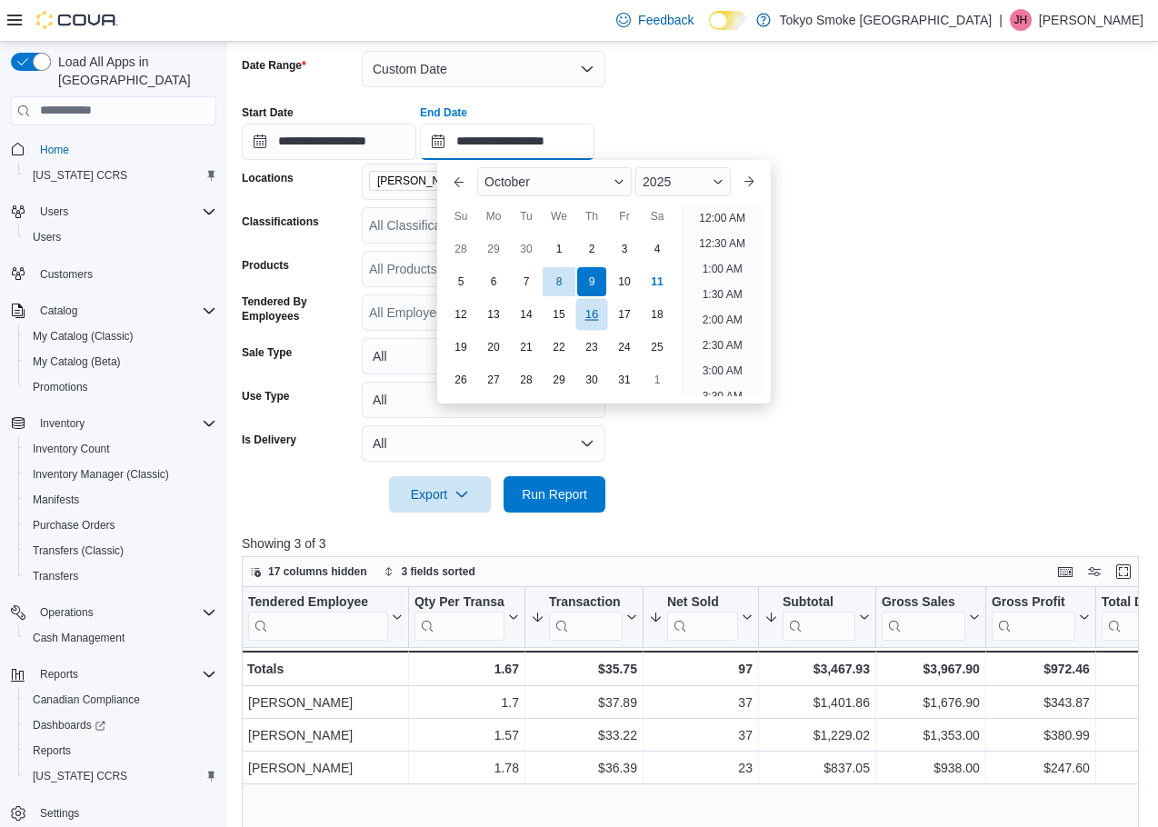
scroll to position [1032, 0]
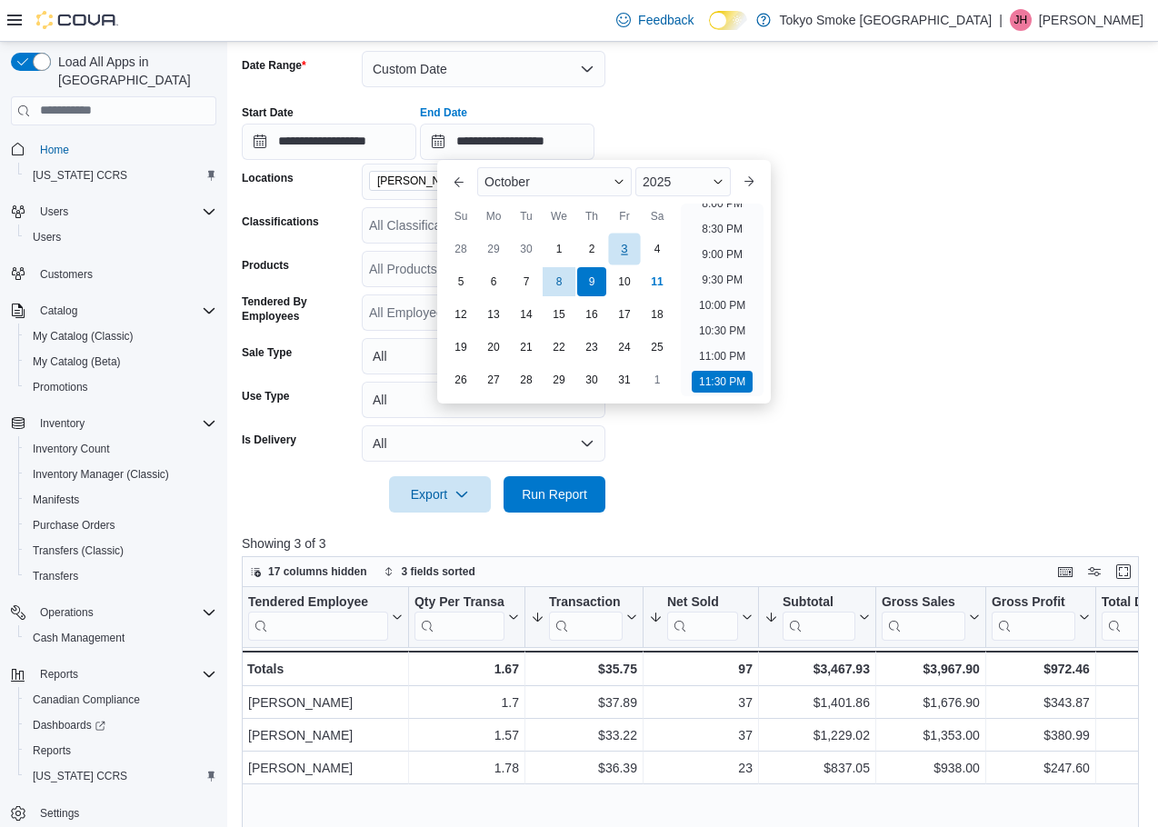
drag, startPoint x: 558, startPoint y: 291, endPoint x: 611, endPoint y: 239, distance: 73.9
click at [558, 291] on div "8" at bounding box center [558, 281] width 29 height 29
type input "**********"
drag, startPoint x: 714, startPoint y: 136, endPoint x: 696, endPoint y: 174, distance: 42.3
click at [714, 136] on div "**********" at bounding box center [695, 125] width 906 height 69
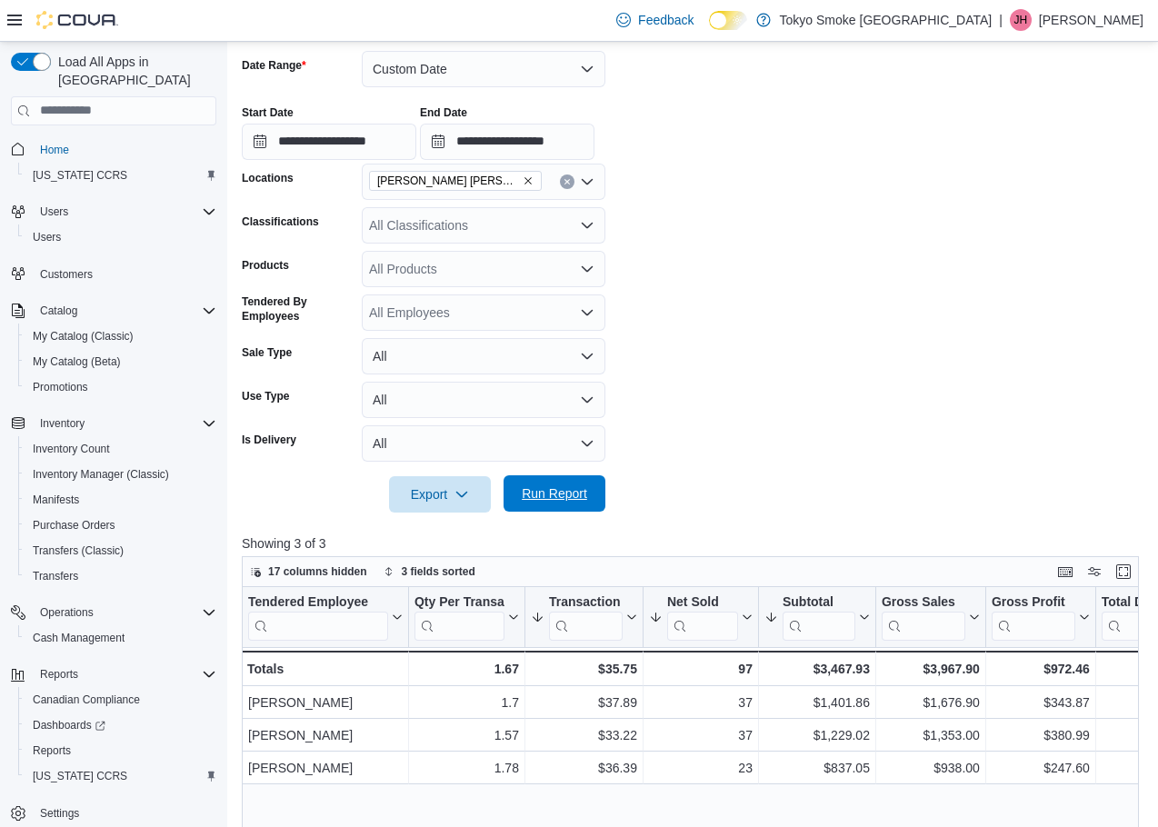
drag, startPoint x: 582, startPoint y: 497, endPoint x: 602, endPoint y: 441, distance: 59.8
click at [582, 497] on span "Run Report" at bounding box center [554, 493] width 65 height 18
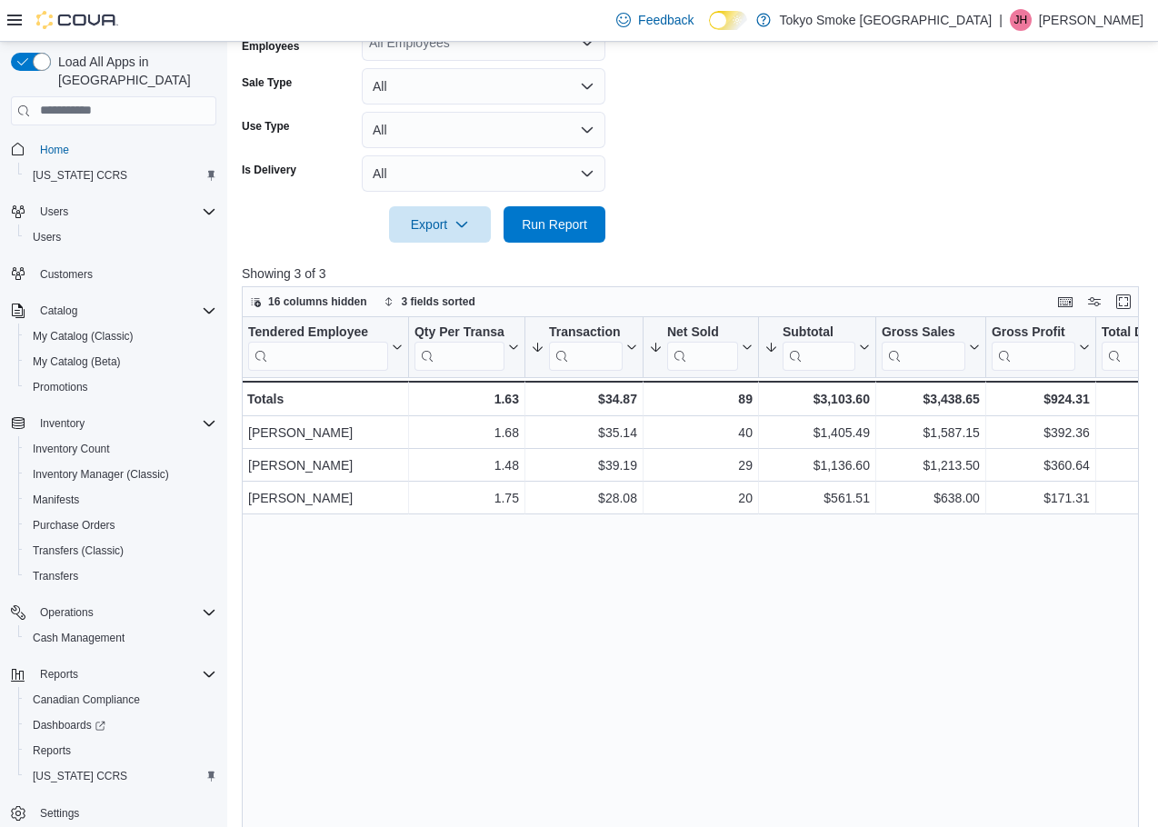
scroll to position [636, 0]
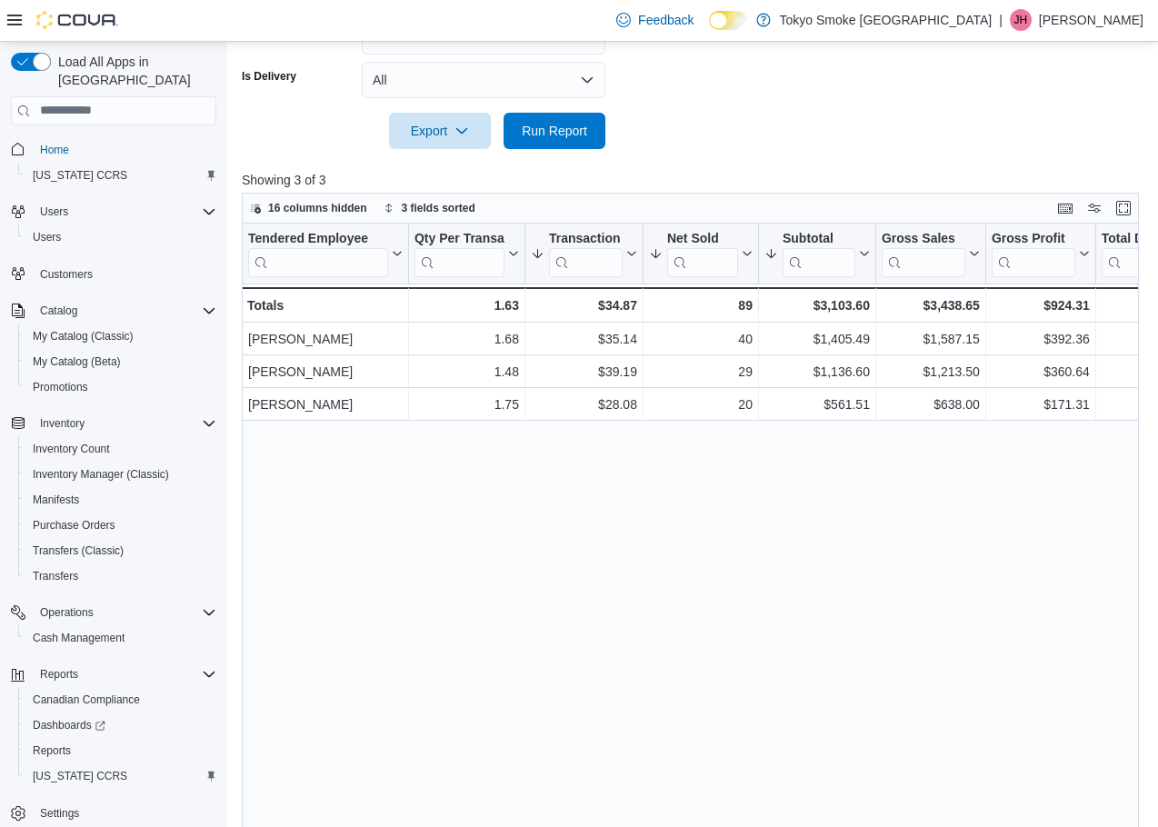
drag, startPoint x: 703, startPoint y: 594, endPoint x: 628, endPoint y: 514, distance: 109.9
click at [702, 594] on div "Tendered Employee Click to view column header actions Qty Per Transaction Click…" at bounding box center [695, 539] width 906 height 631
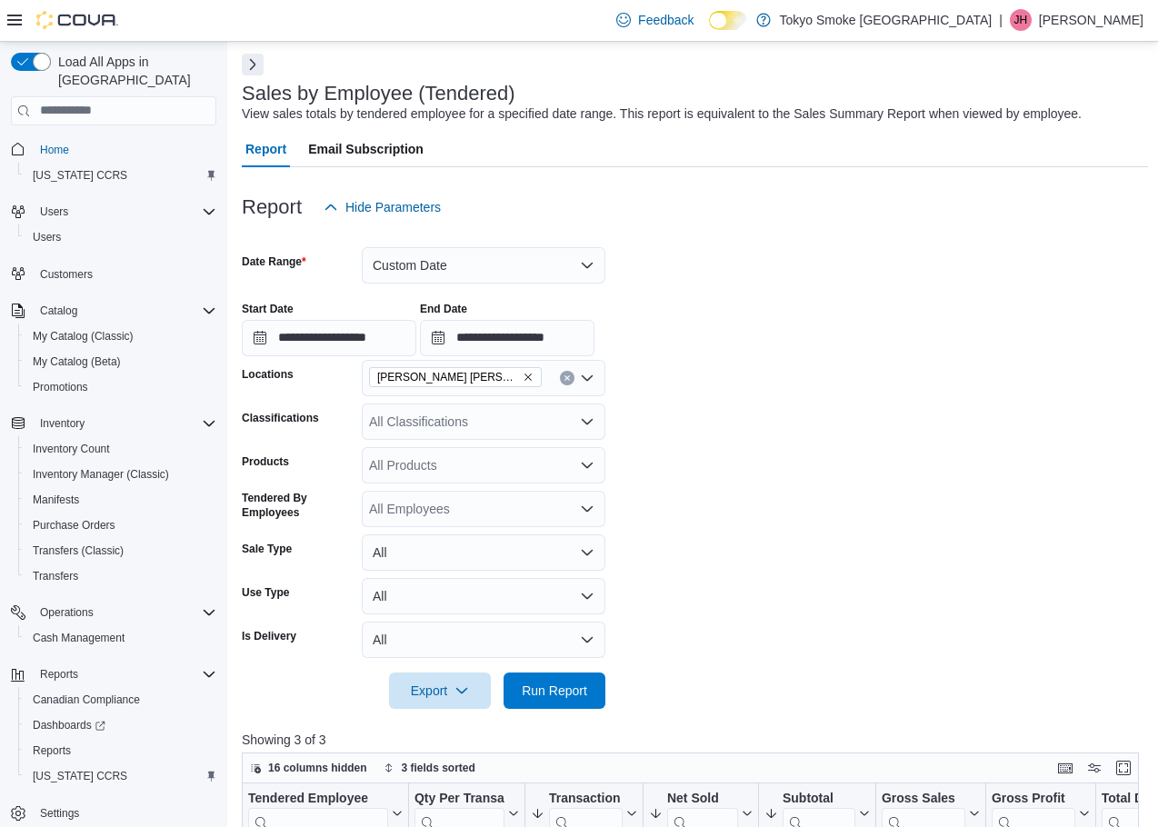
scroll to position [0, 0]
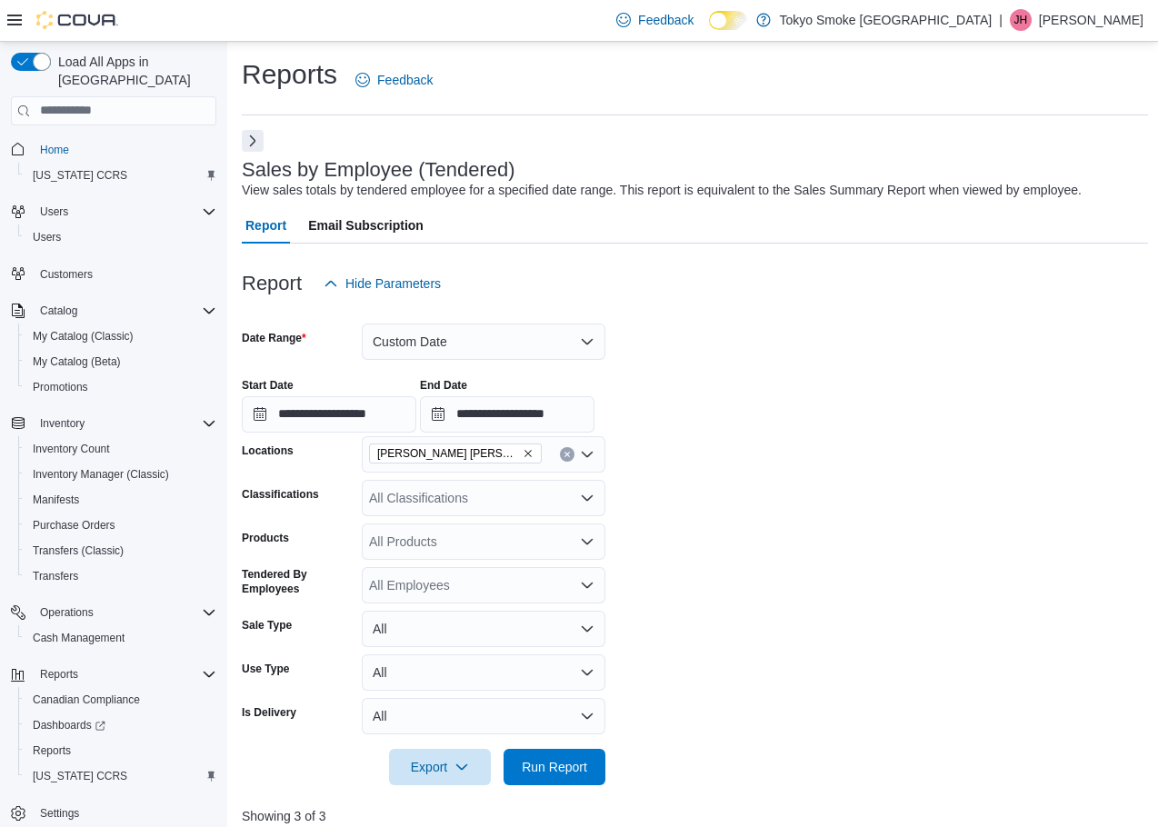
drag, startPoint x: 1105, startPoint y: 18, endPoint x: 1098, endPoint y: 32, distance: 15.4
click at [1105, 18] on p "[PERSON_NAME]" at bounding box center [1091, 20] width 104 height 22
click at [1038, 162] on ul "Change Password Help Cova Learning Sign Out" at bounding box center [1052, 118] width 182 height 161
click at [1025, 169] on span "Sign Out" at bounding box center [1025, 177] width 49 height 18
